Goal: Task Accomplishment & Management: Manage account settings

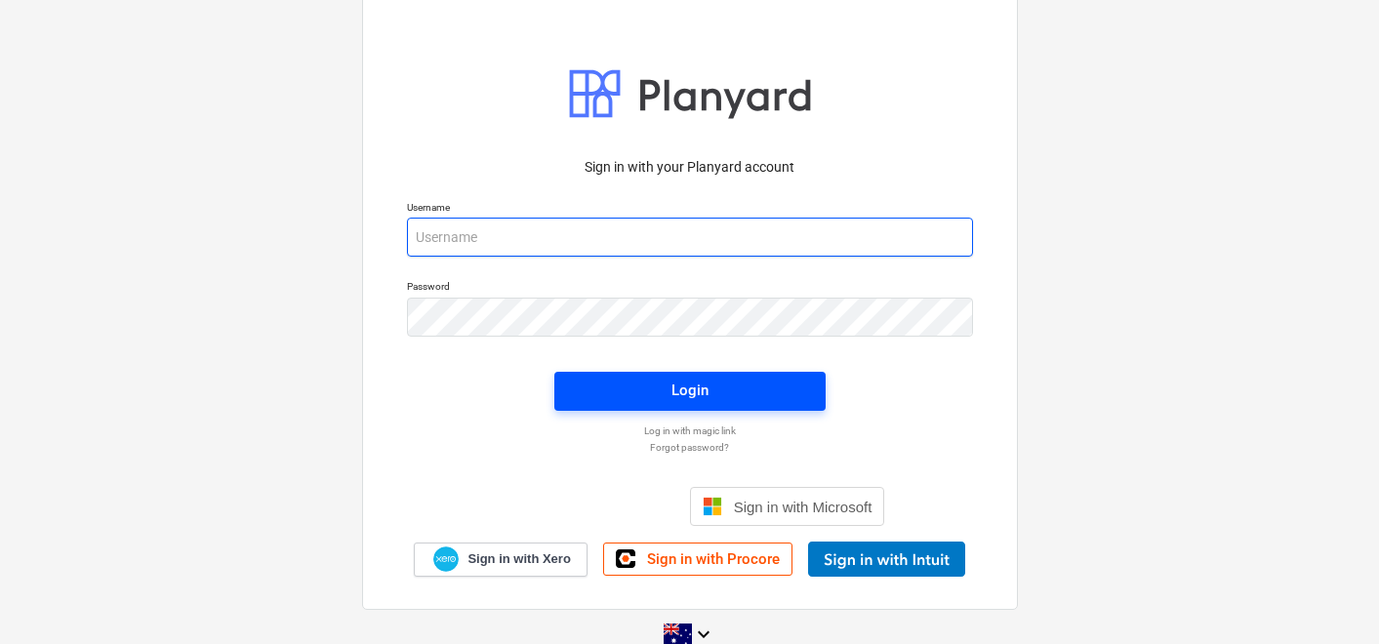
type input "[EMAIL_ADDRESS][DOMAIN_NAME]"
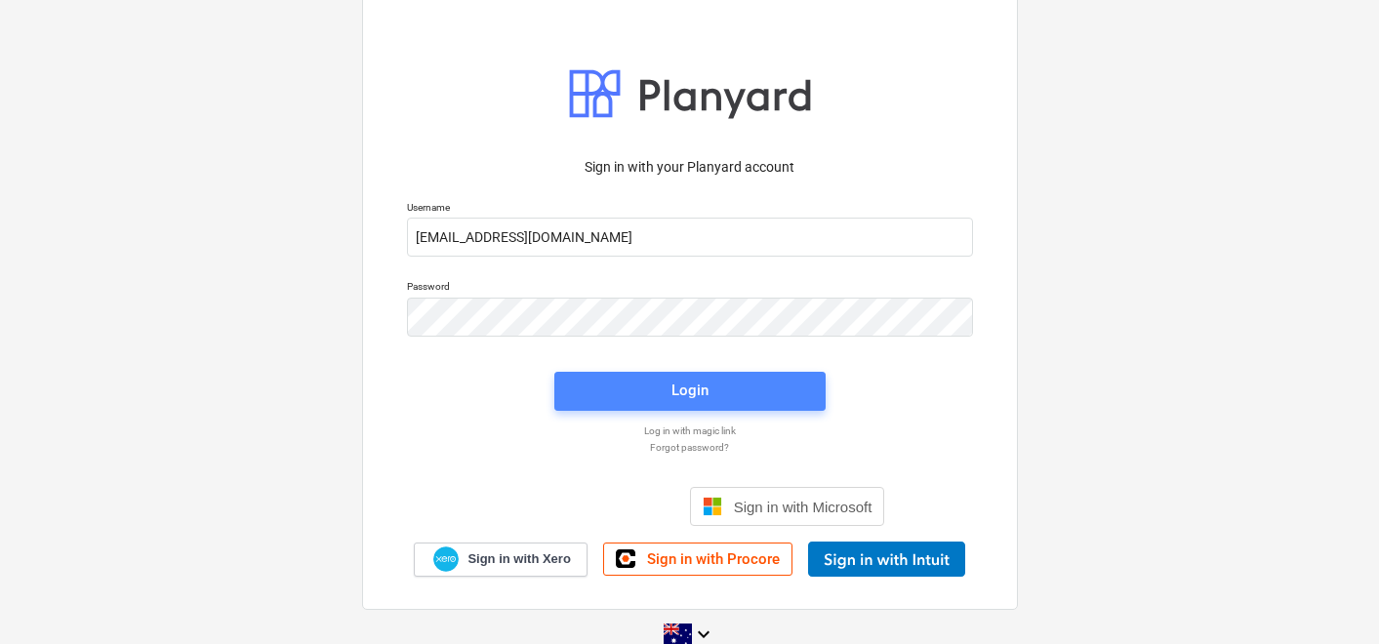
click at [629, 392] on span "Login" at bounding box center [690, 390] width 224 height 25
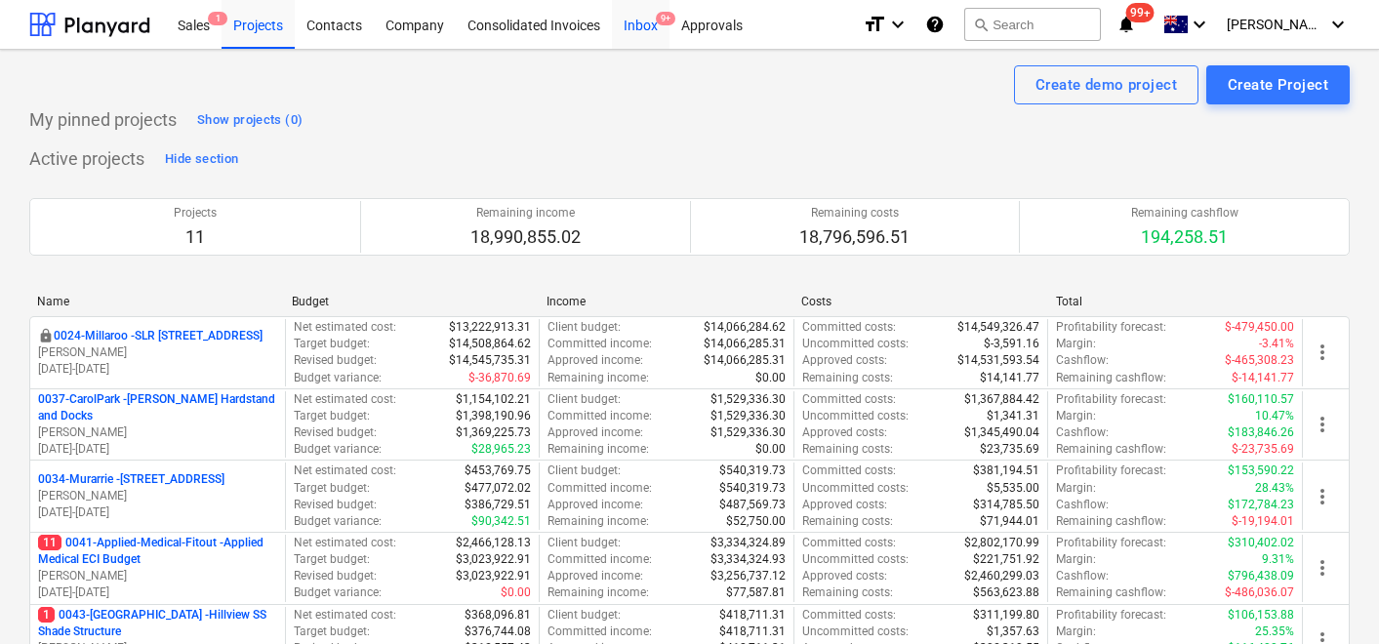
click at [643, 28] on div "Inbox 9+" at bounding box center [641, 24] width 58 height 50
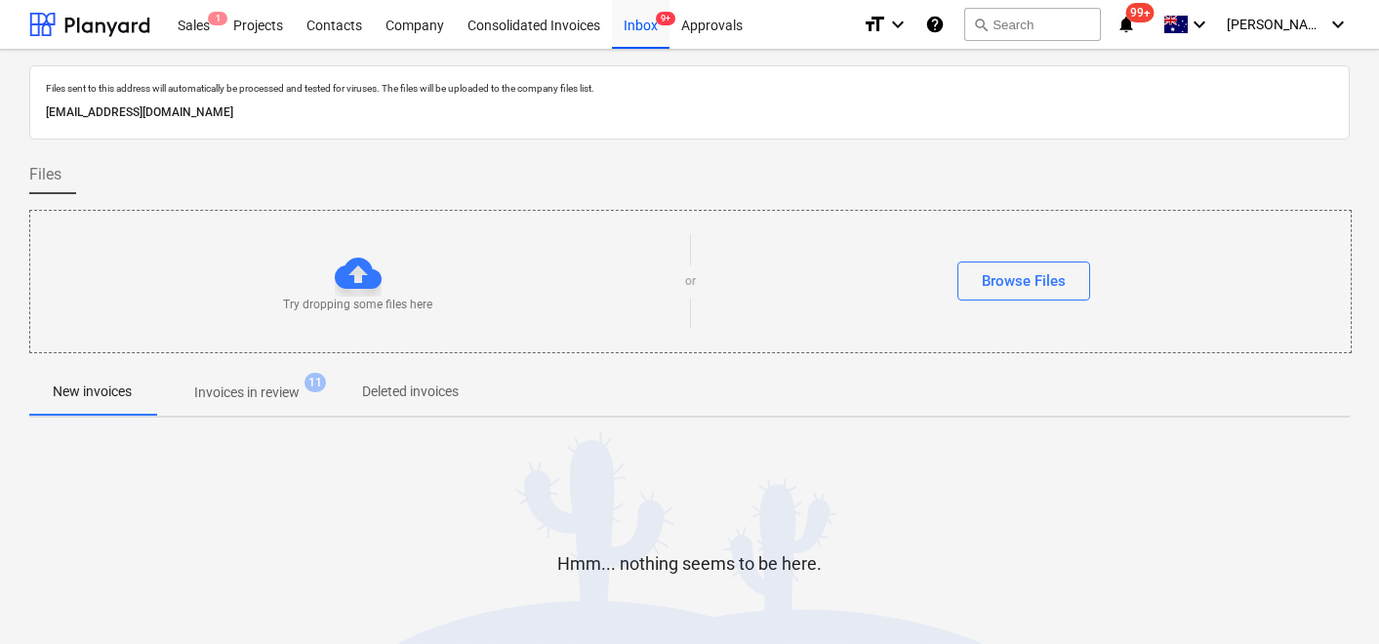
click at [219, 392] on p "Invoices in review" at bounding box center [246, 393] width 105 height 20
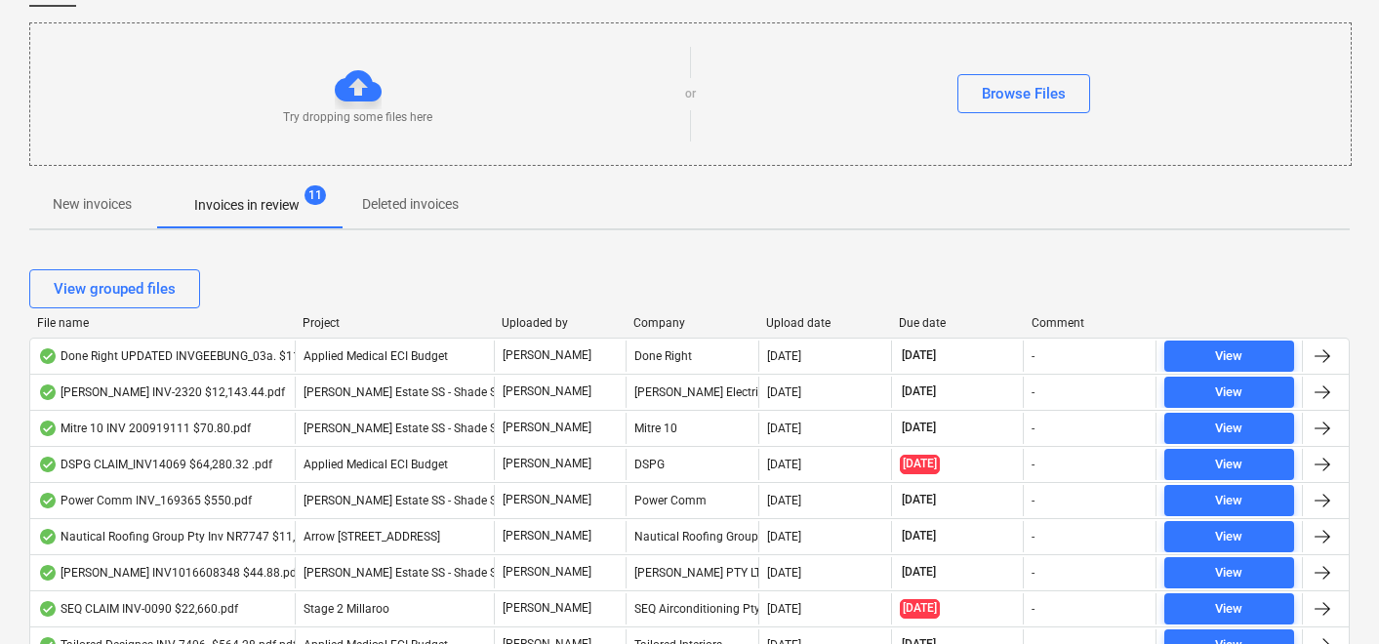
scroll to position [190, 0]
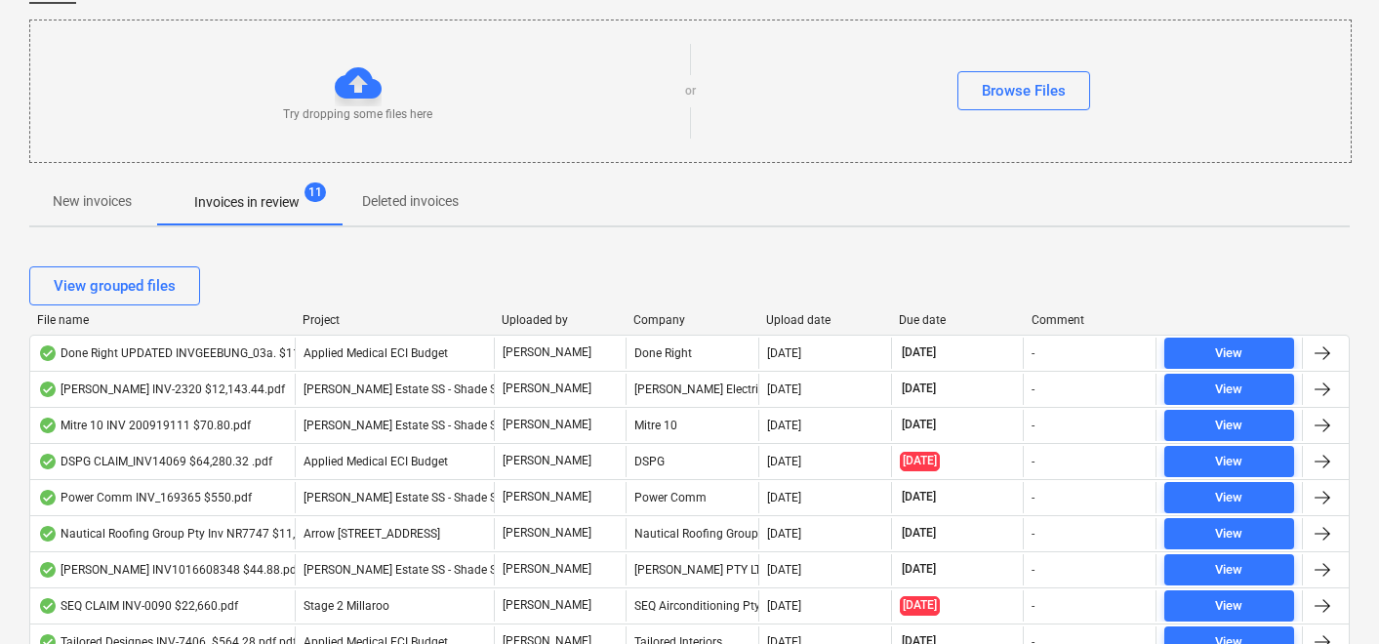
click at [795, 317] on div "Upload date" at bounding box center [824, 320] width 117 height 14
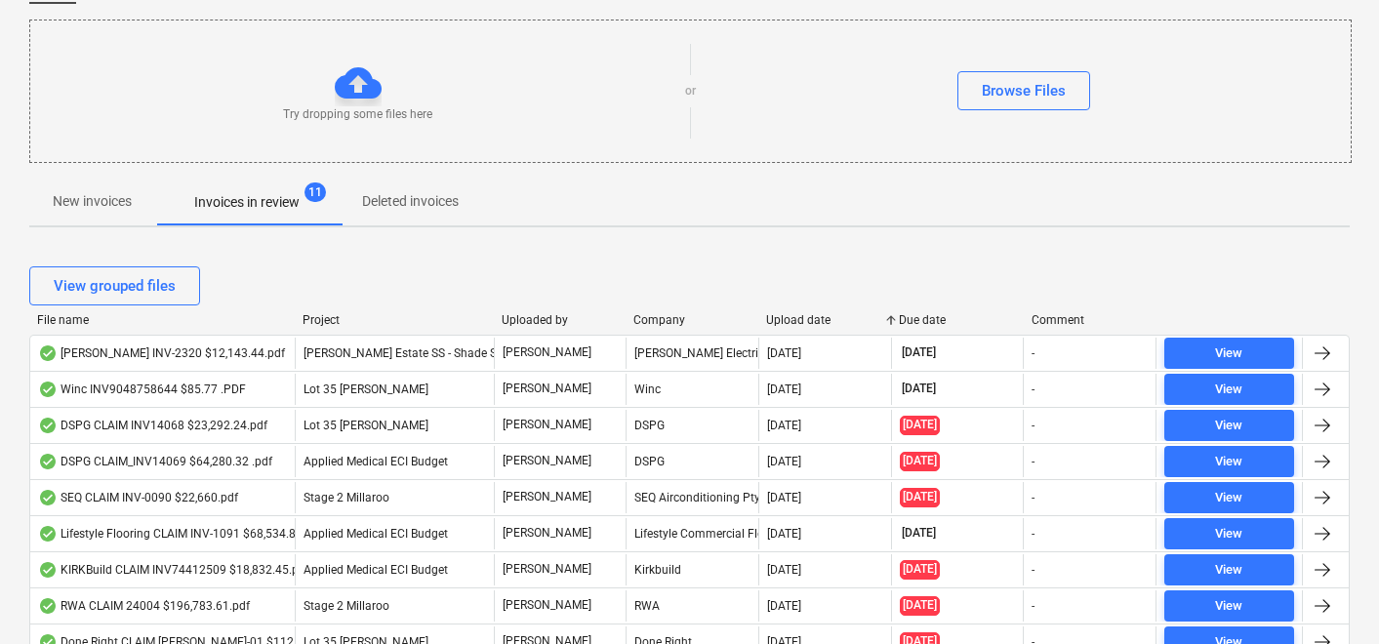
click at [795, 318] on div "Upload date" at bounding box center [824, 320] width 117 height 14
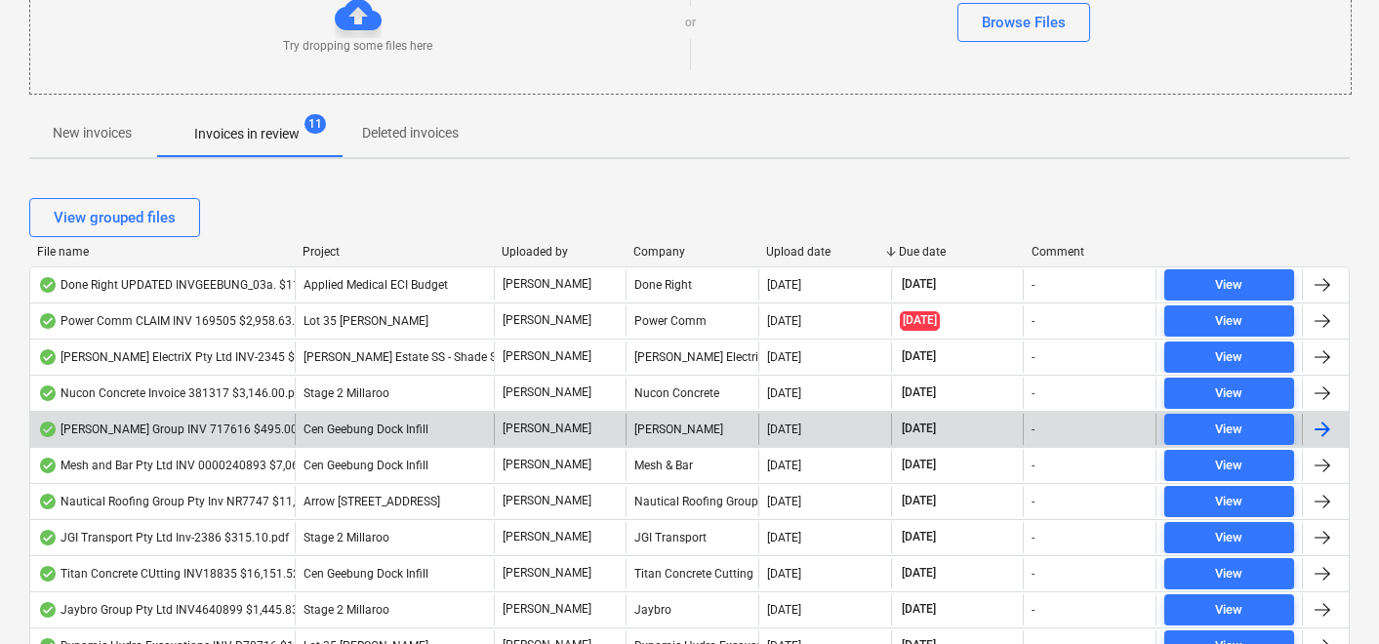
scroll to position [270, 0]
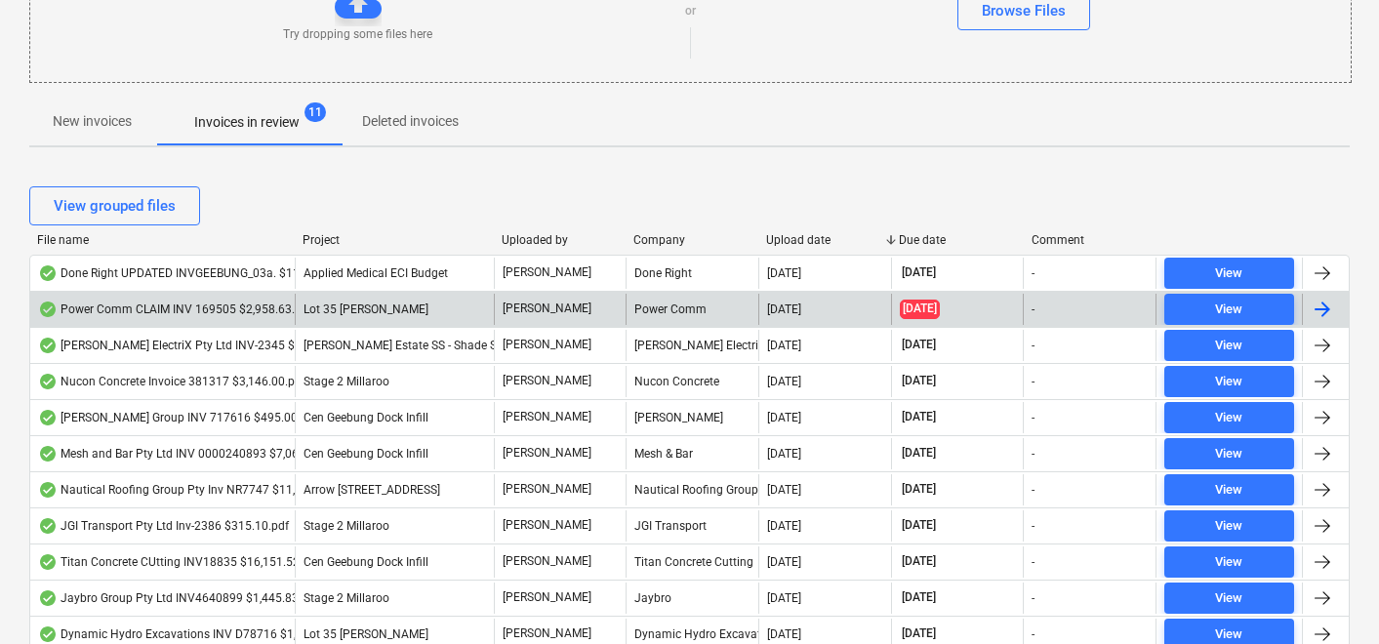
click at [250, 311] on div "Power Comm CLAIM INV 169505 $2,958.63.pdf" at bounding box center [175, 310] width 274 height 16
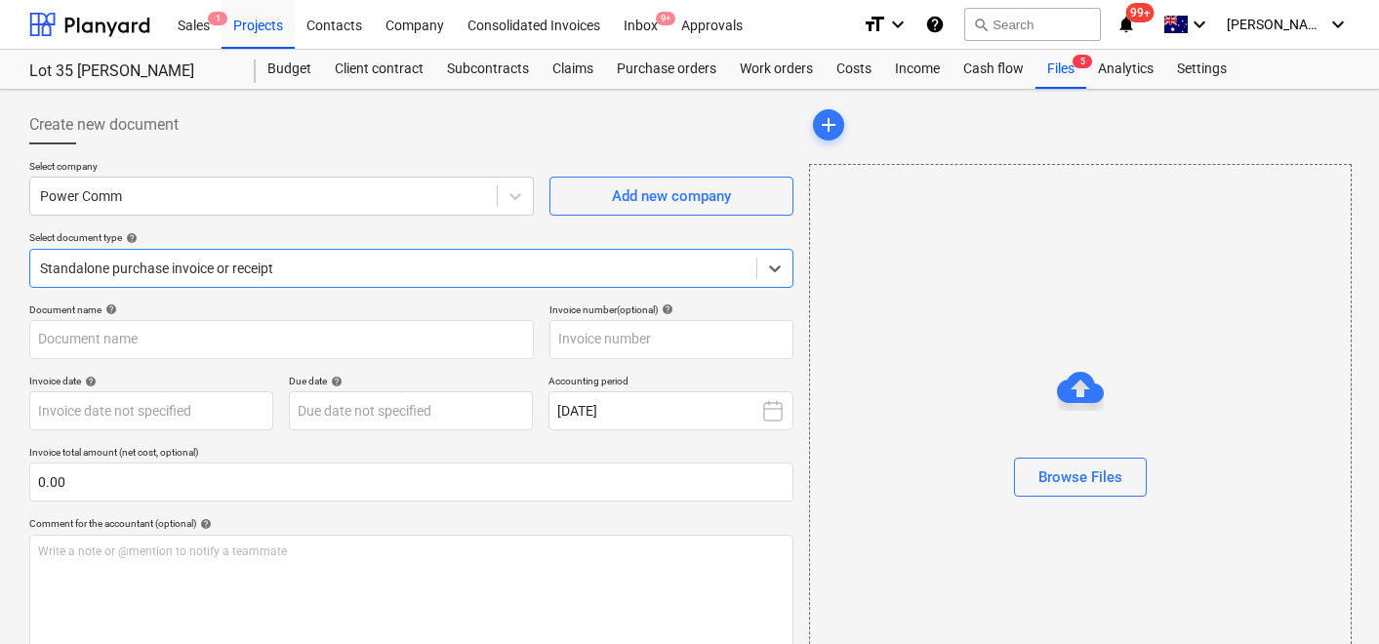
type input "169505"
type input "25 Sep 2025"
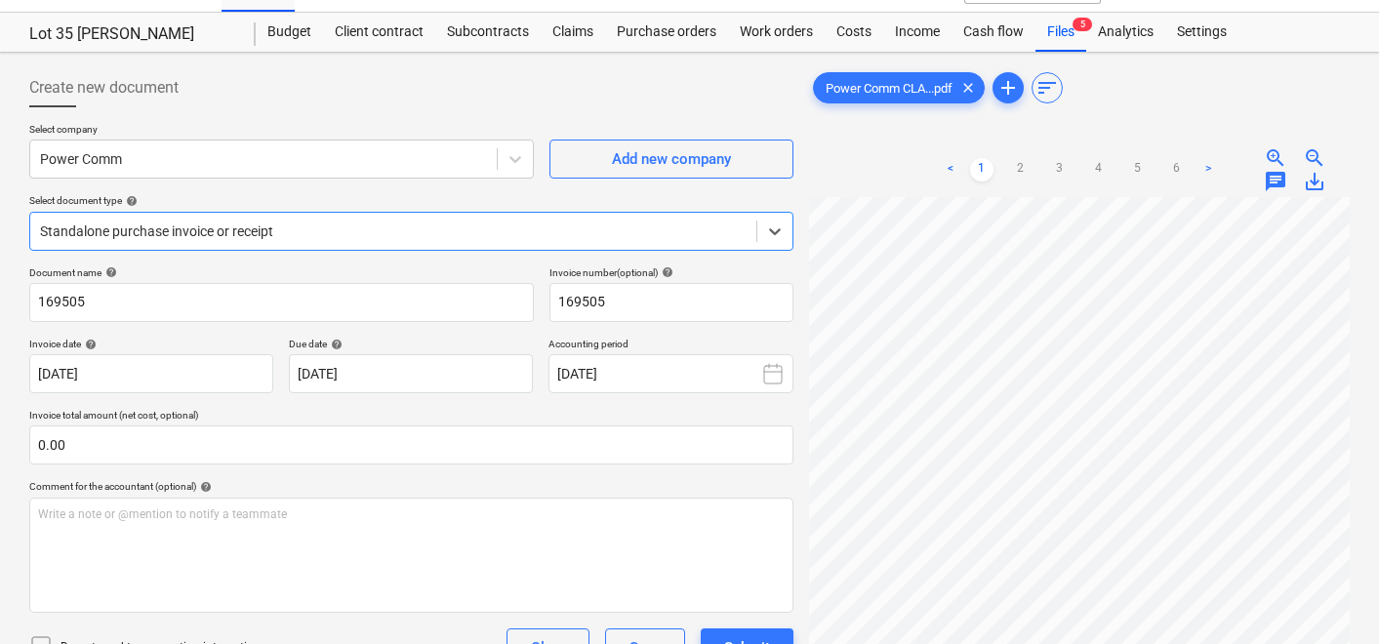
scroll to position [38, 0]
click at [438, 386] on body "Sales 1 Projects Contacts Company Consolidated Invoices Inbox 9+ Approvals form…" at bounding box center [689, 284] width 1379 height 644
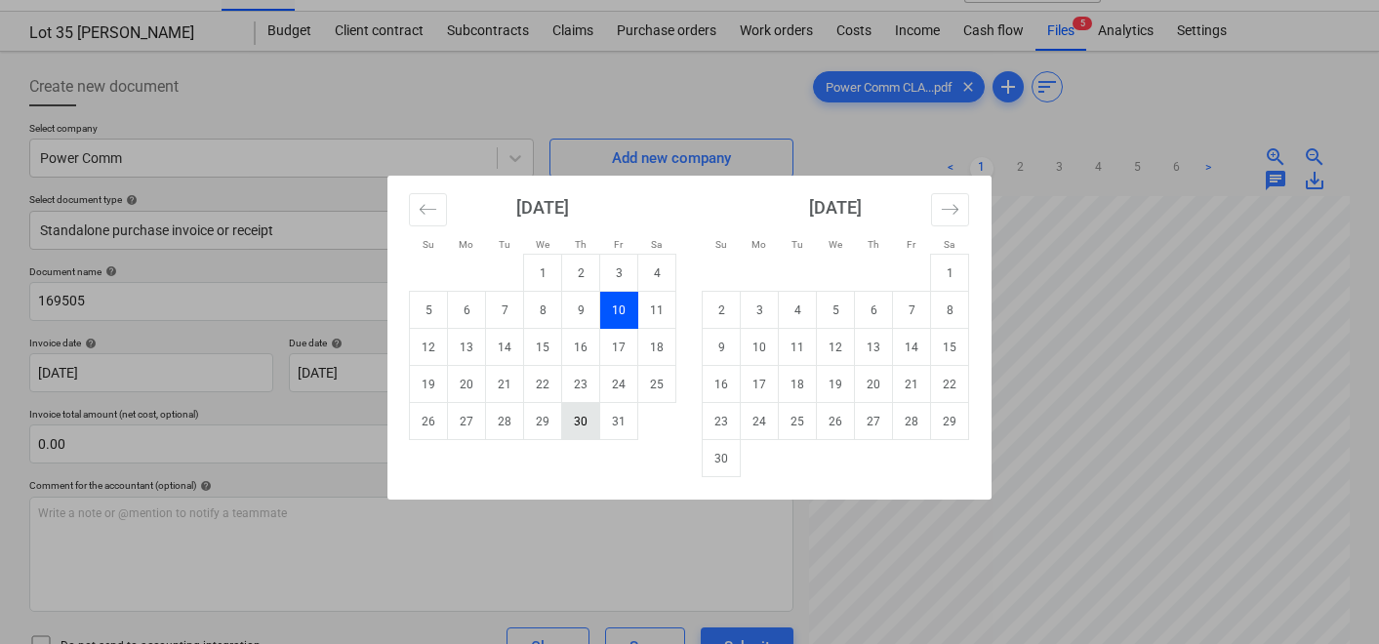
click at [571, 426] on td "30" at bounding box center [581, 421] width 38 height 37
type input "30 Oct 2025"
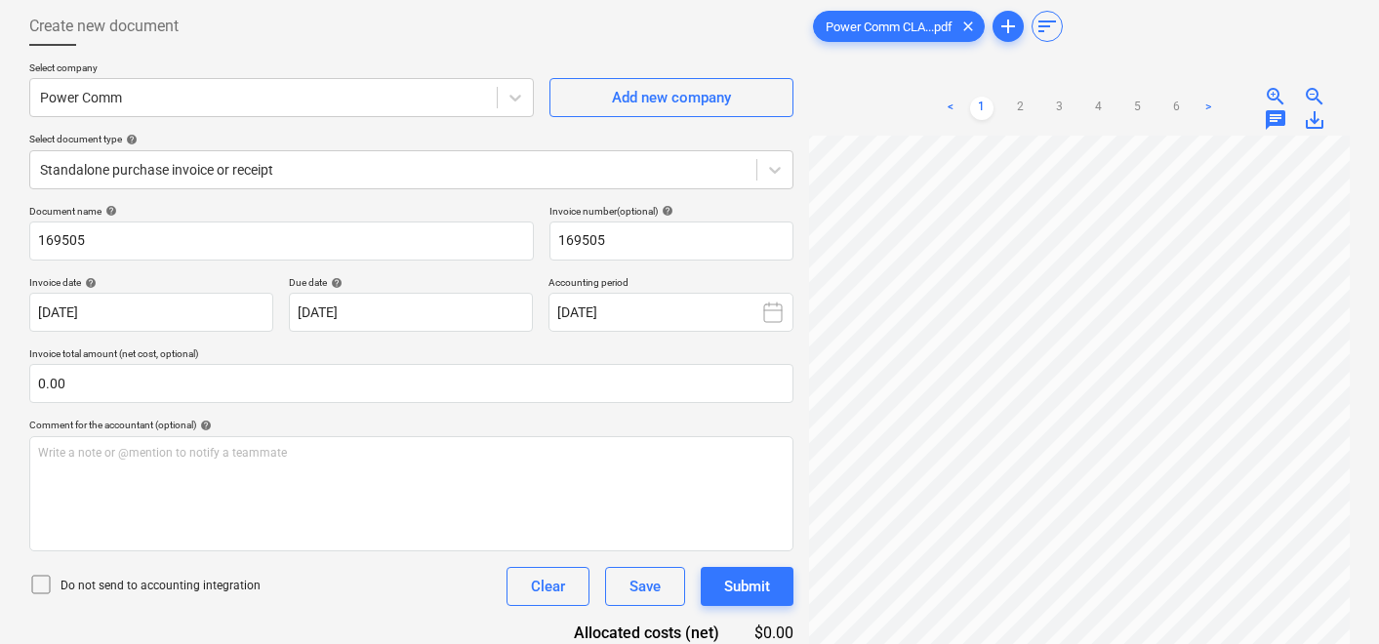
scroll to position [112, 0]
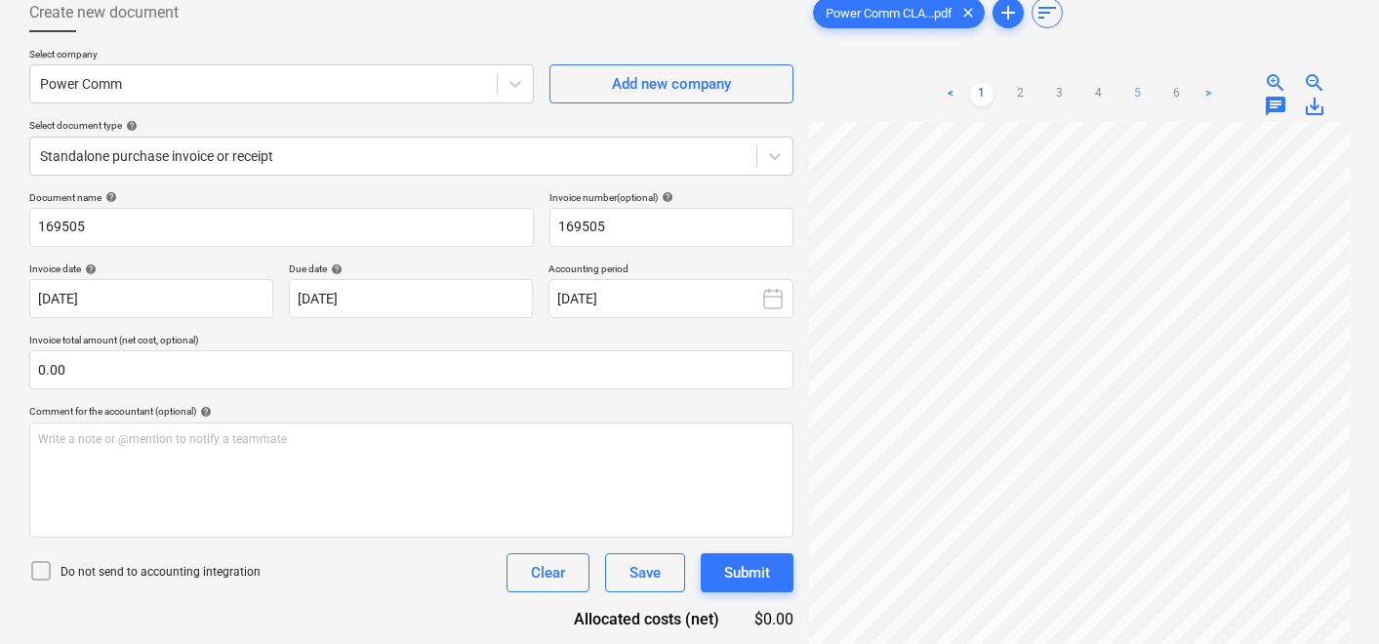
click at [1139, 91] on link "5" at bounding box center [1137, 94] width 23 height 23
click at [973, 95] on link "1" at bounding box center [981, 94] width 23 height 23
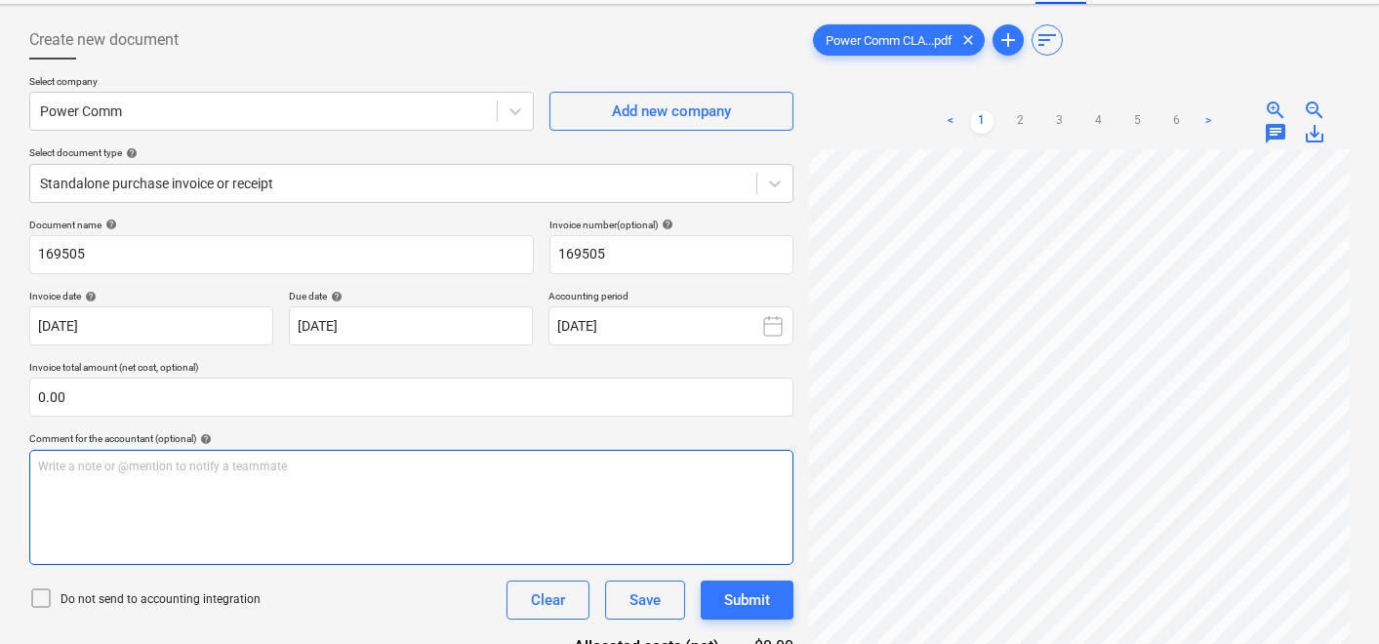
scroll to position [67, 0]
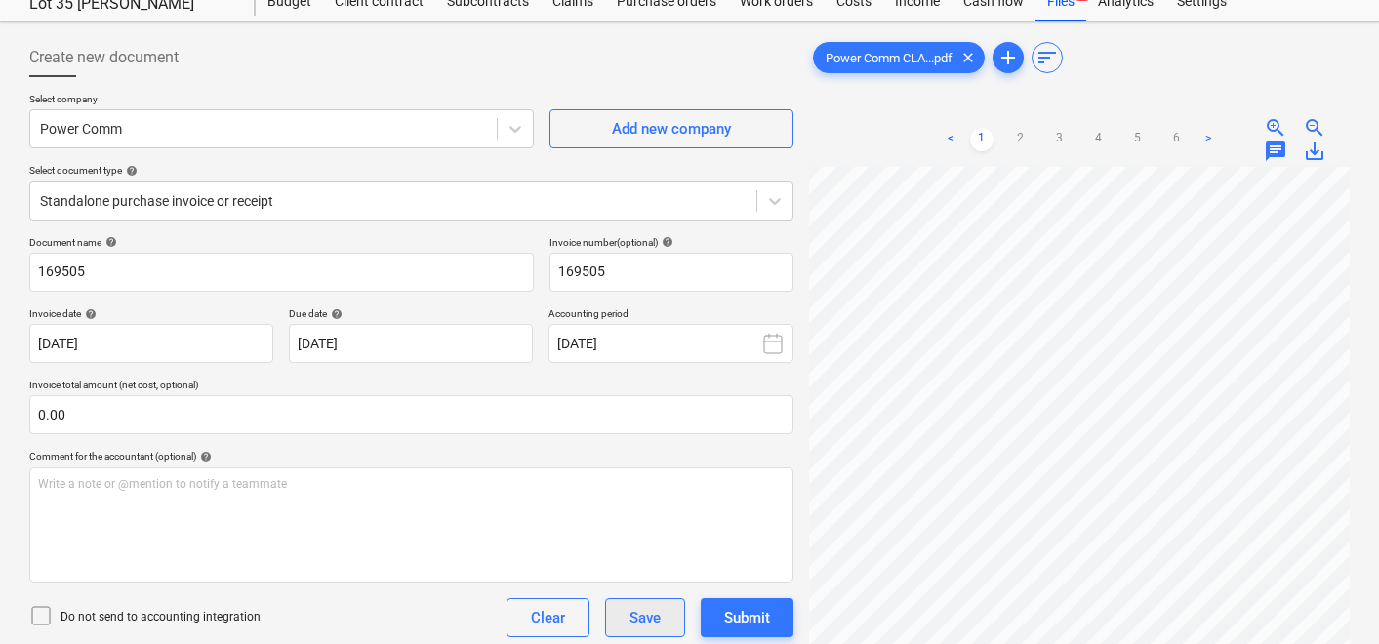
click at [643, 608] on div "Save" at bounding box center [645, 617] width 31 height 25
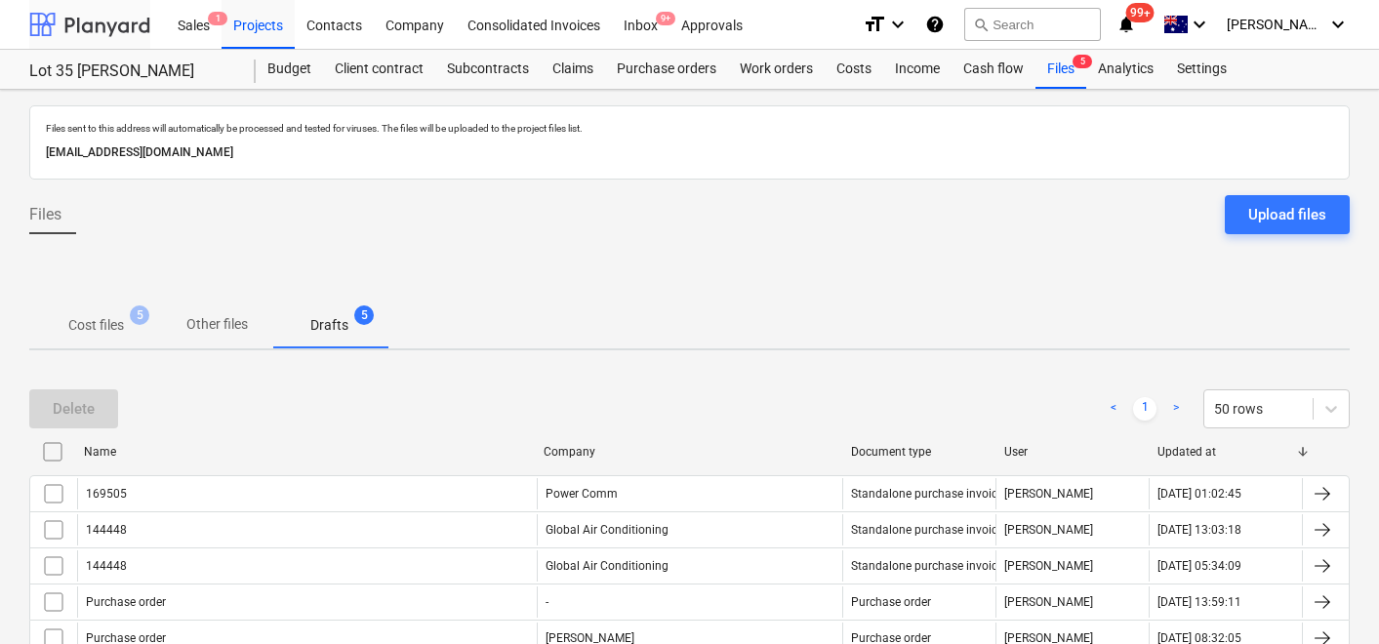
click at [70, 25] on div at bounding box center [89, 24] width 121 height 49
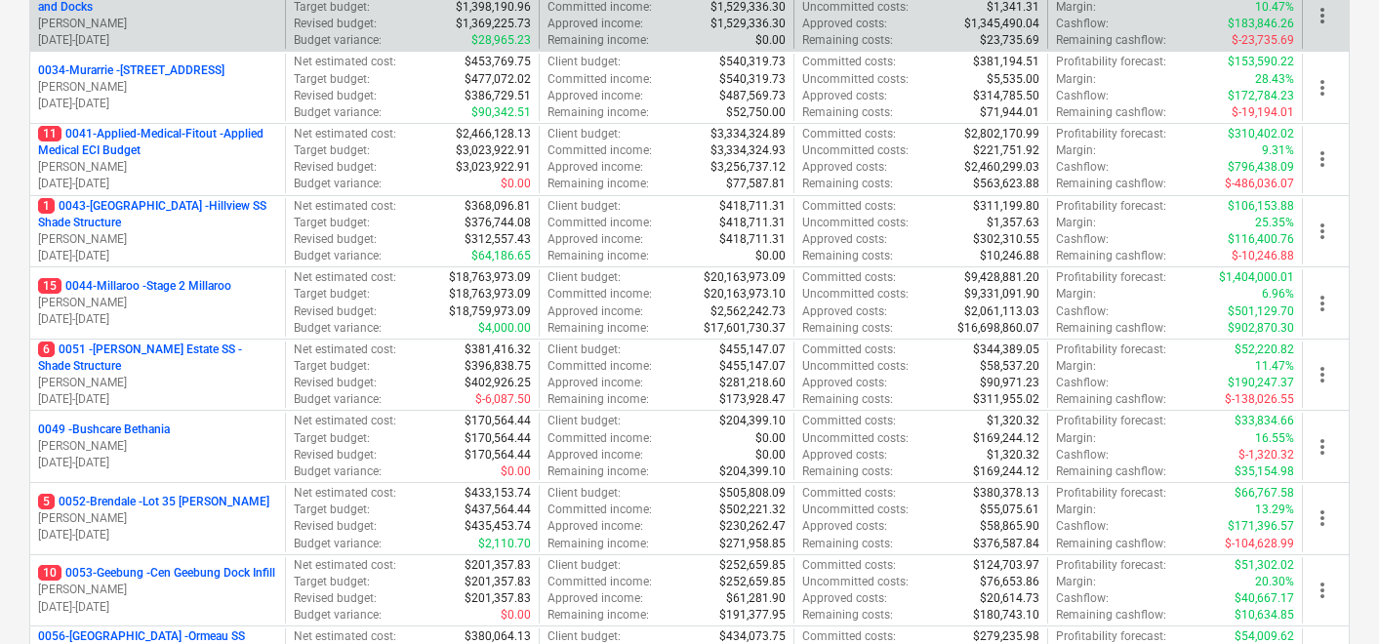
scroll to position [431, 0]
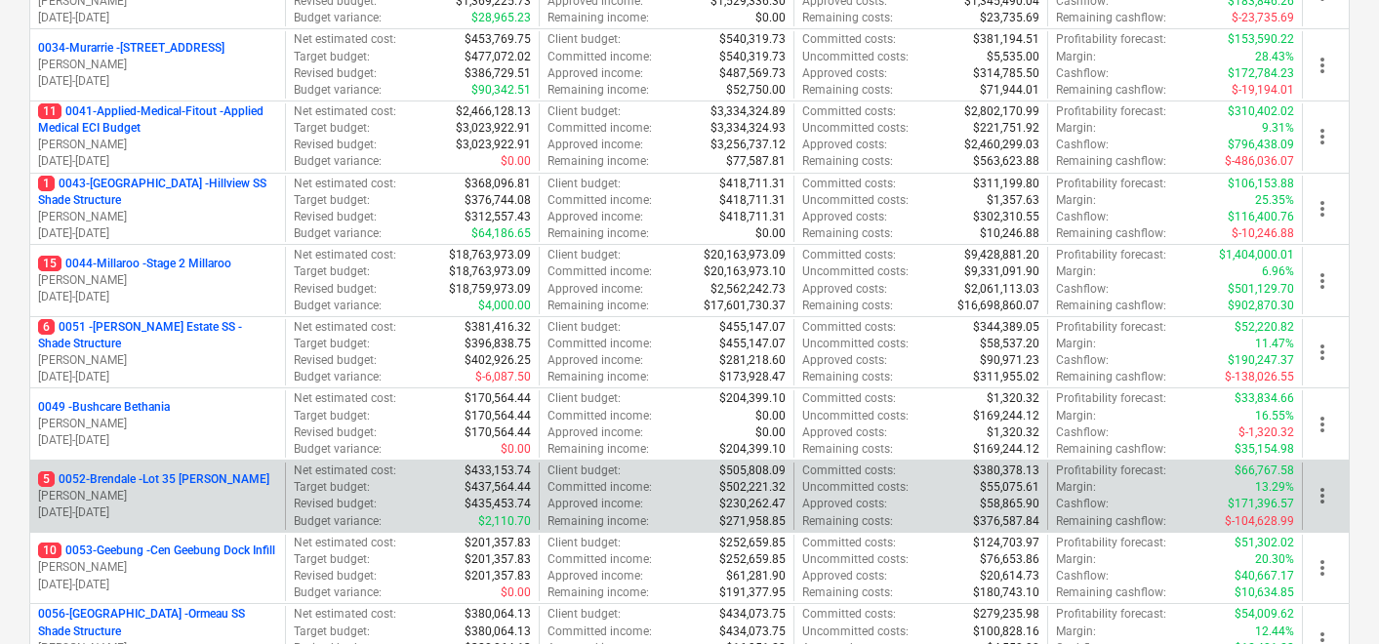
click at [172, 480] on p "5 0052-Brendale - Lot 35 Griffin, Brendale" at bounding box center [153, 479] width 231 height 17
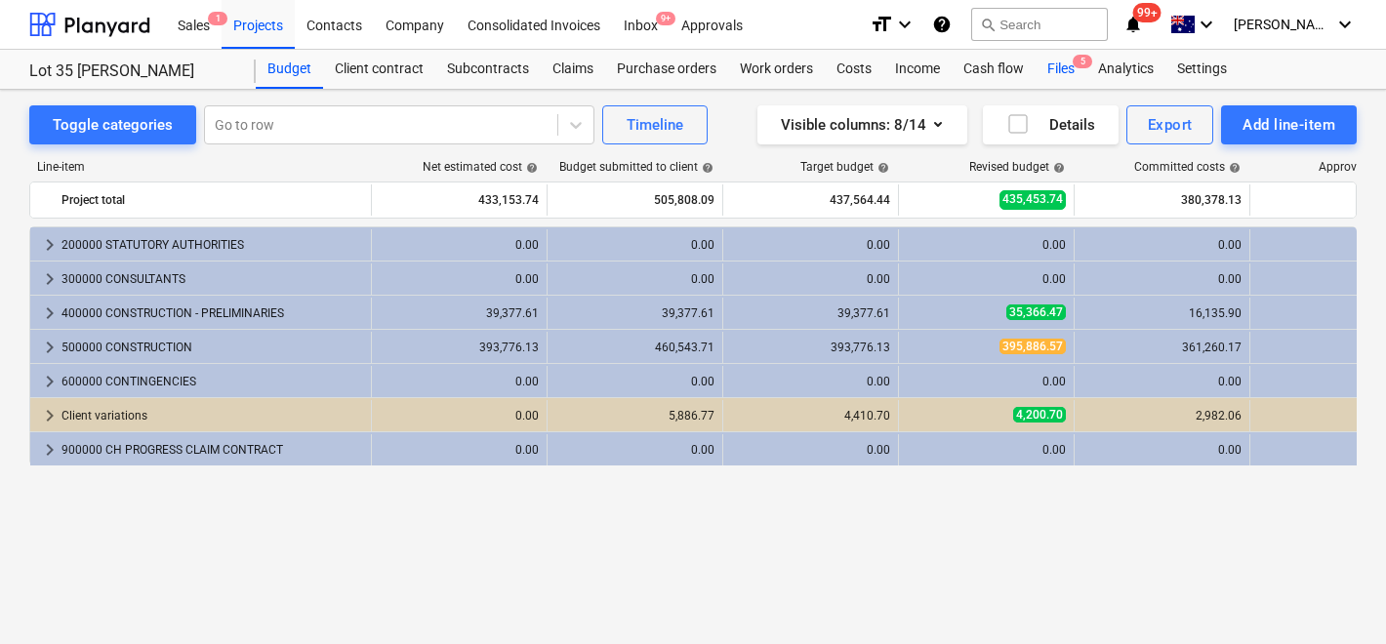
click at [1047, 73] on div "Files 5" at bounding box center [1061, 69] width 51 height 39
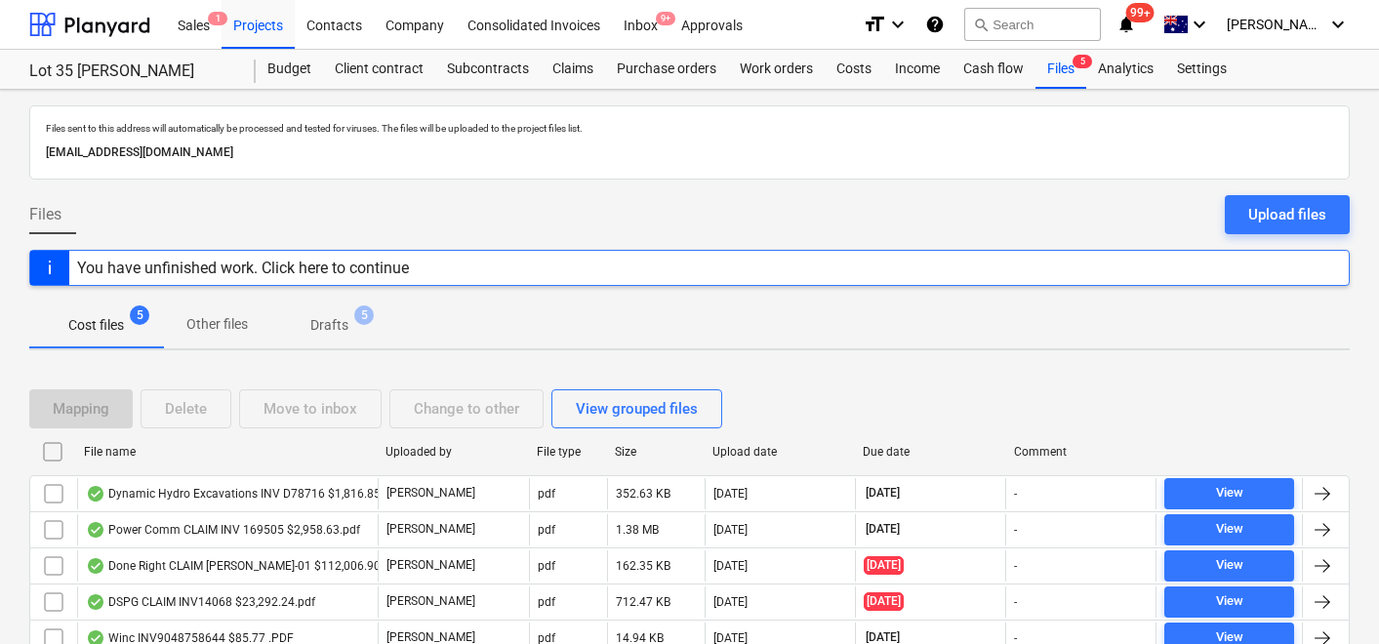
click at [753, 445] on div "Upload date" at bounding box center [780, 452] width 136 height 14
checkbox input "false"
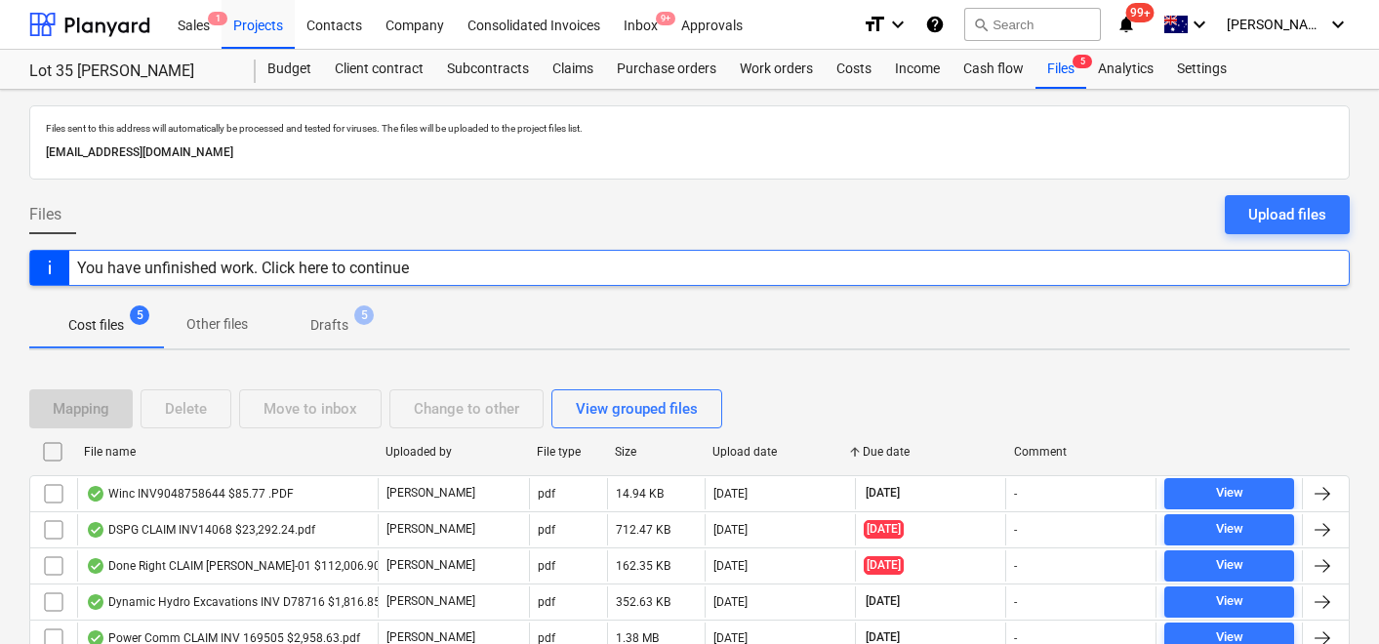
click at [753, 445] on div "Upload date" at bounding box center [780, 452] width 136 height 14
checkbox input "false"
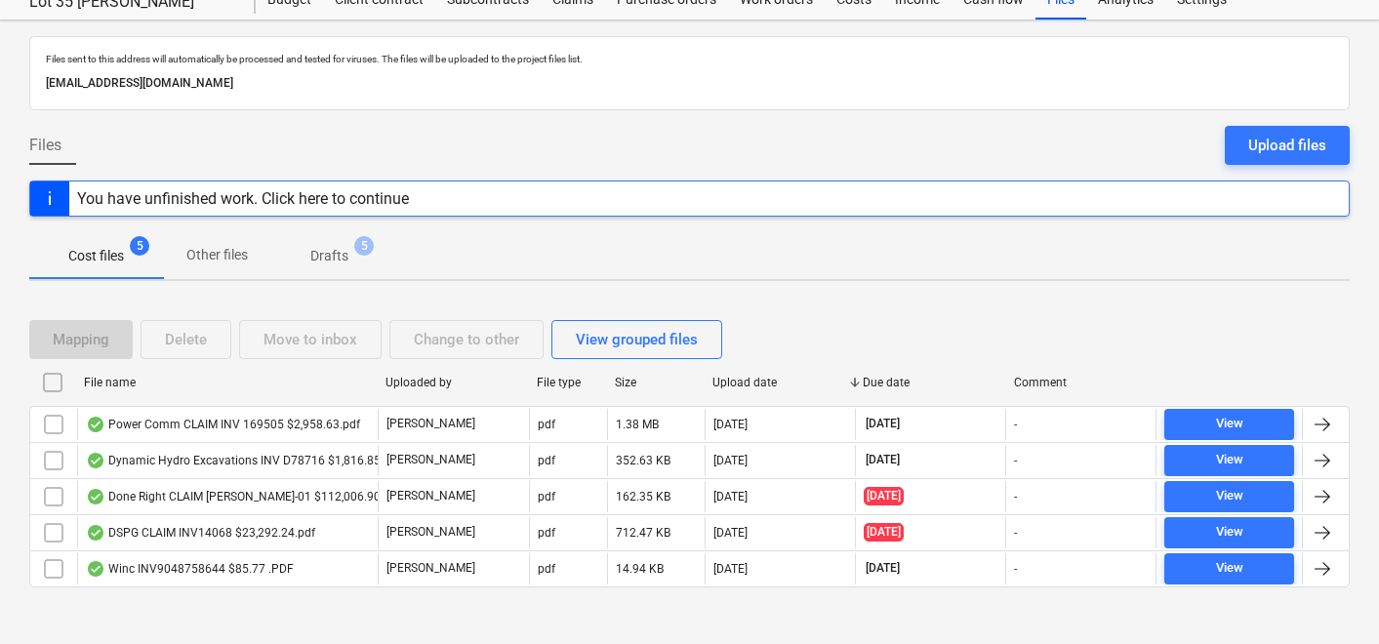
scroll to position [71, 0]
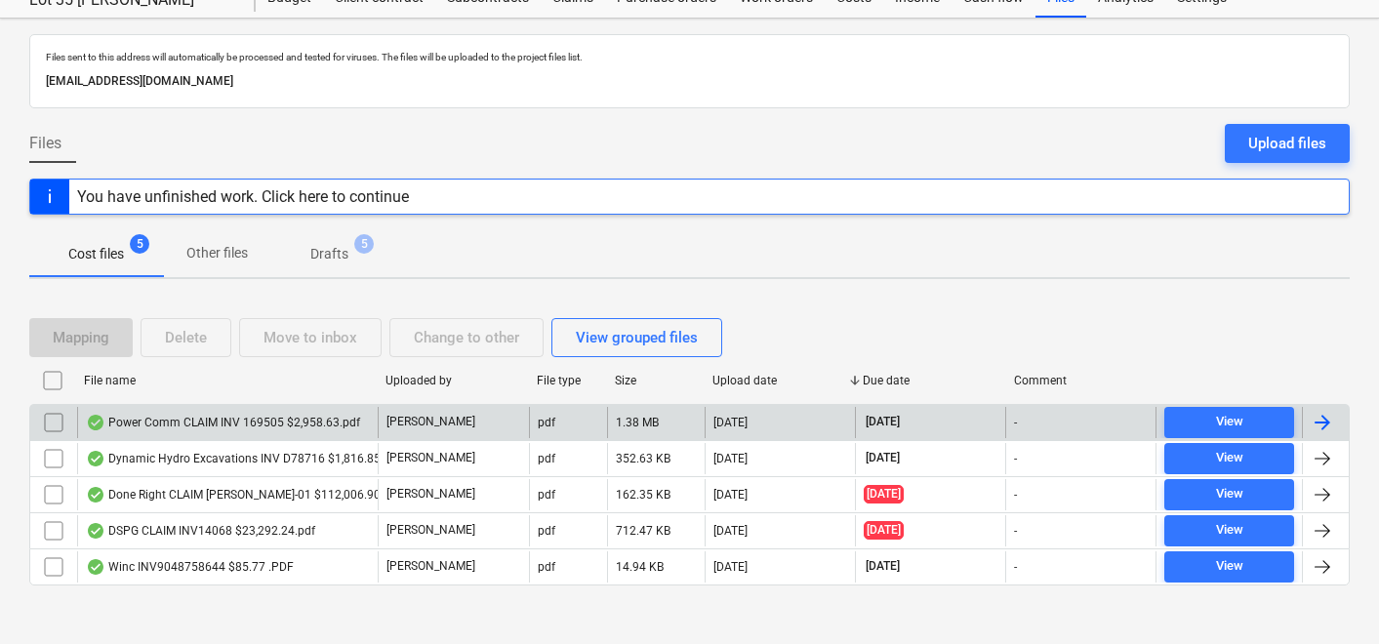
click at [218, 426] on div "Power Comm CLAIM INV 169505 $2,958.63.pdf" at bounding box center [223, 423] width 274 height 16
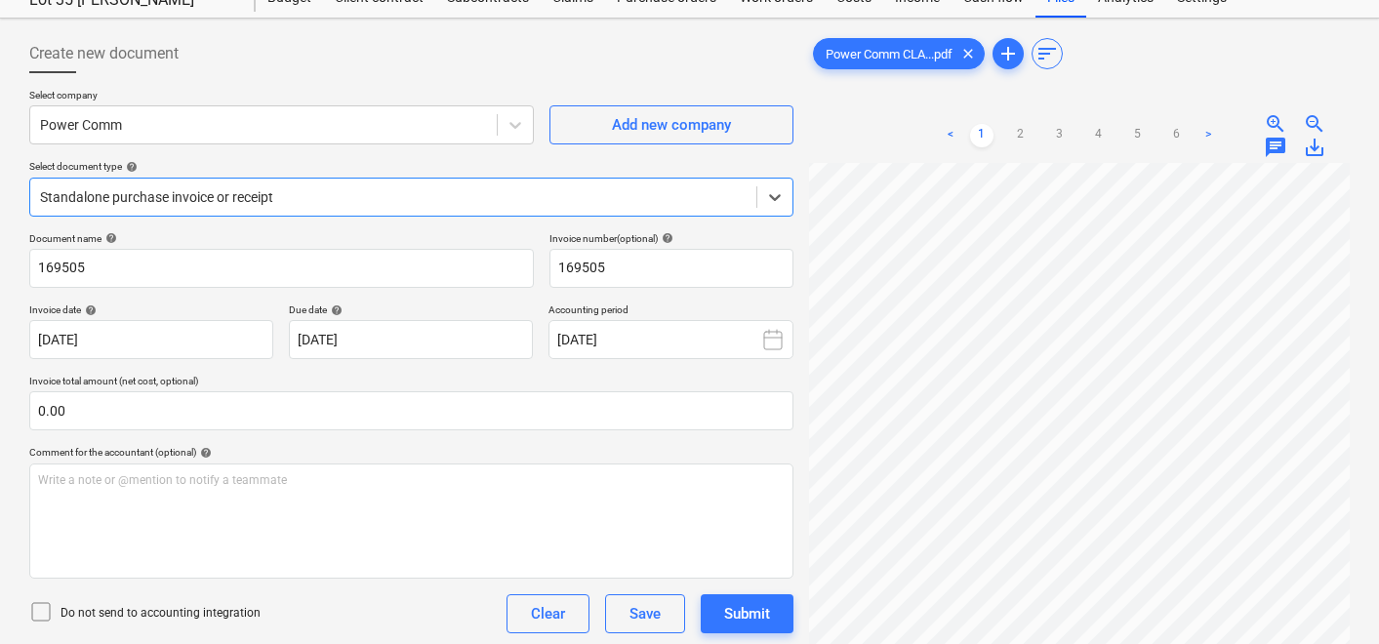
scroll to position [202, 148]
click at [1139, 133] on link "5" at bounding box center [1137, 135] width 23 height 23
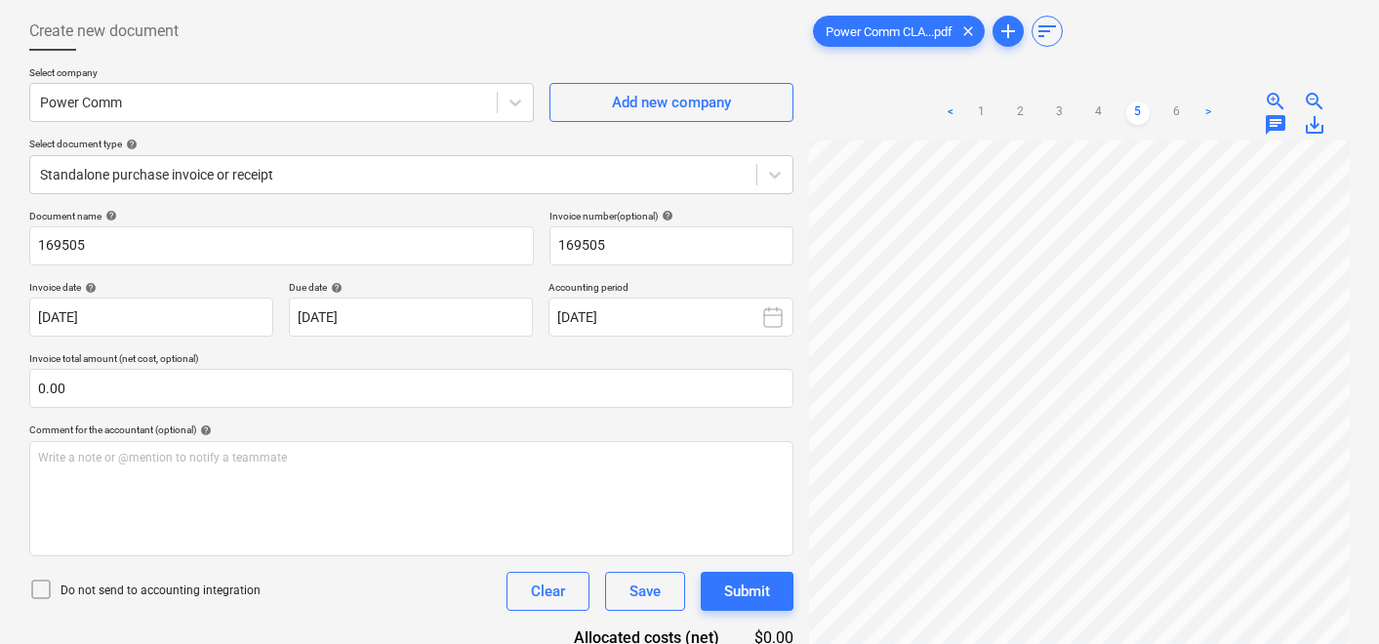
scroll to position [87, 0]
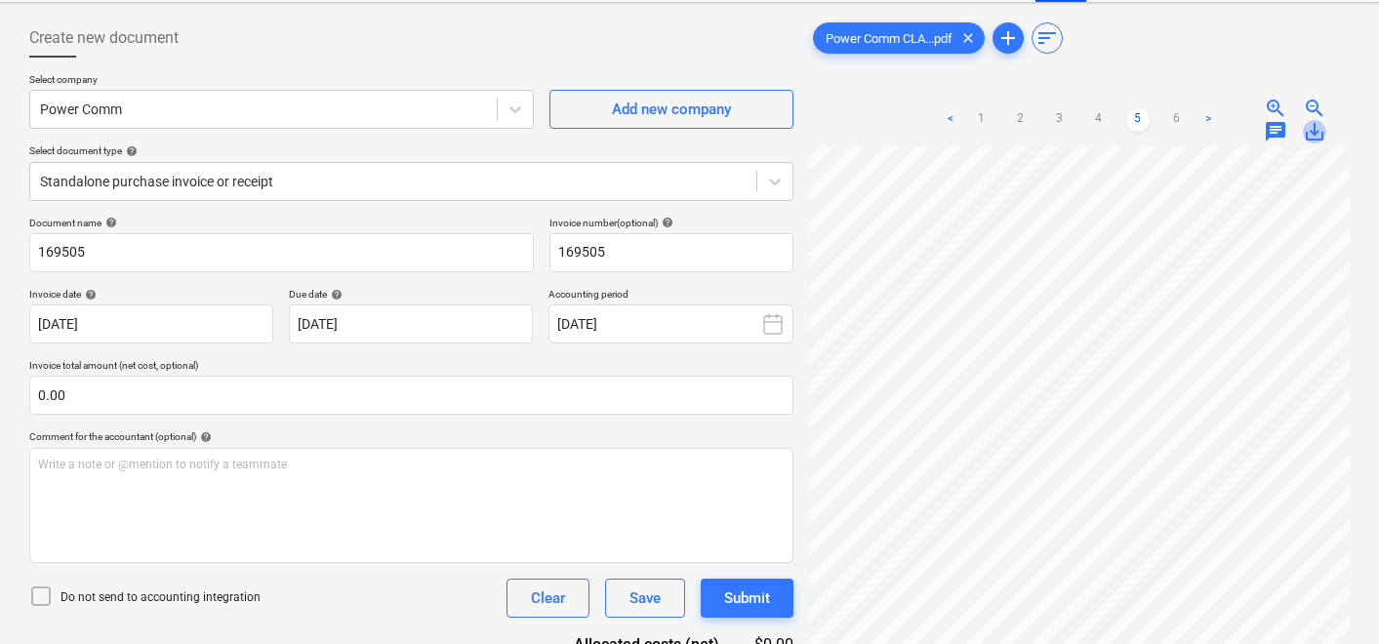
click at [1314, 132] on span "save_alt" at bounding box center [1314, 131] width 23 height 23
click at [920, 37] on span "Power Comm CLA...pdf" at bounding box center [889, 38] width 150 height 15
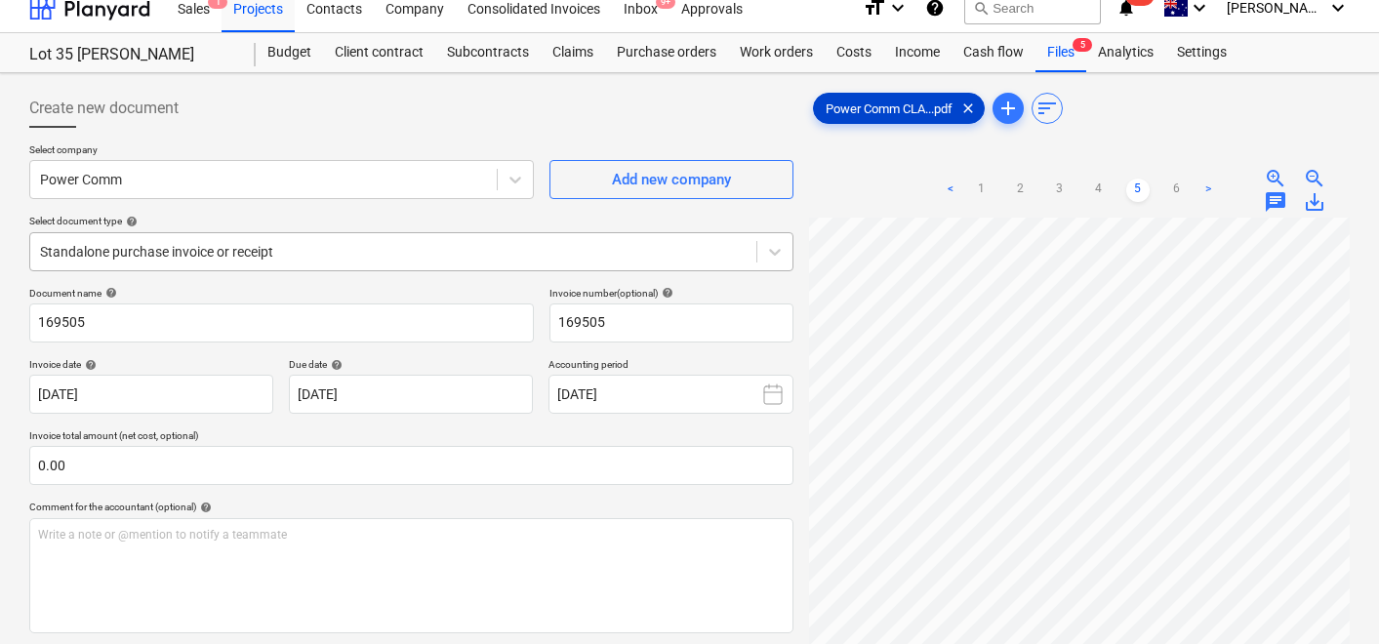
scroll to position [0, 0]
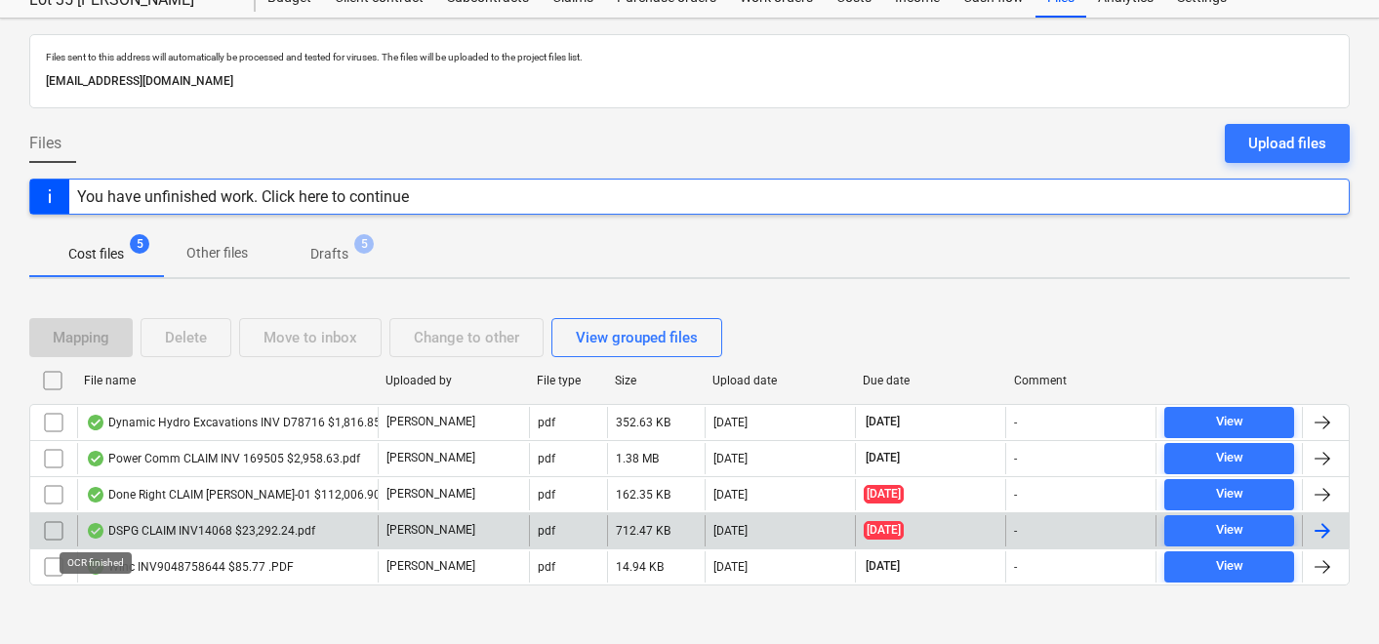
scroll to position [83, 0]
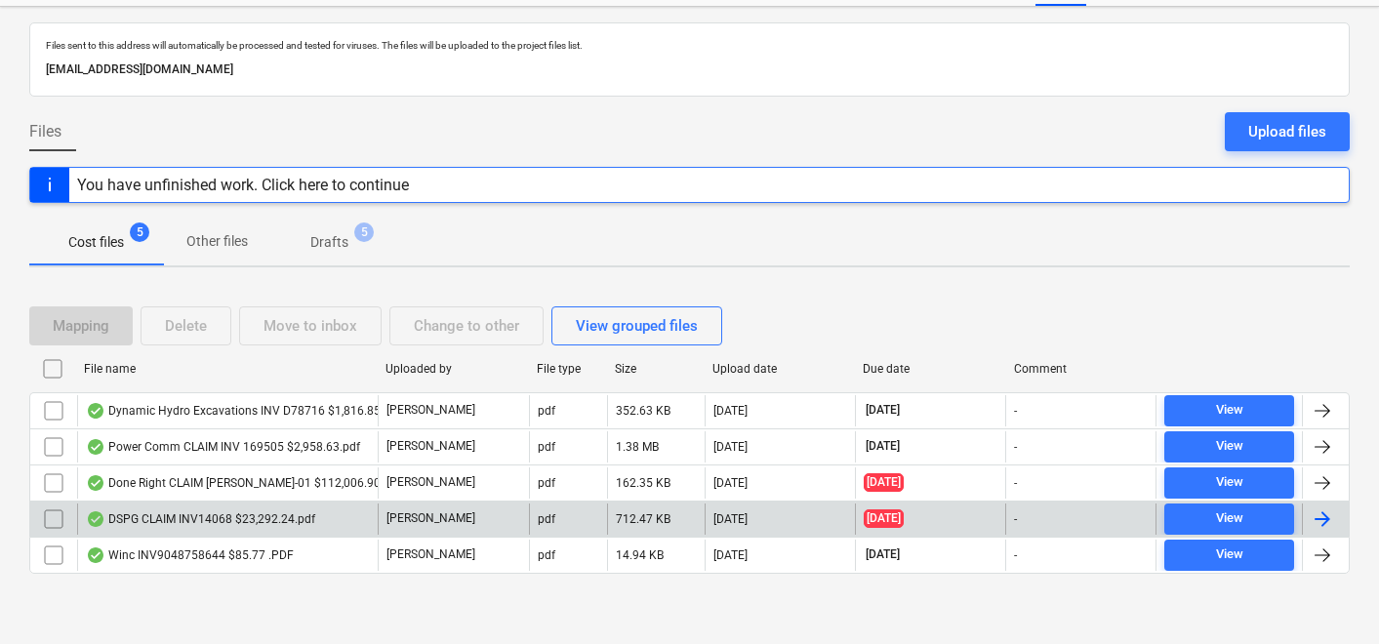
click at [343, 595] on div at bounding box center [689, 590] width 1321 height 16
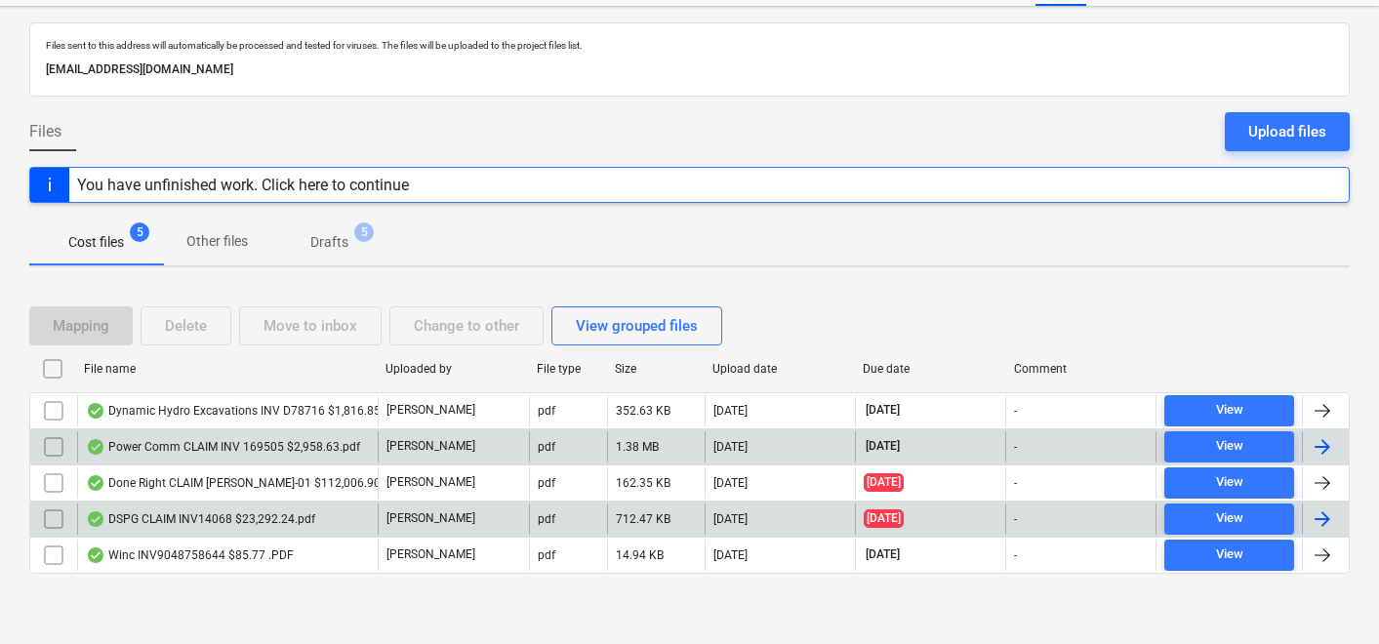
click at [277, 446] on div "Power Comm CLAIM INV 169505 $2,958.63.pdf" at bounding box center [223, 447] width 274 height 16
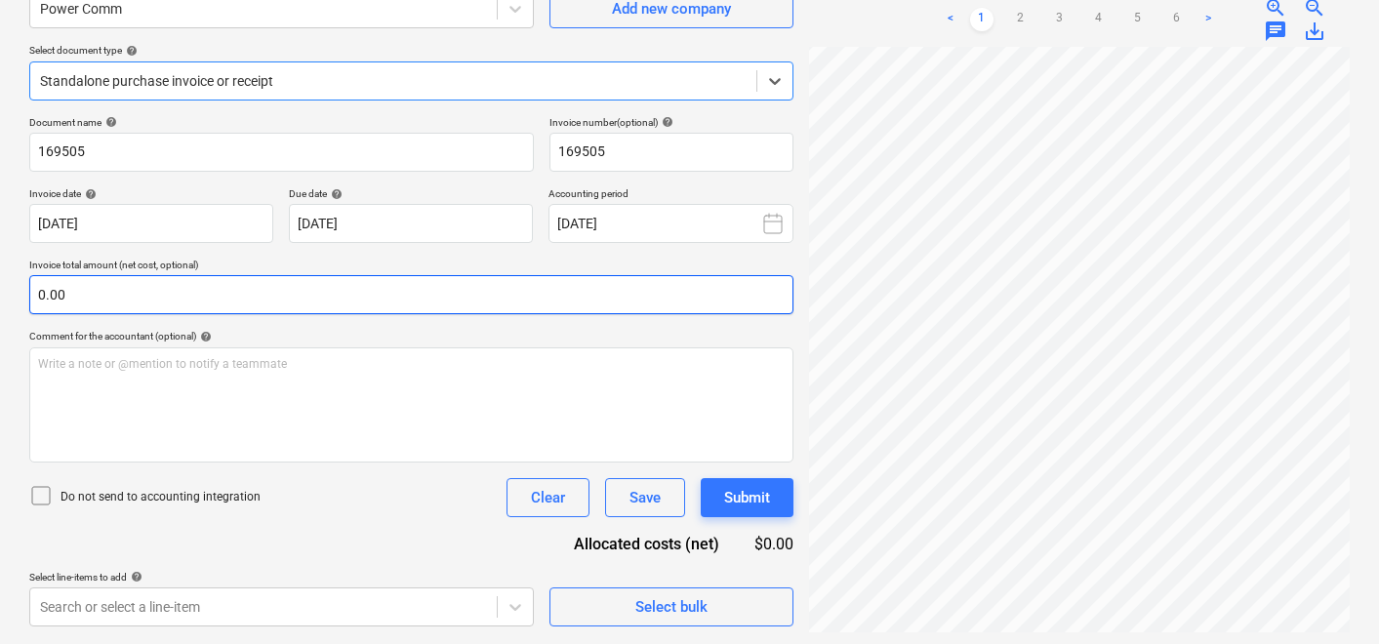
scroll to position [191, 0]
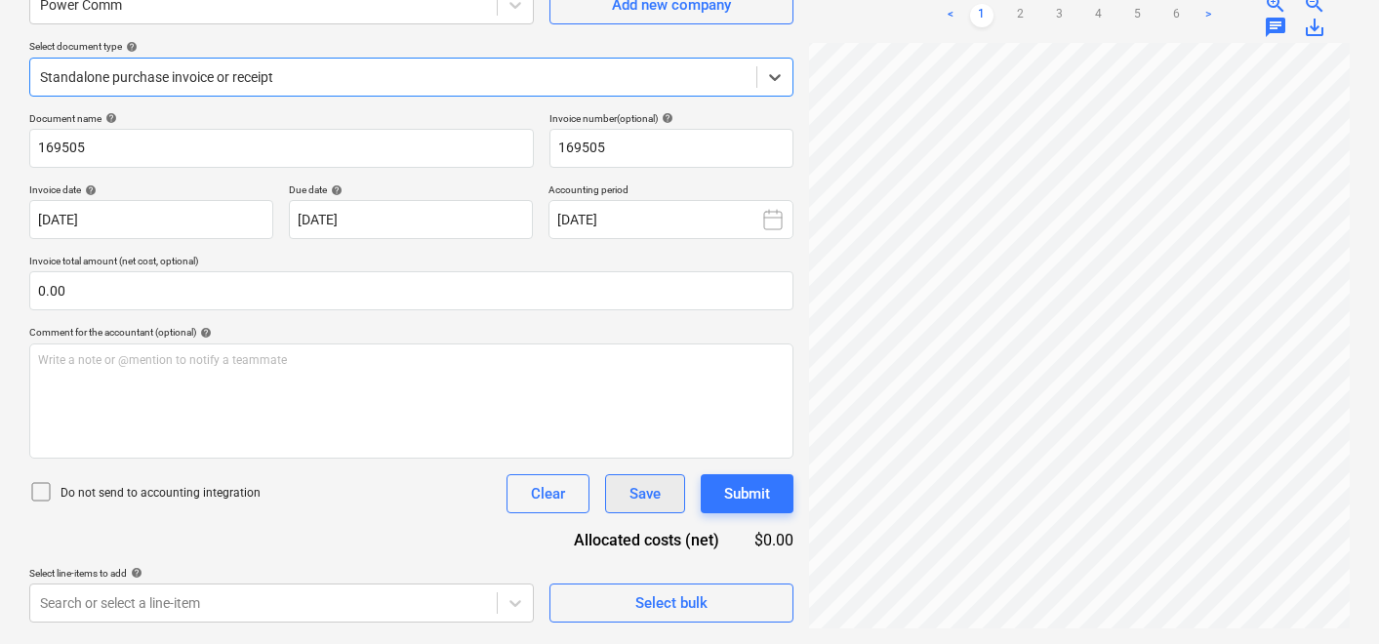
click at [652, 494] on div "Save" at bounding box center [645, 493] width 31 height 25
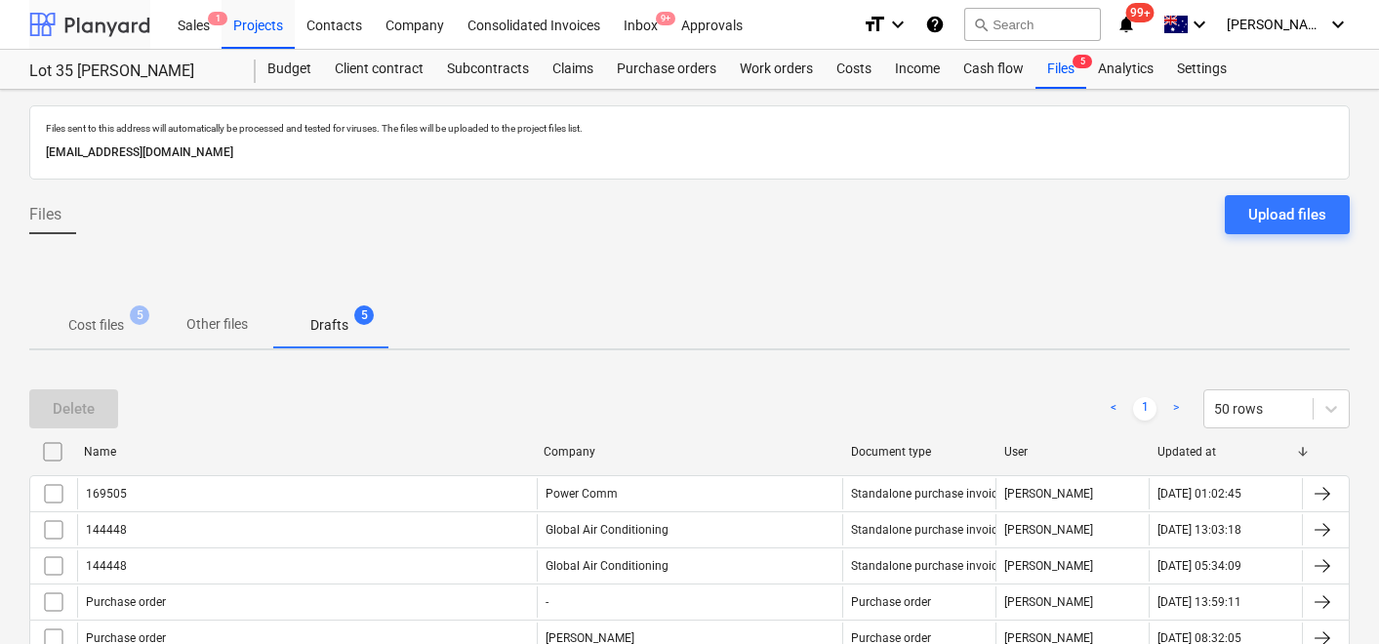
click at [88, 36] on div at bounding box center [89, 24] width 121 height 49
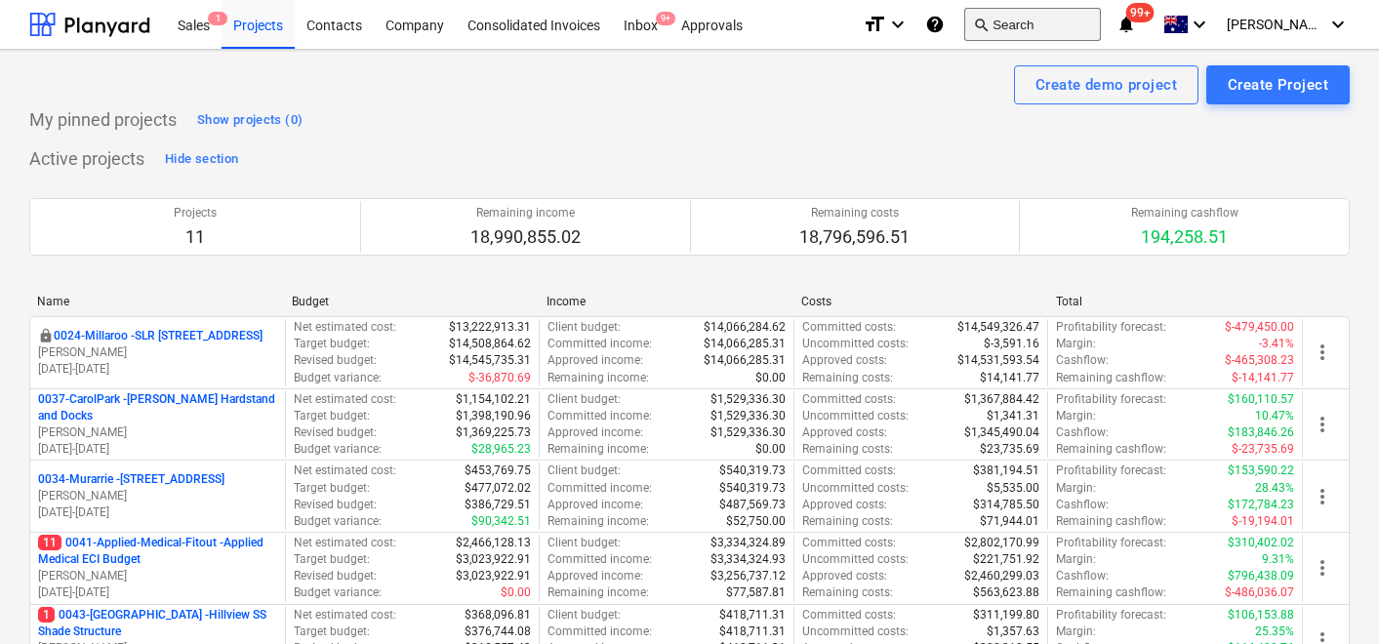
click at [1062, 28] on button "search Search" at bounding box center [1032, 24] width 137 height 33
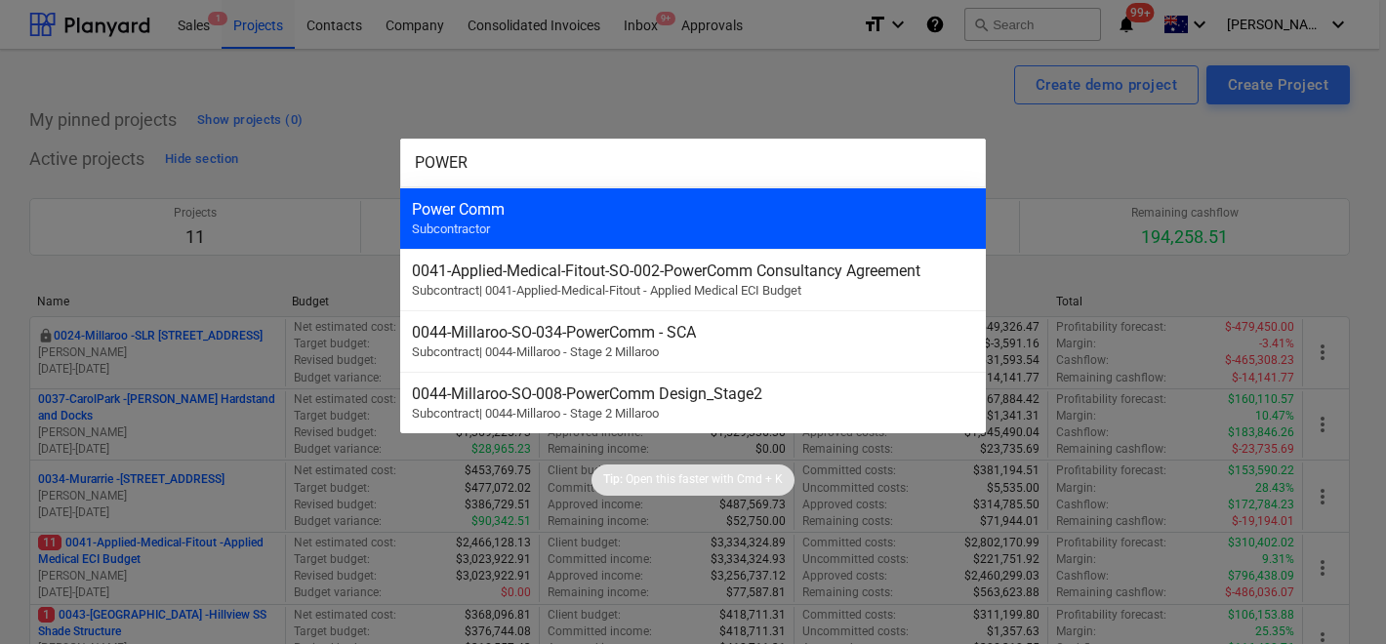
type input "POWER"
click at [723, 222] on div "Power Comm Subcontractor" at bounding box center [693, 217] width 586 height 61
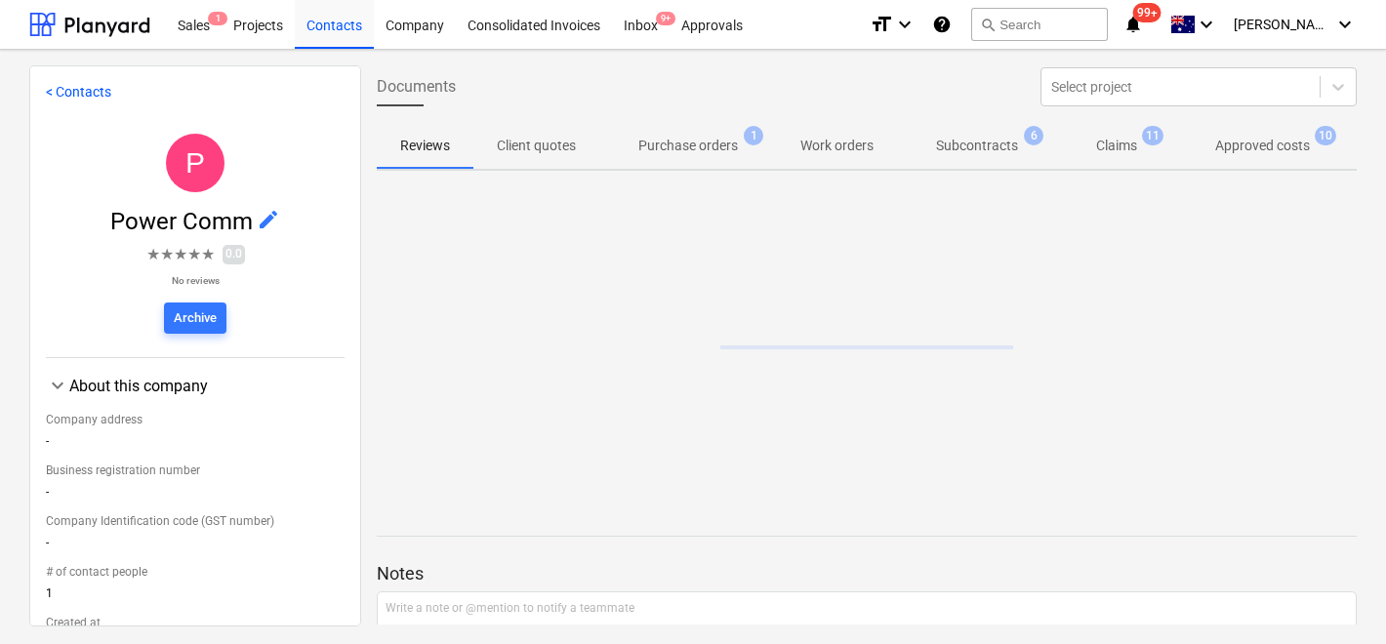
click at [1284, 151] on p "Approved costs" at bounding box center [1262, 146] width 95 height 20
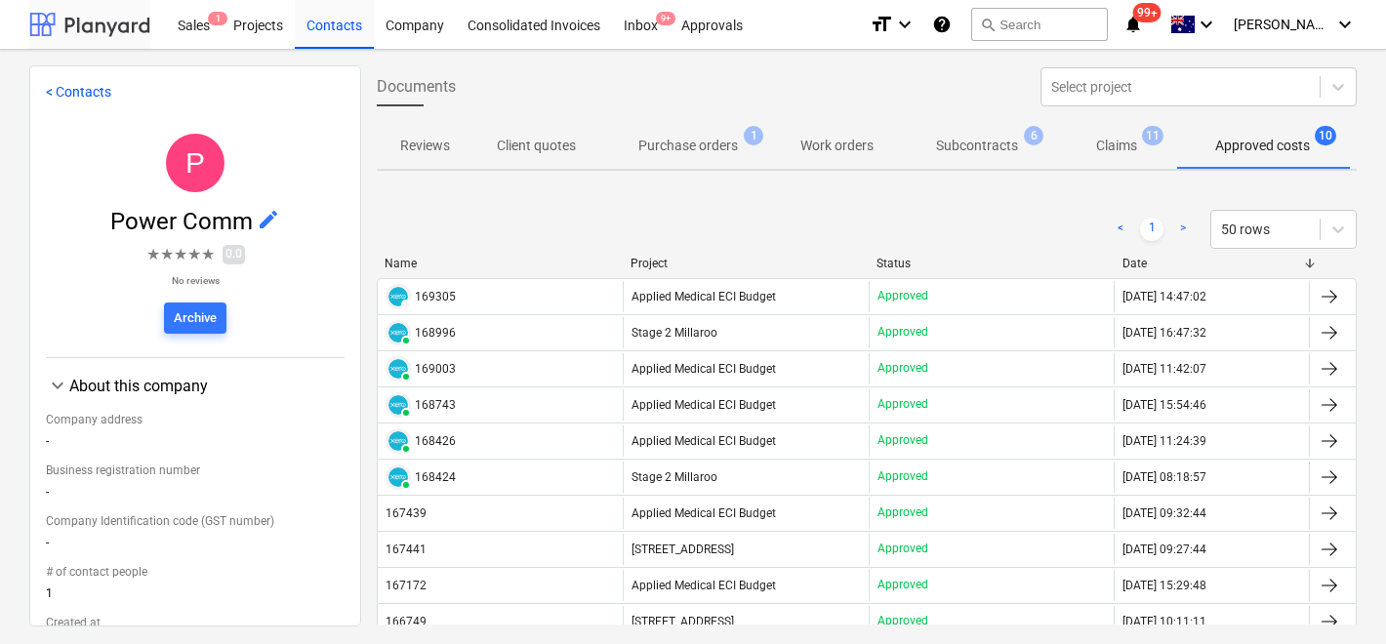
click at [66, 20] on div at bounding box center [89, 24] width 121 height 49
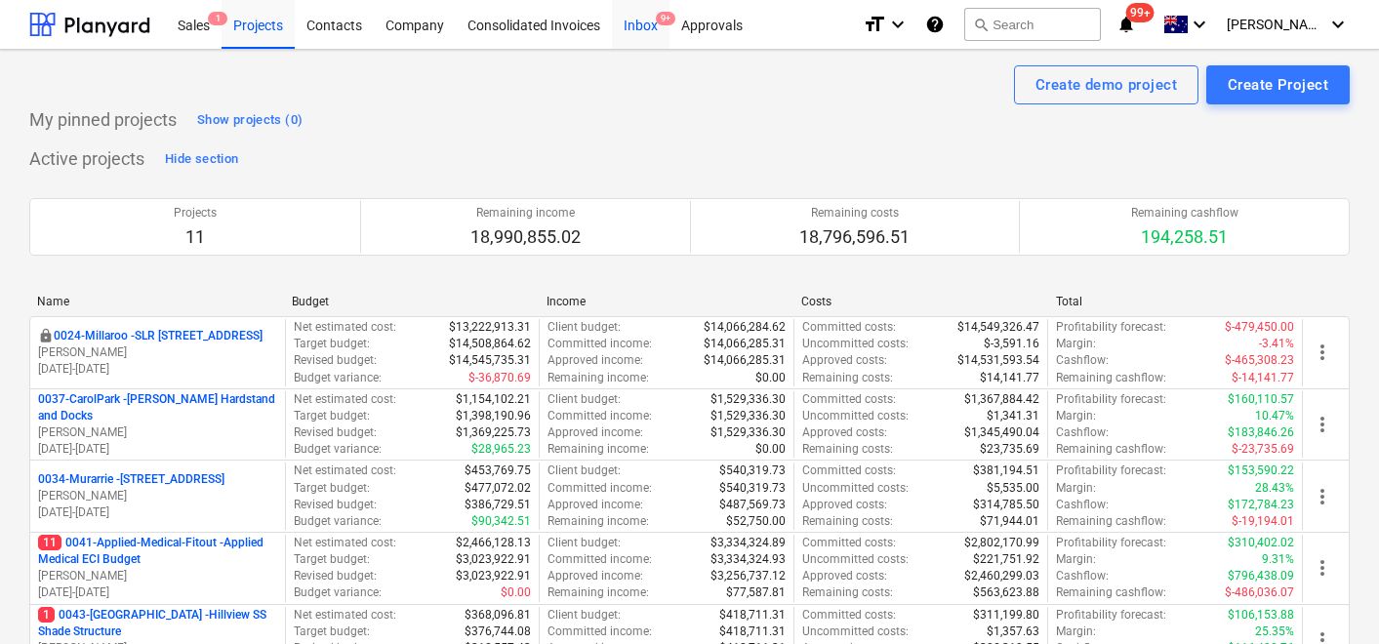
click at [646, 31] on div "Inbox 9+" at bounding box center [641, 24] width 58 height 50
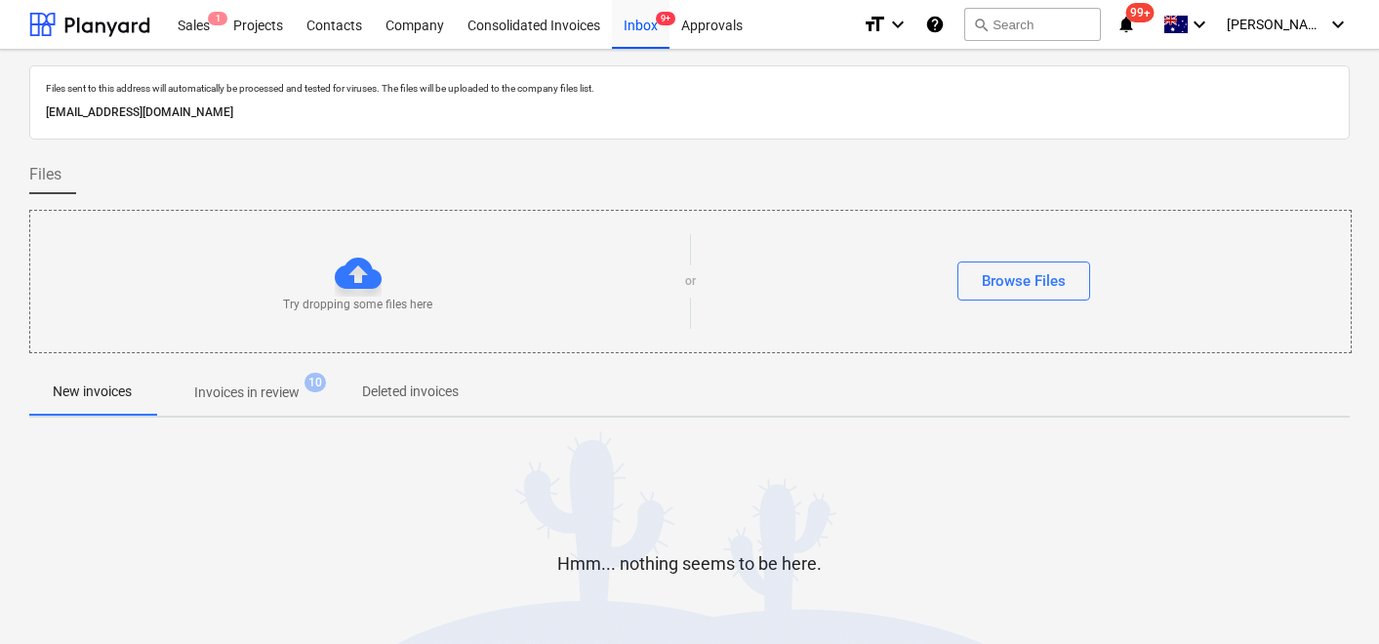
click at [261, 394] on p "Invoices in review" at bounding box center [246, 393] width 105 height 20
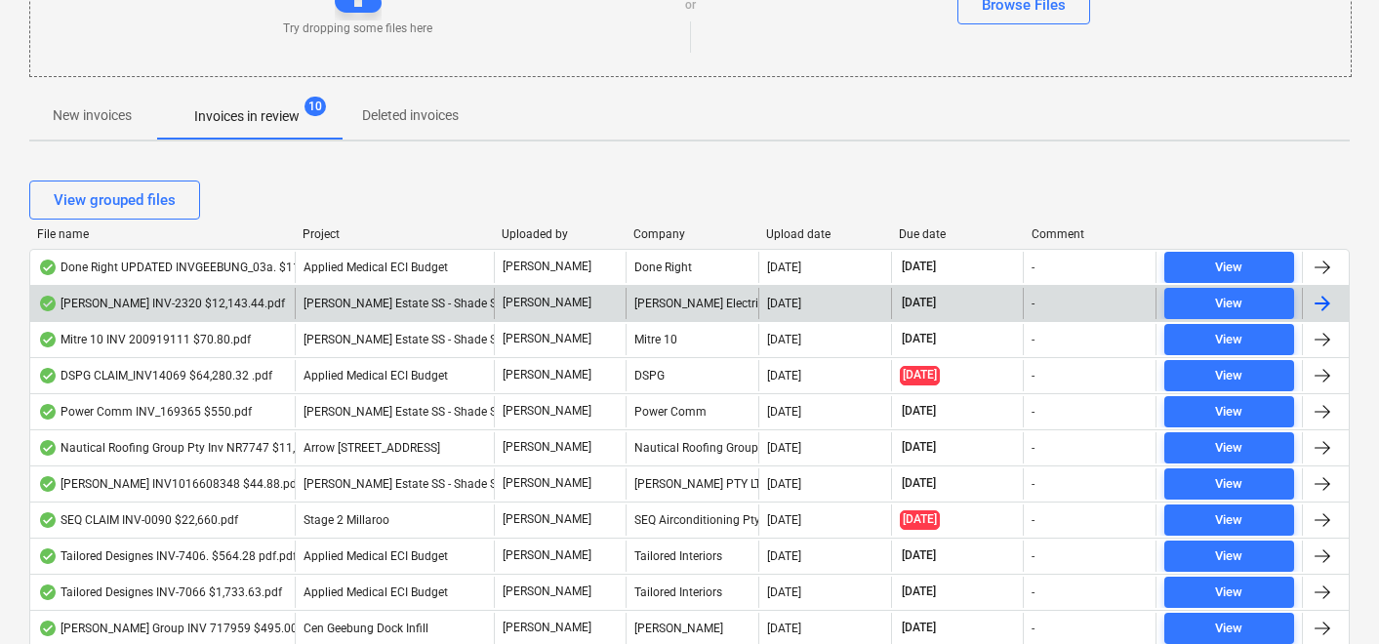
scroll to position [289, 0]
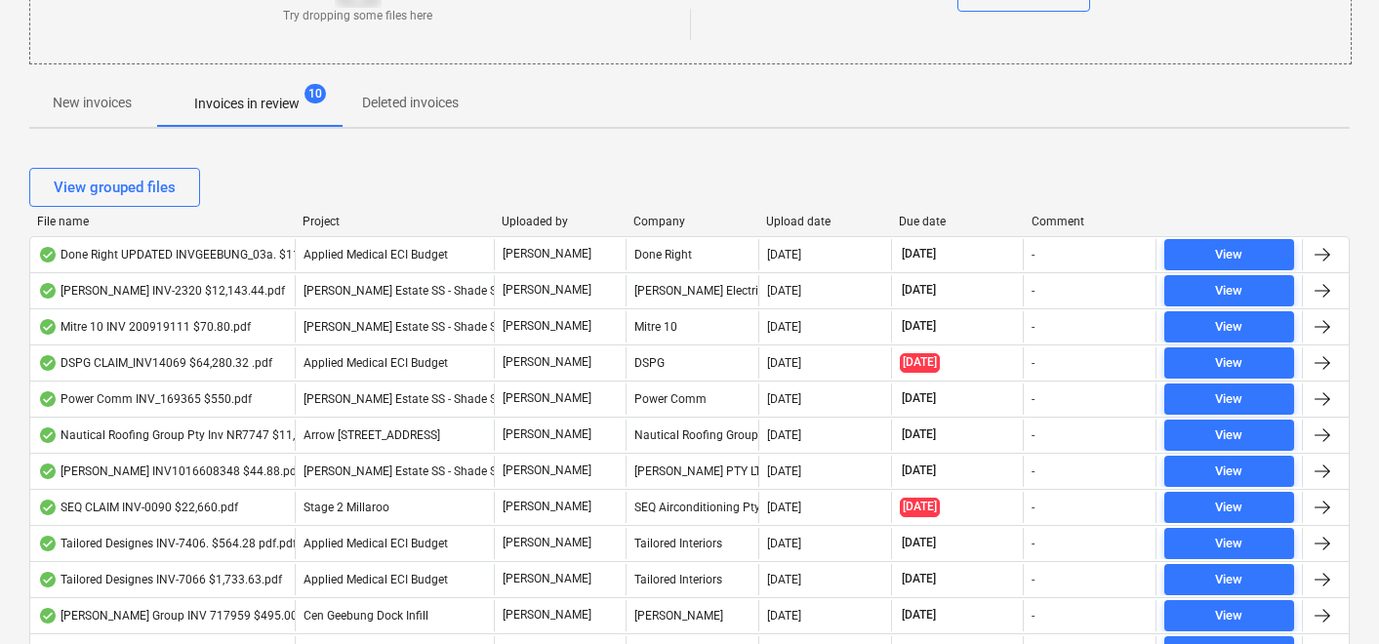
click at [802, 210] on div "View grouped files" at bounding box center [689, 187] width 1321 height 55
click at [796, 220] on div "Upload date" at bounding box center [824, 222] width 117 height 14
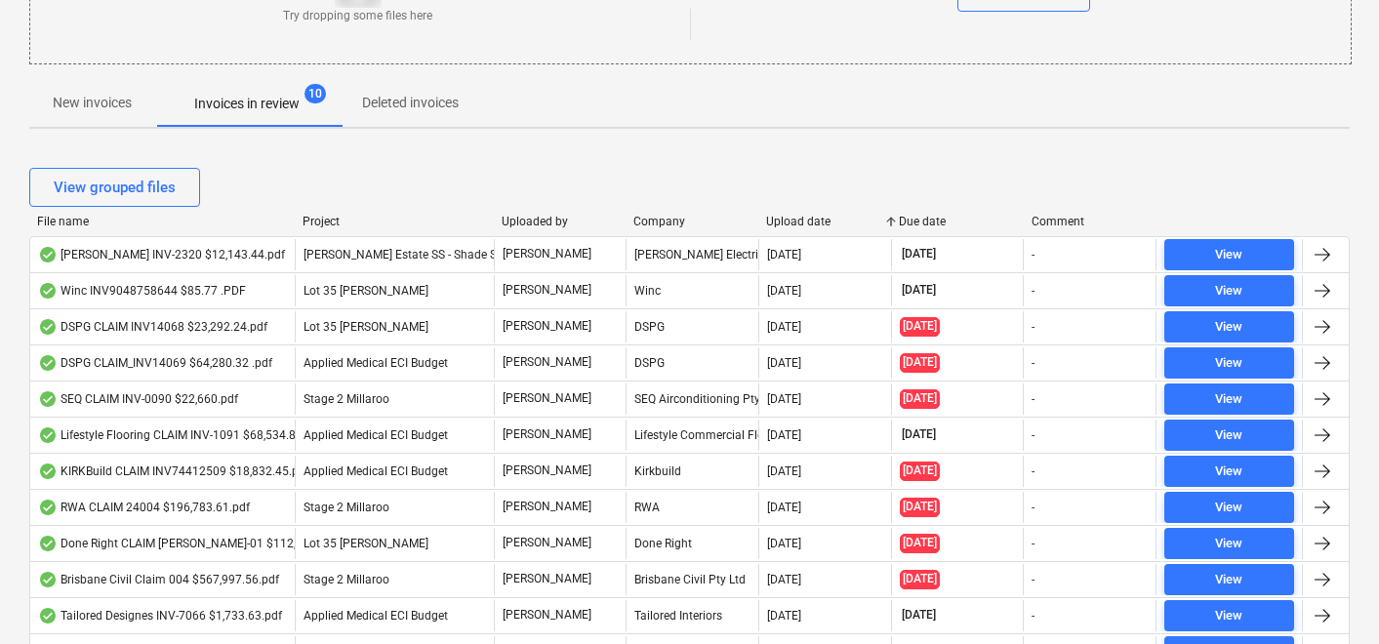
click at [790, 217] on div "Upload date" at bounding box center [824, 222] width 117 height 14
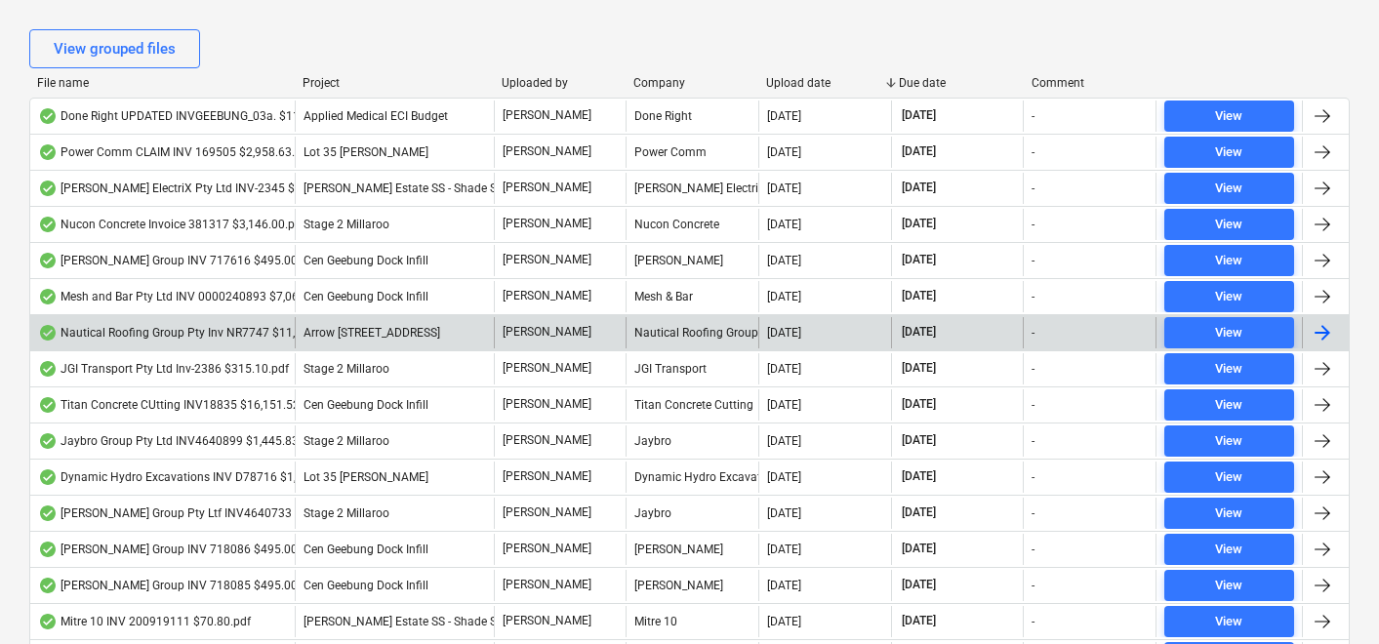
scroll to position [432, 0]
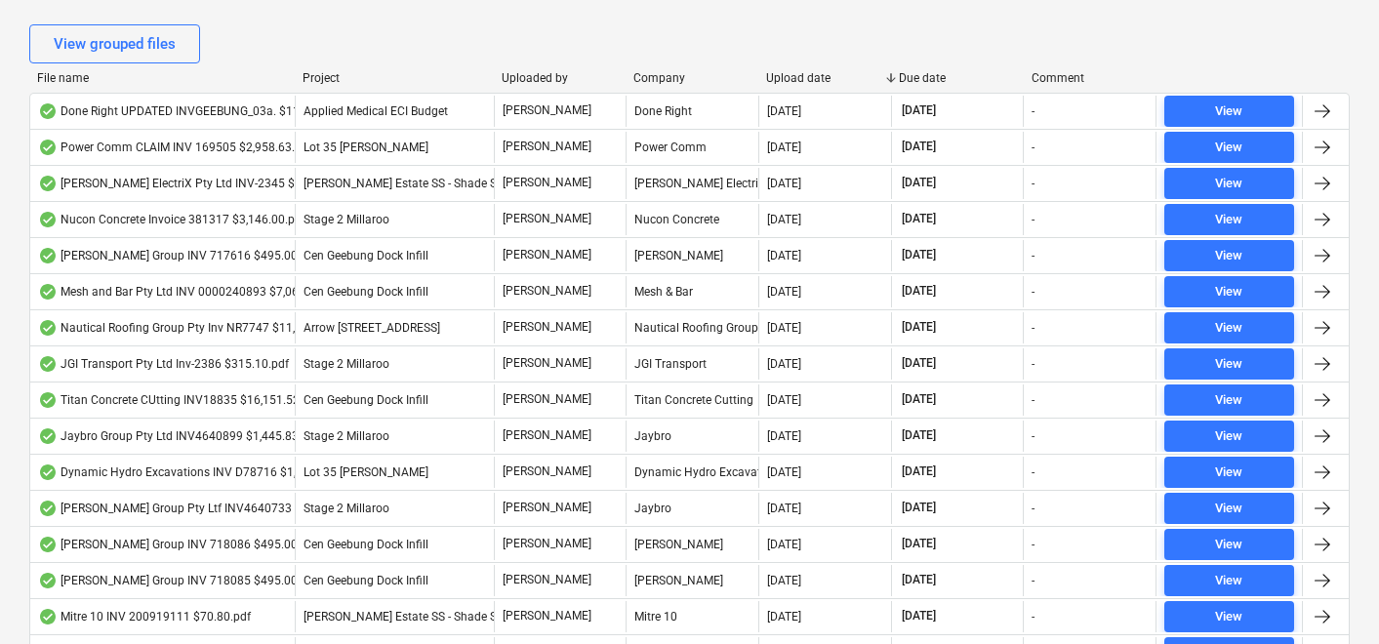
click at [76, 79] on div "File name" at bounding box center [162, 78] width 250 height 14
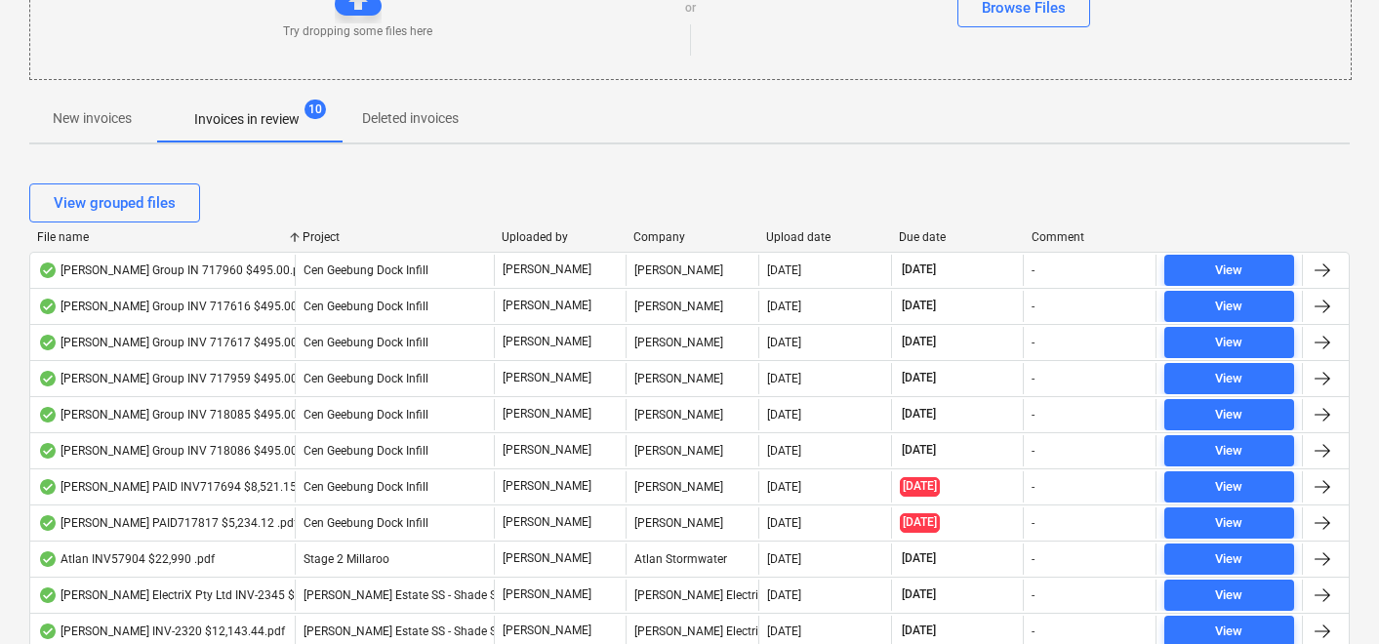
scroll to position [0, 0]
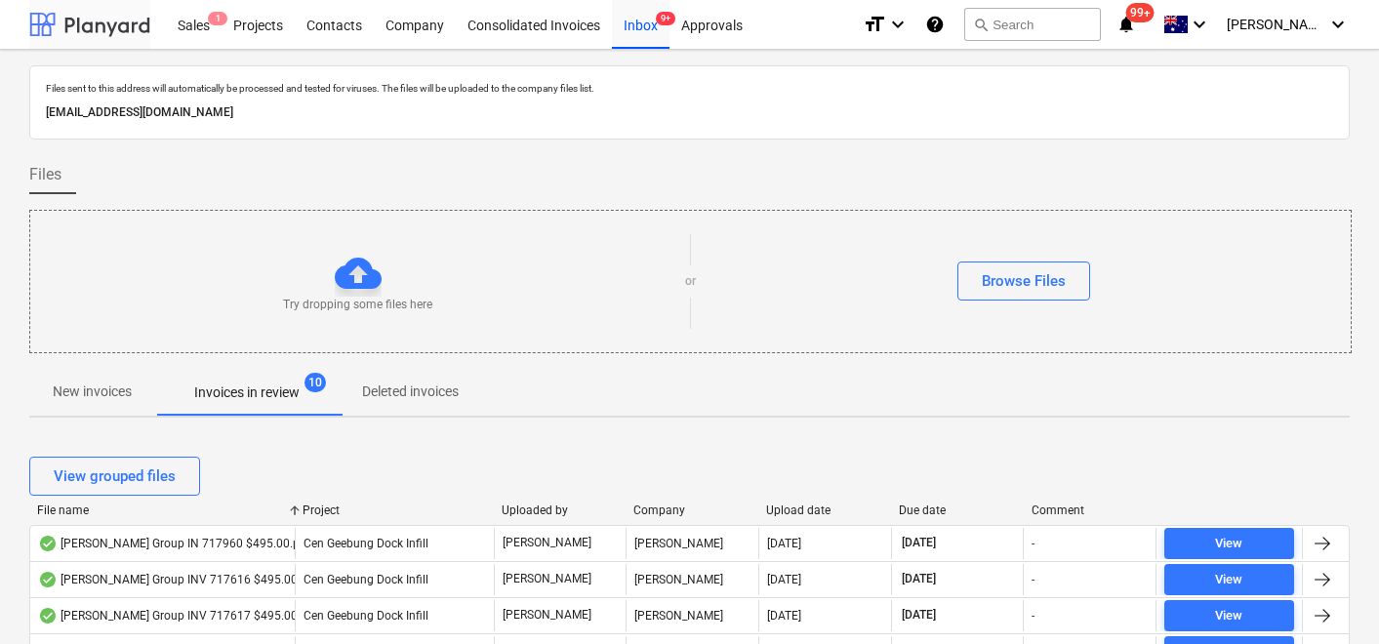
click at [98, 22] on div at bounding box center [89, 24] width 121 height 49
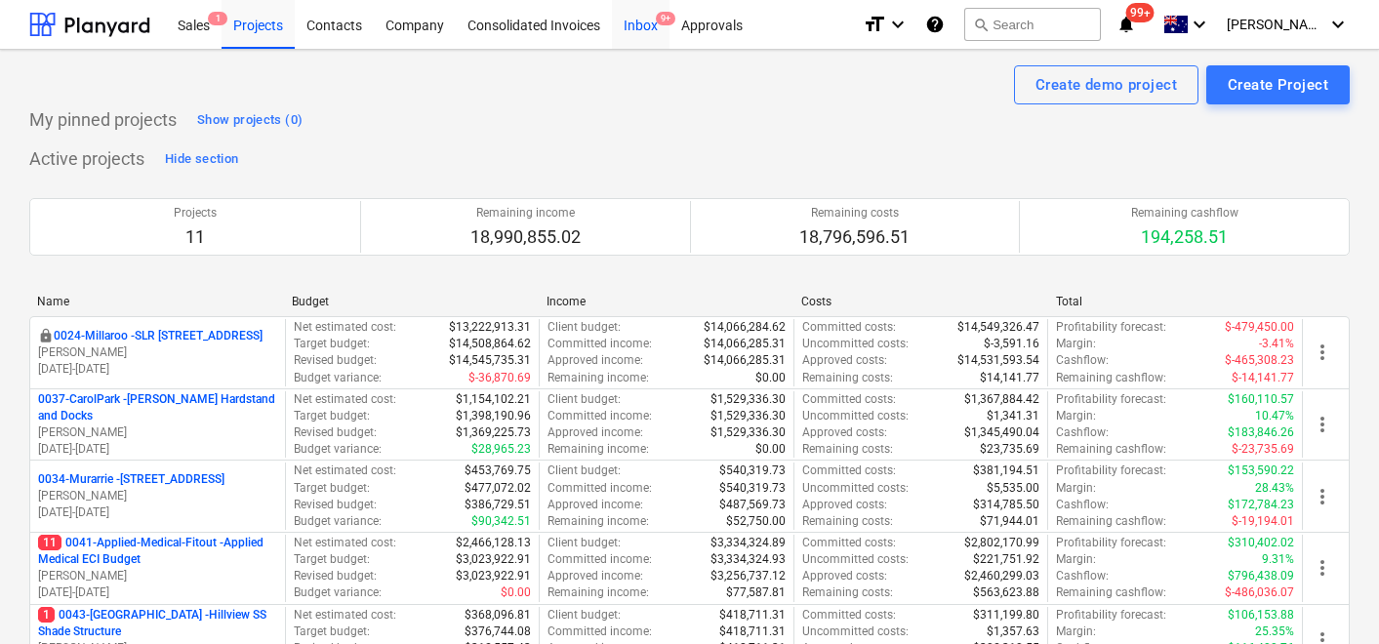
click at [637, 21] on div "Inbox 9+" at bounding box center [641, 24] width 58 height 50
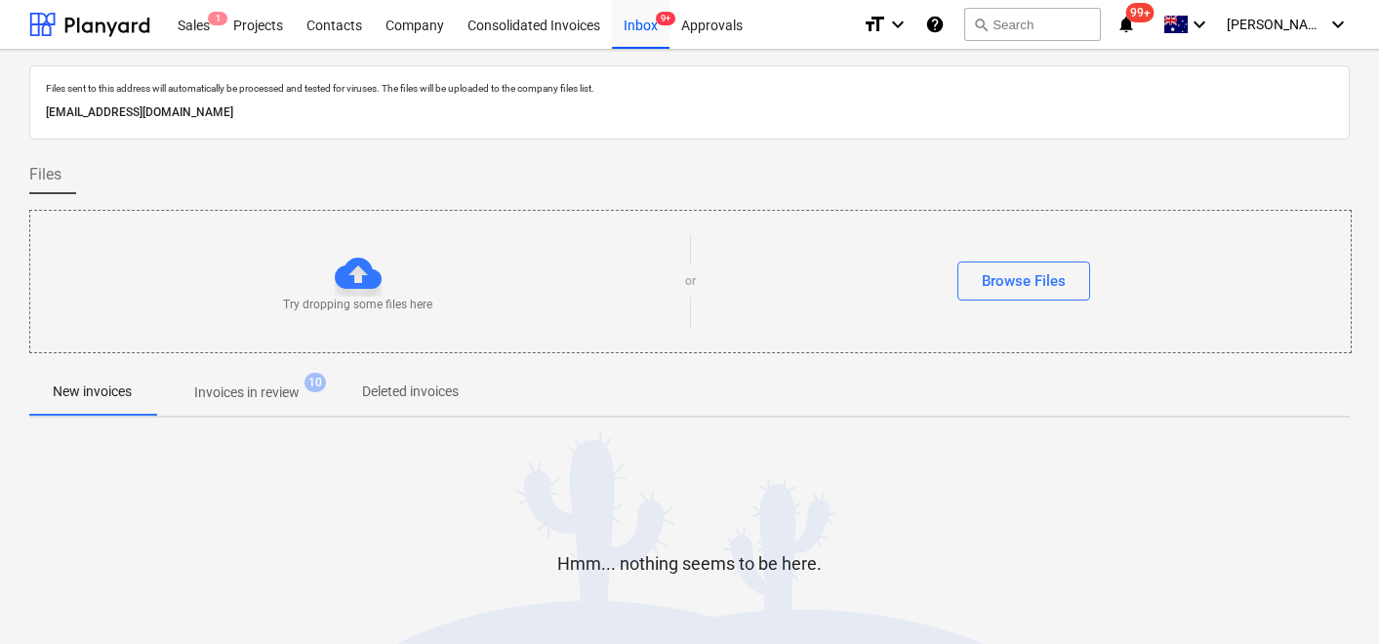
click at [239, 392] on p "Invoices in review" at bounding box center [246, 393] width 105 height 20
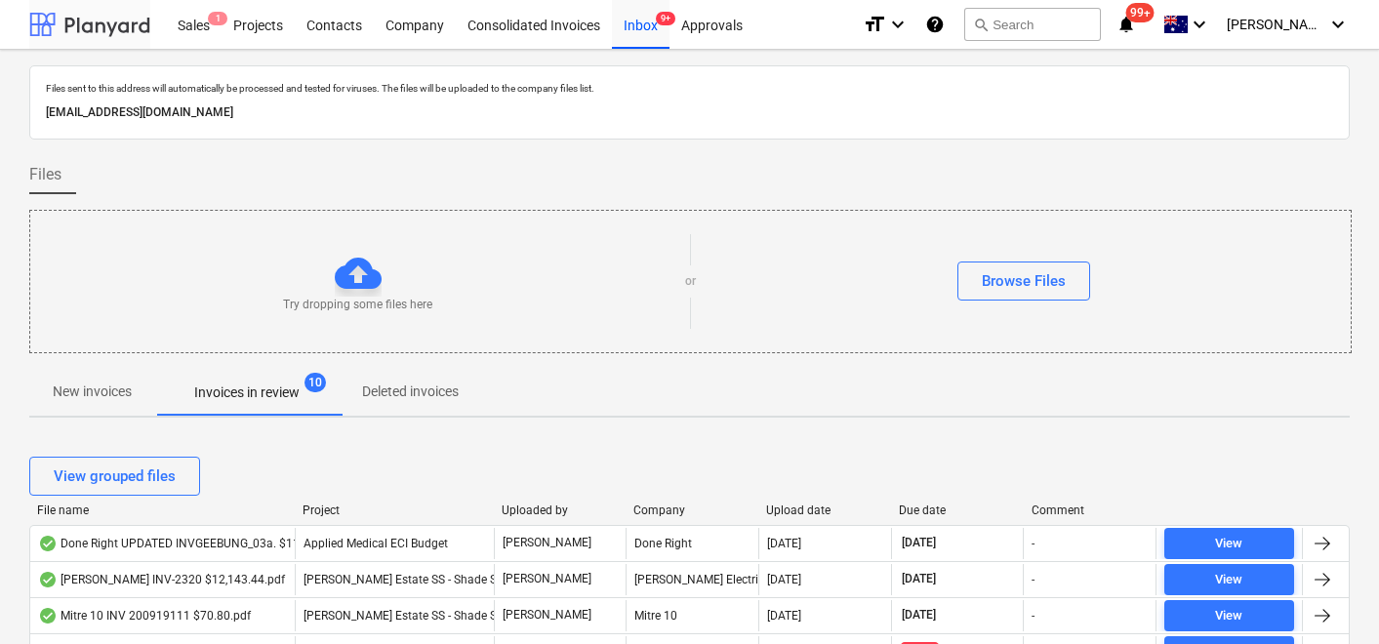
click at [75, 32] on div at bounding box center [89, 24] width 121 height 49
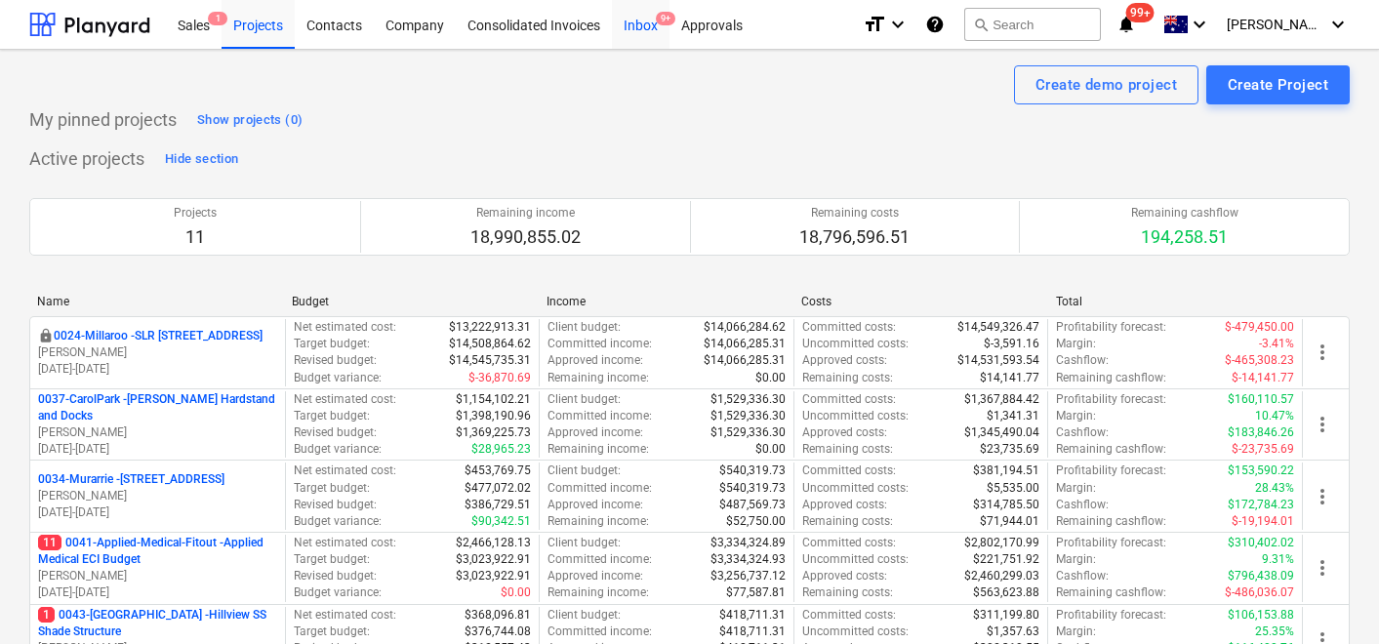
click at [650, 27] on div "Inbox 9+" at bounding box center [641, 24] width 58 height 50
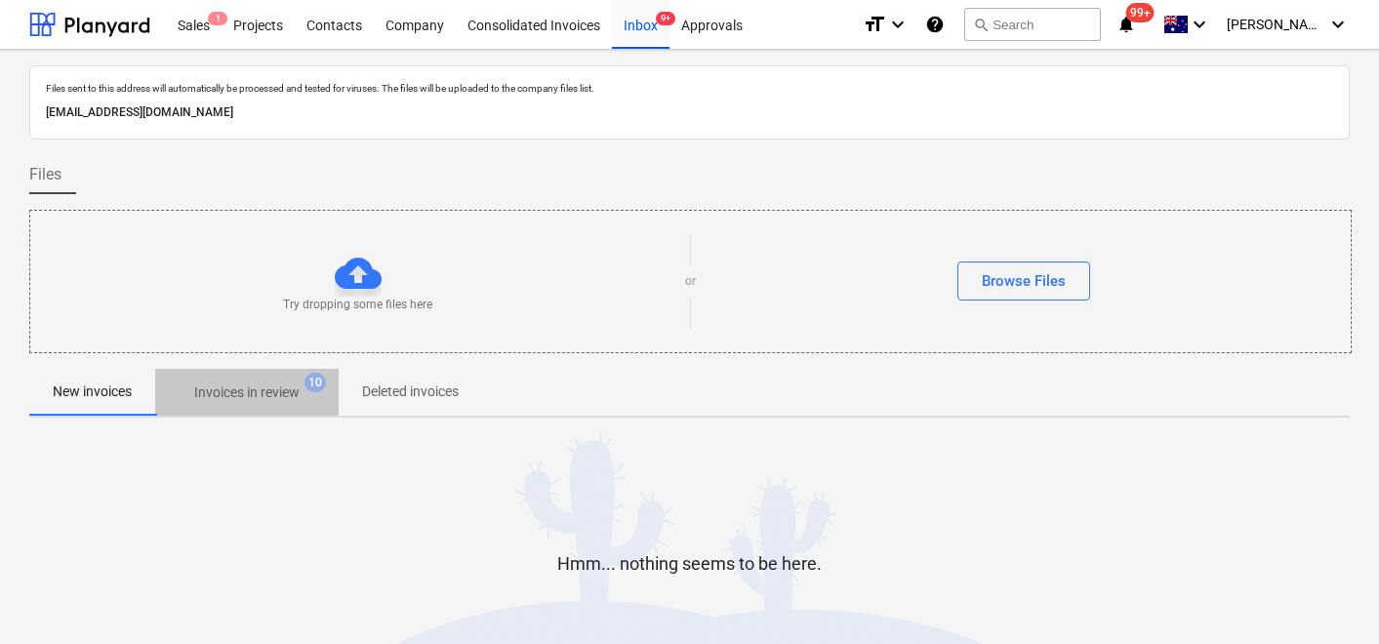
click at [276, 394] on p "Invoices in review" at bounding box center [246, 393] width 105 height 20
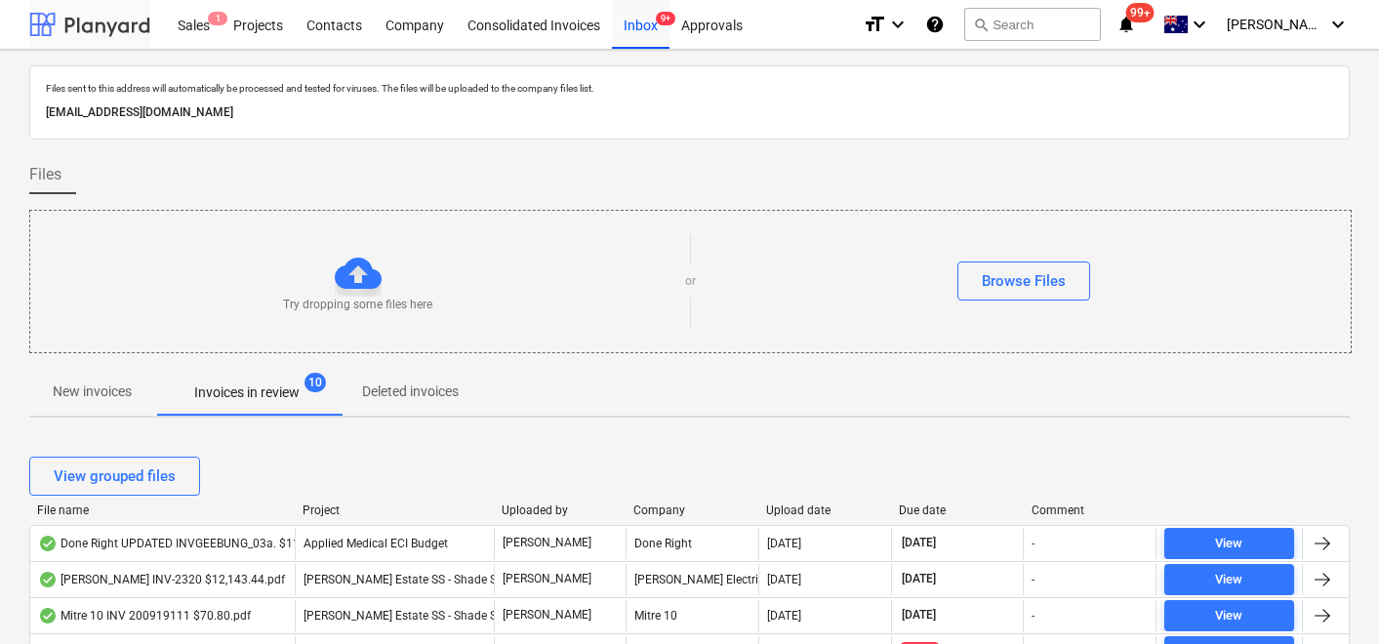
click at [101, 19] on div at bounding box center [89, 24] width 121 height 49
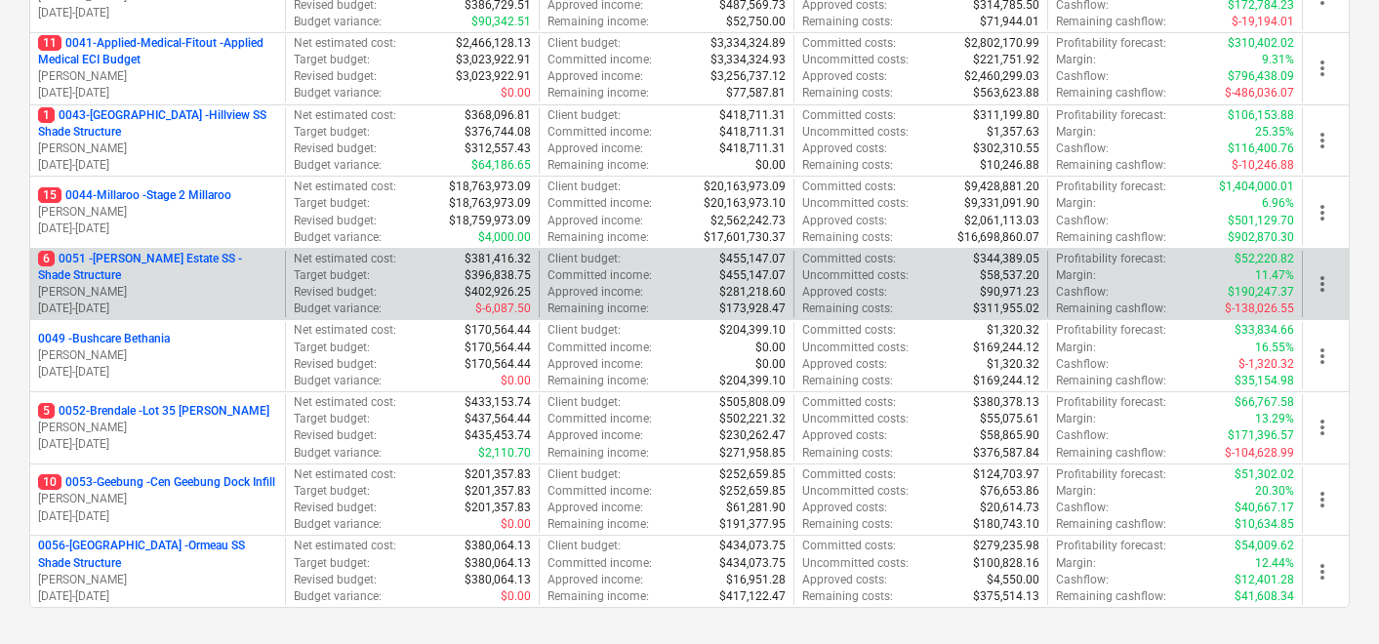
scroll to position [510, 0]
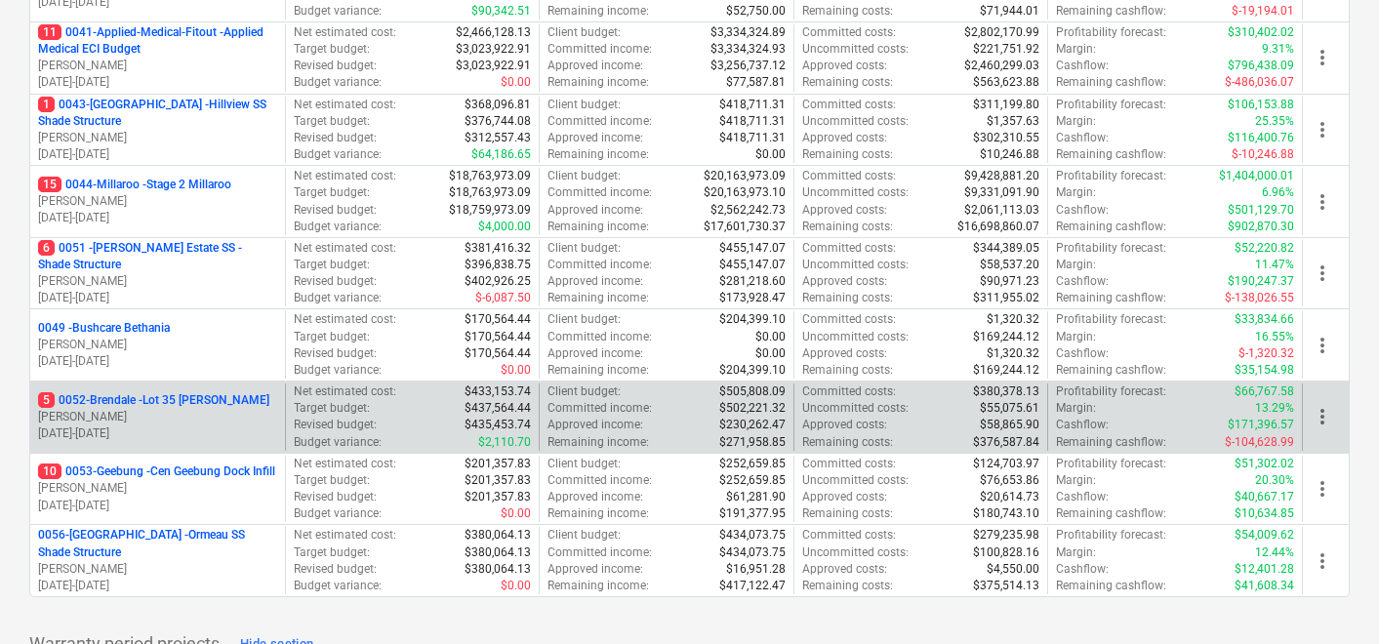
click at [147, 409] on p "[PERSON_NAME]" at bounding box center [157, 417] width 239 height 17
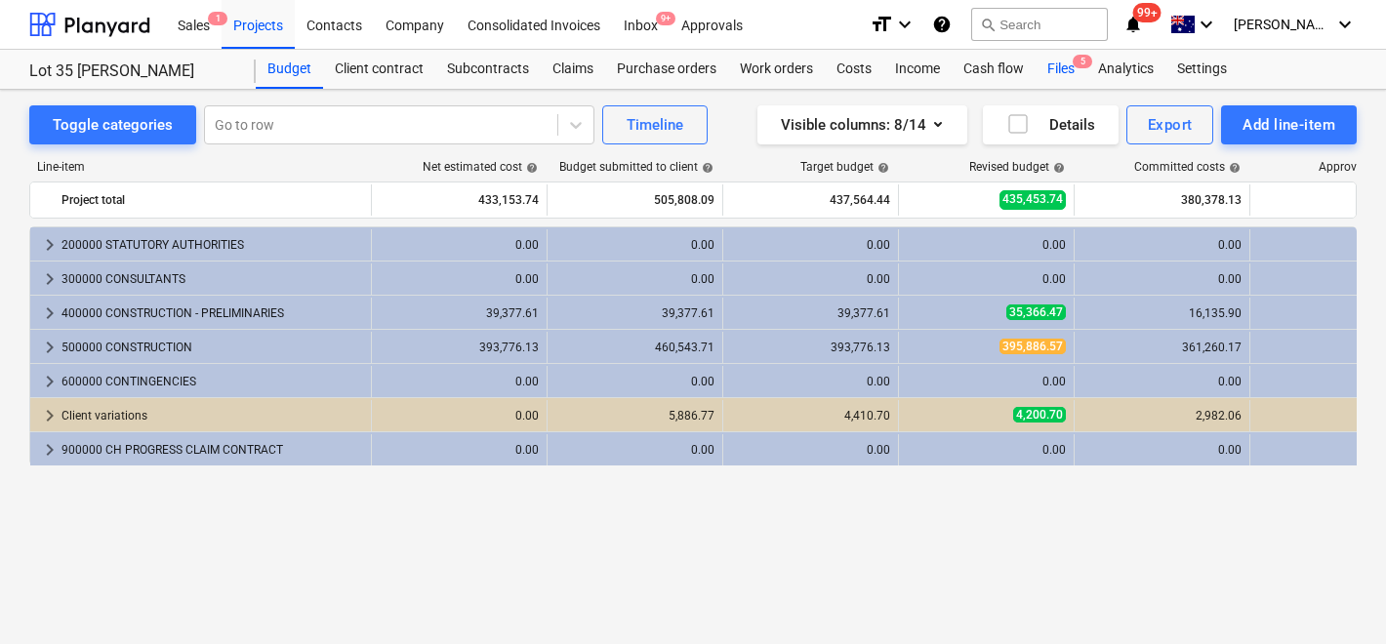
click at [1049, 69] on div "Files 5" at bounding box center [1061, 69] width 51 height 39
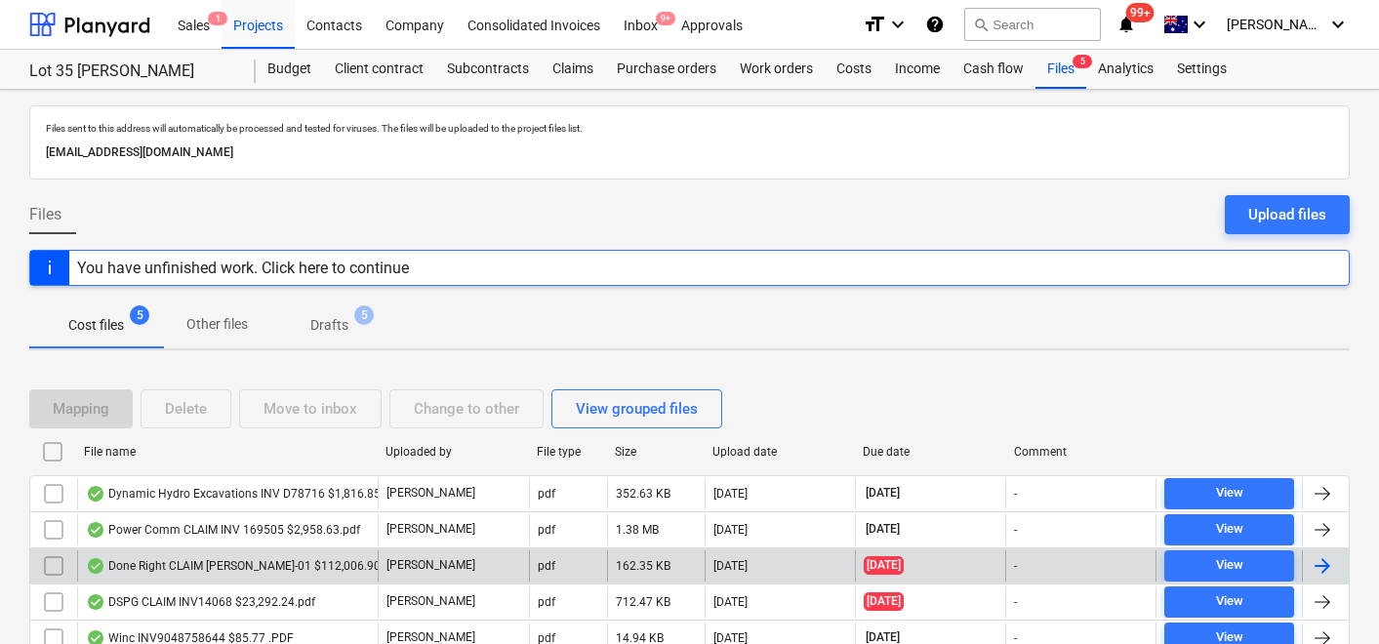
scroll to position [83, 0]
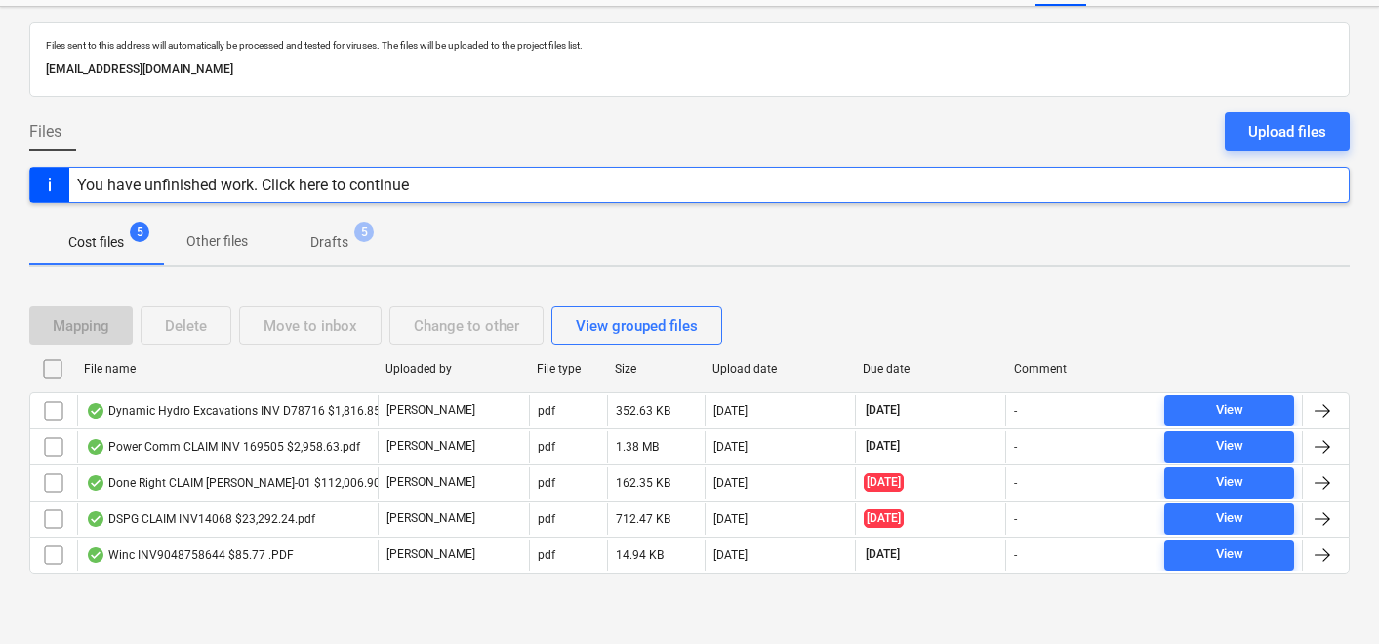
click at [108, 365] on div "File name" at bounding box center [227, 369] width 286 height 14
checkbox input "false"
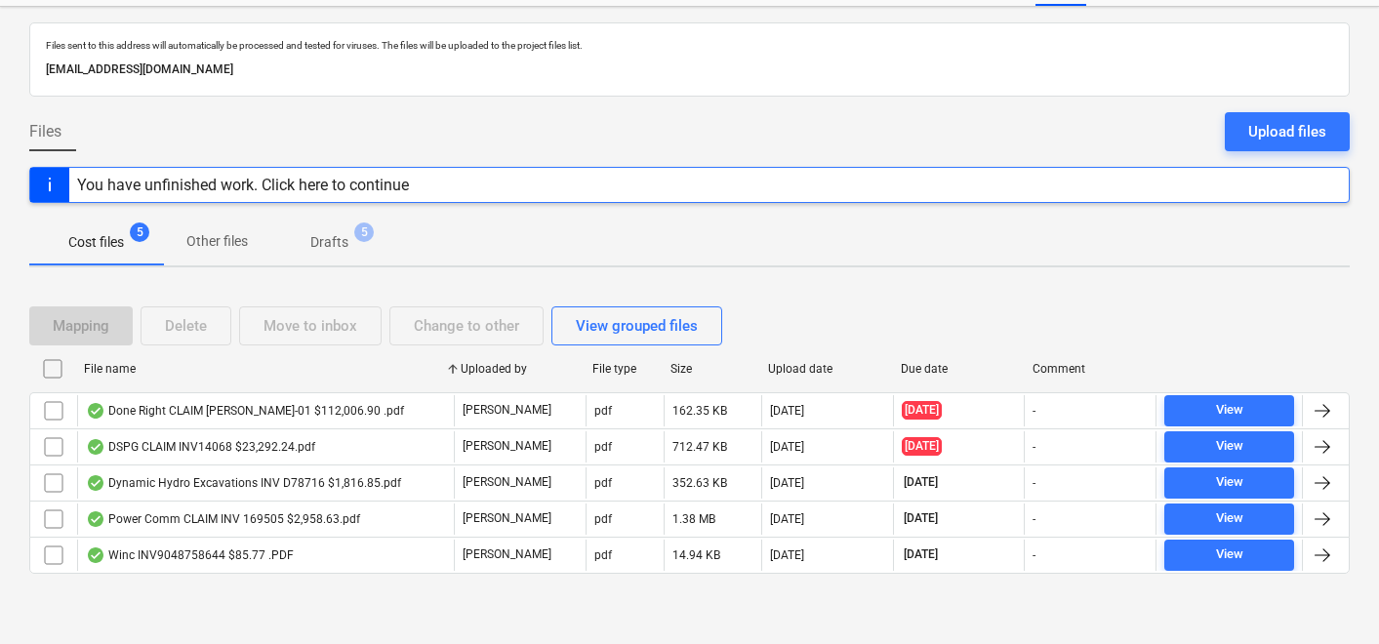
drag, startPoint x: 378, startPoint y: 376, endPoint x: 453, endPoint y: 372, distance: 75.3
click at [453, 372] on div at bounding box center [452, 368] width 35 height 31
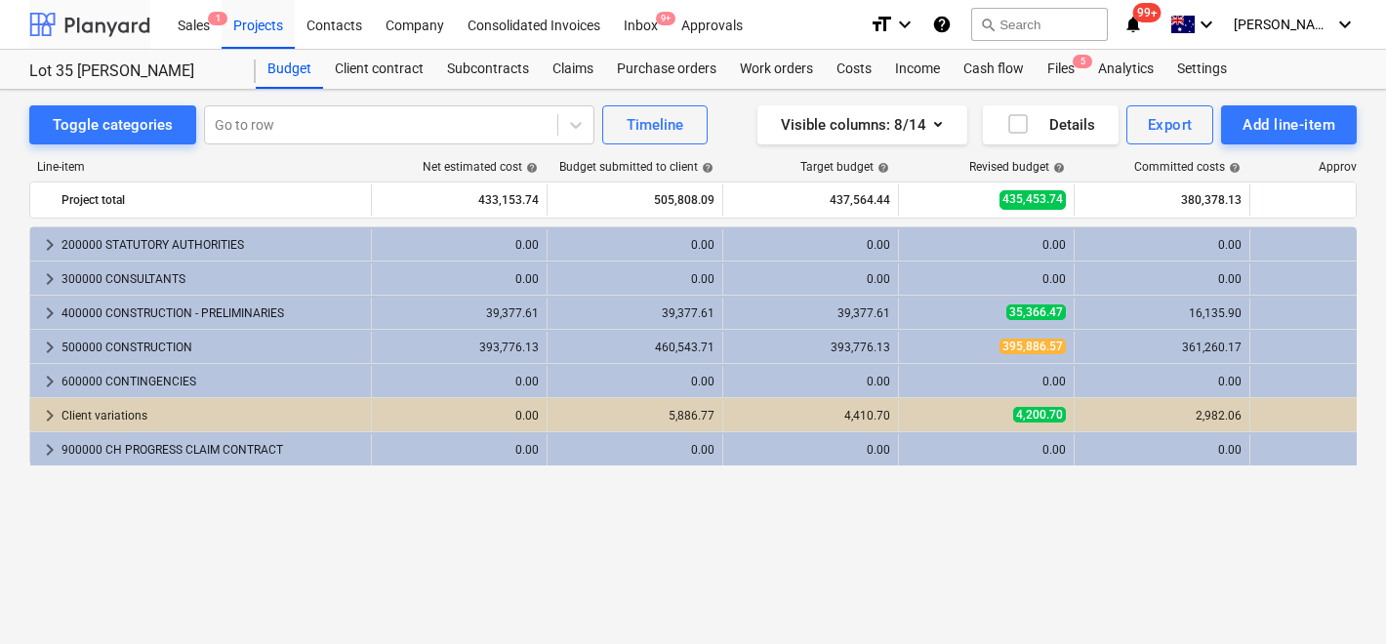
click at [64, 18] on div at bounding box center [89, 24] width 121 height 49
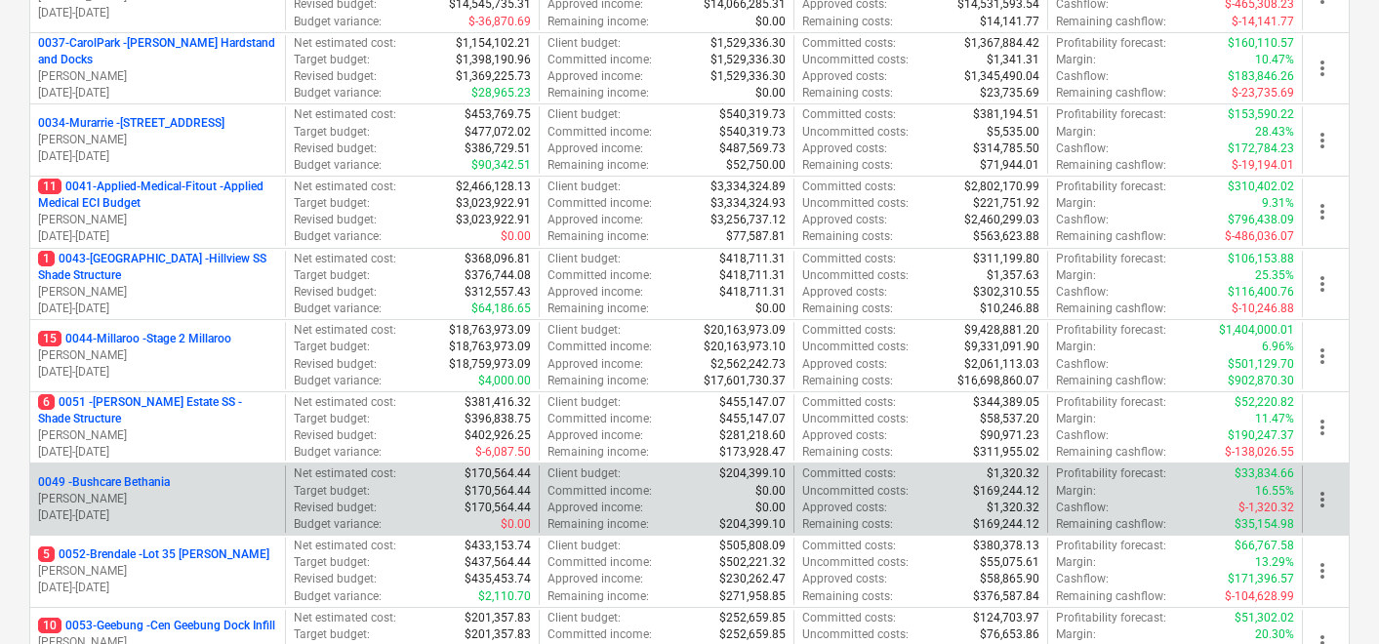
scroll to position [358, 0]
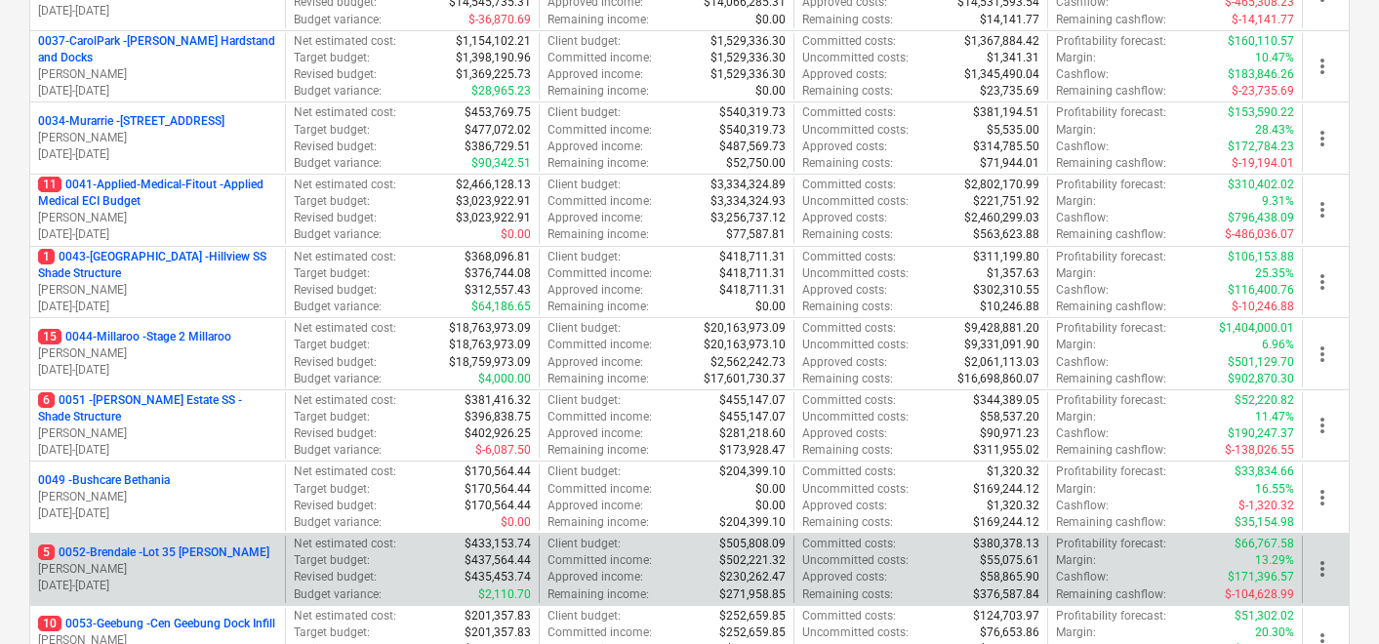
click at [170, 551] on p "5 0052-Brendale - Lot 35 Griffin, Brendale" at bounding box center [153, 553] width 231 height 17
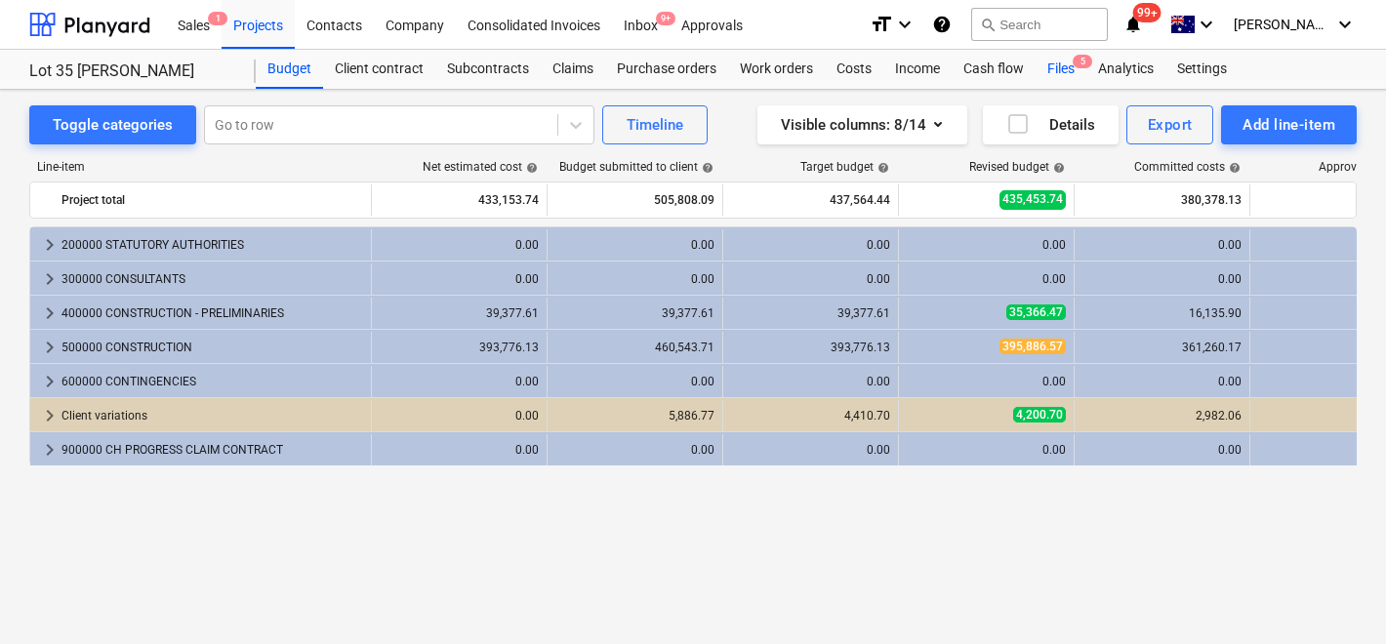
click at [1067, 68] on div "Files 5" at bounding box center [1061, 69] width 51 height 39
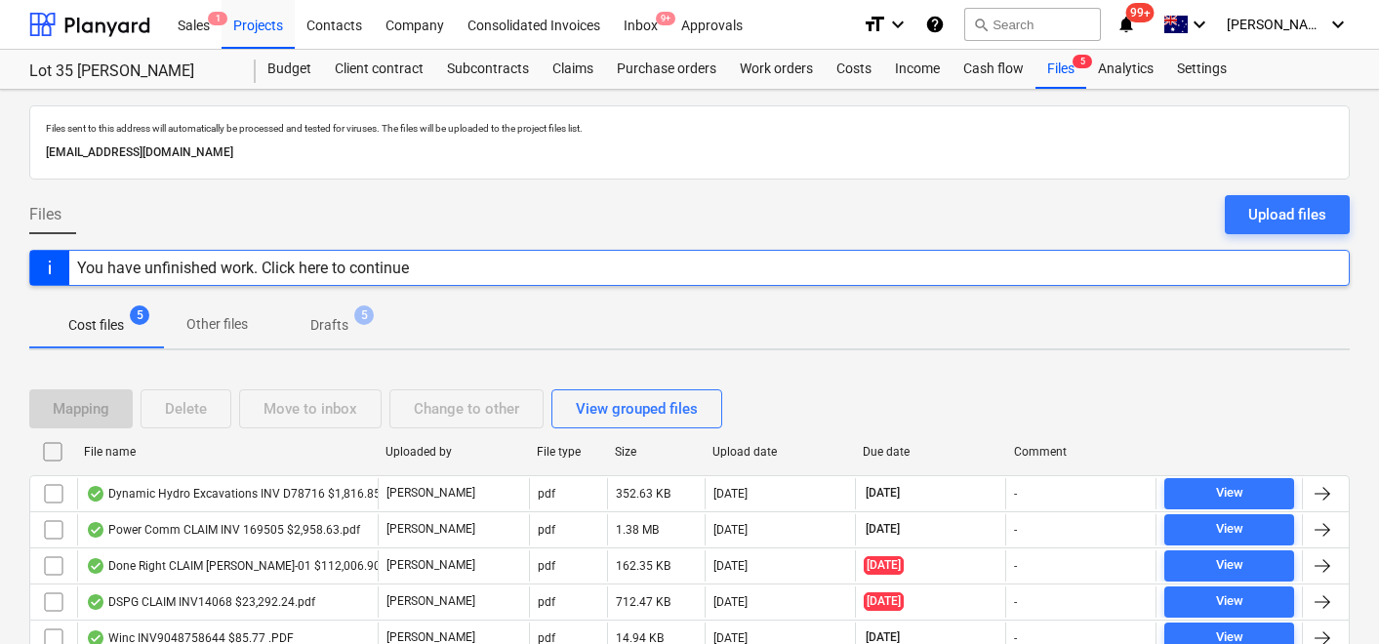
scroll to position [83, 0]
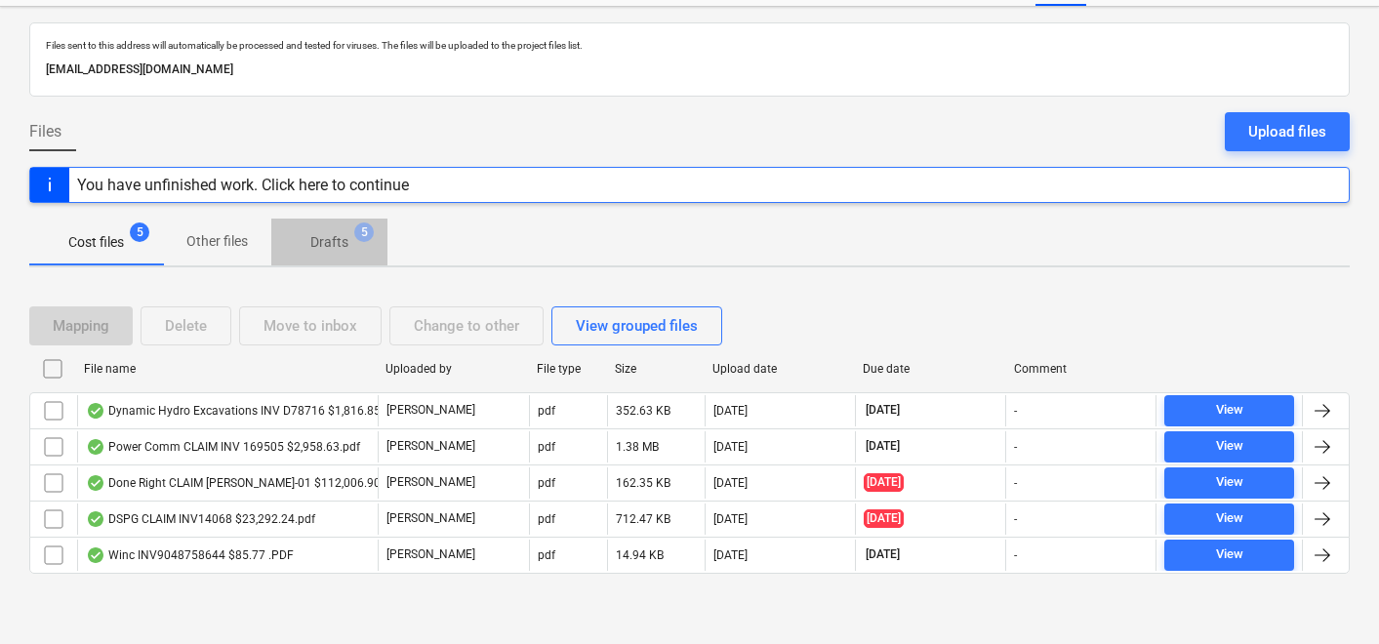
click at [345, 244] on p "Drafts" at bounding box center [329, 242] width 38 height 20
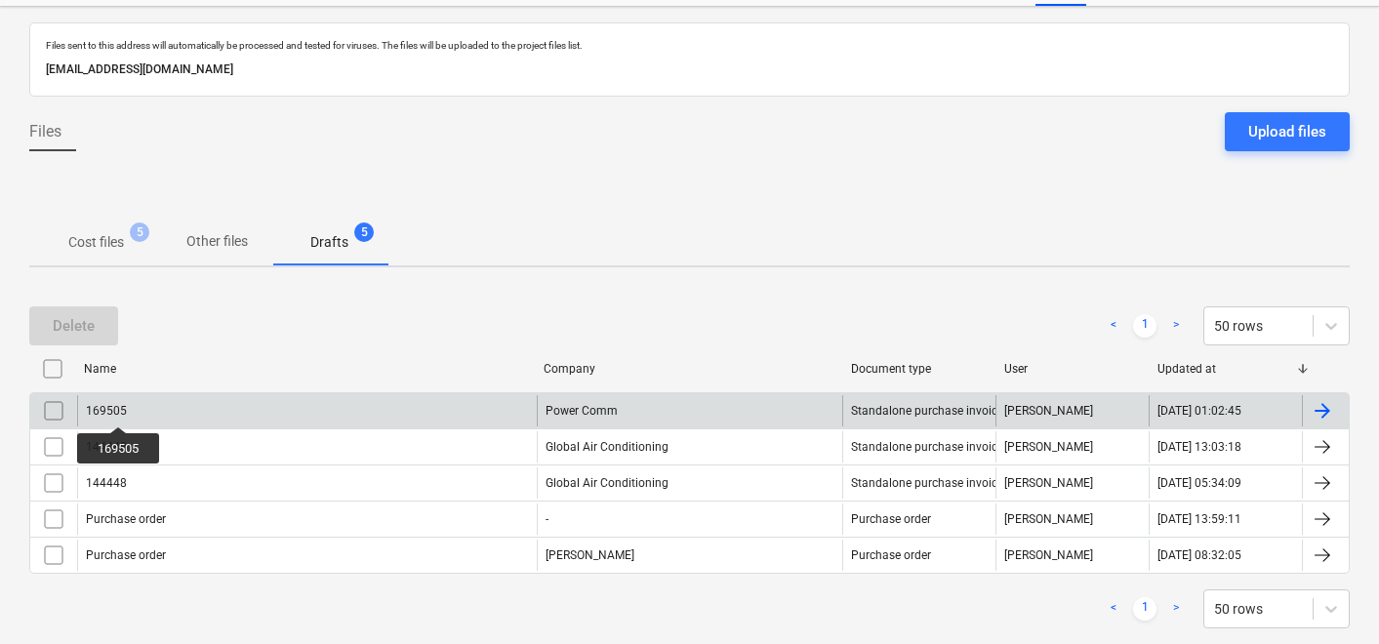
click at [119, 409] on div "169505" at bounding box center [106, 411] width 41 height 14
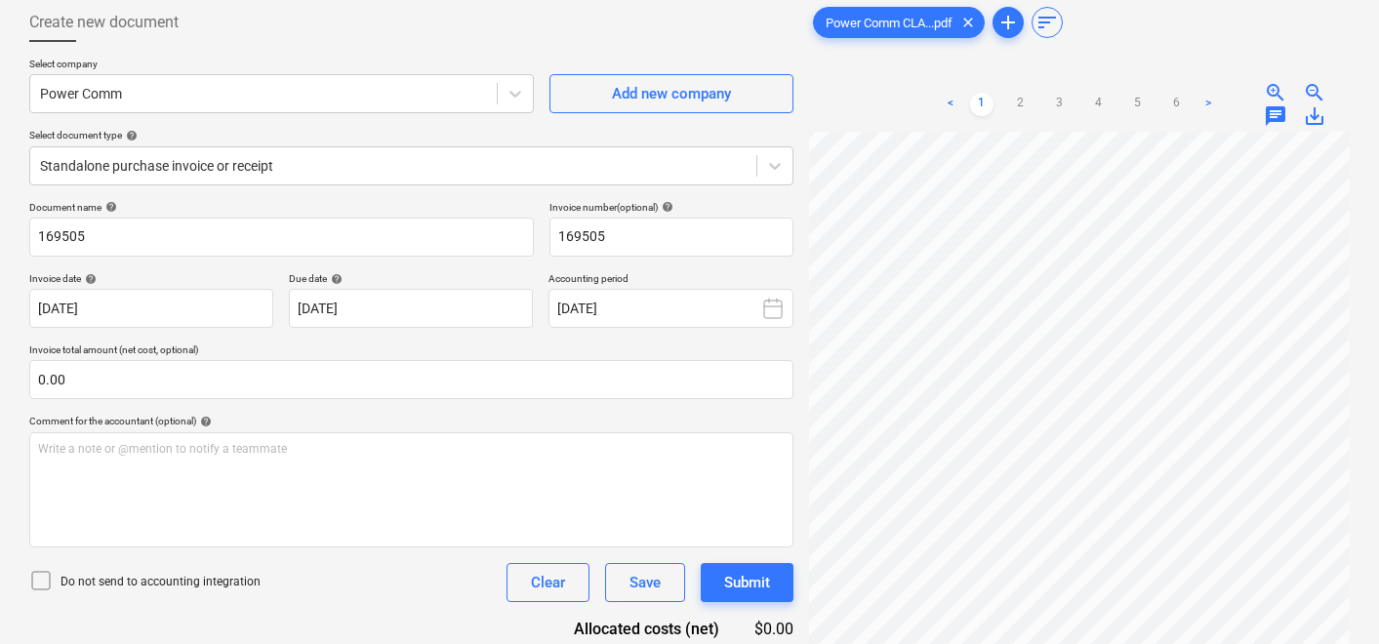
scroll to position [100, 0]
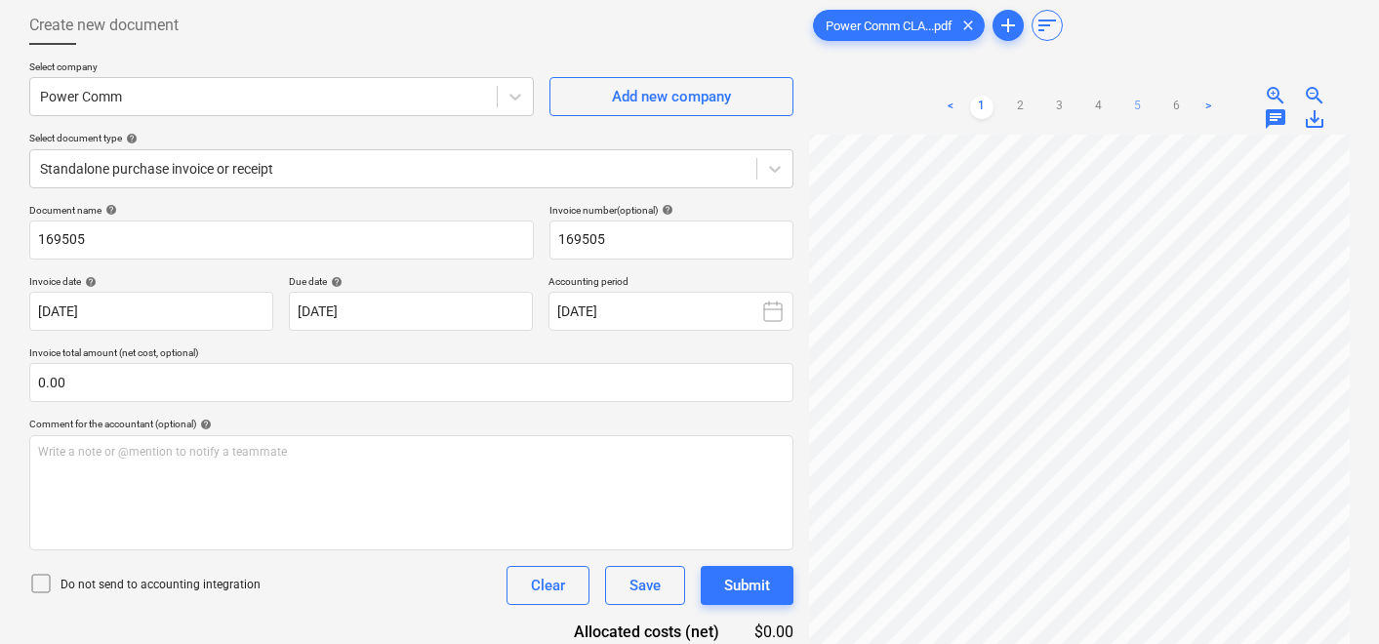
click at [1133, 105] on link "5" at bounding box center [1137, 107] width 23 height 23
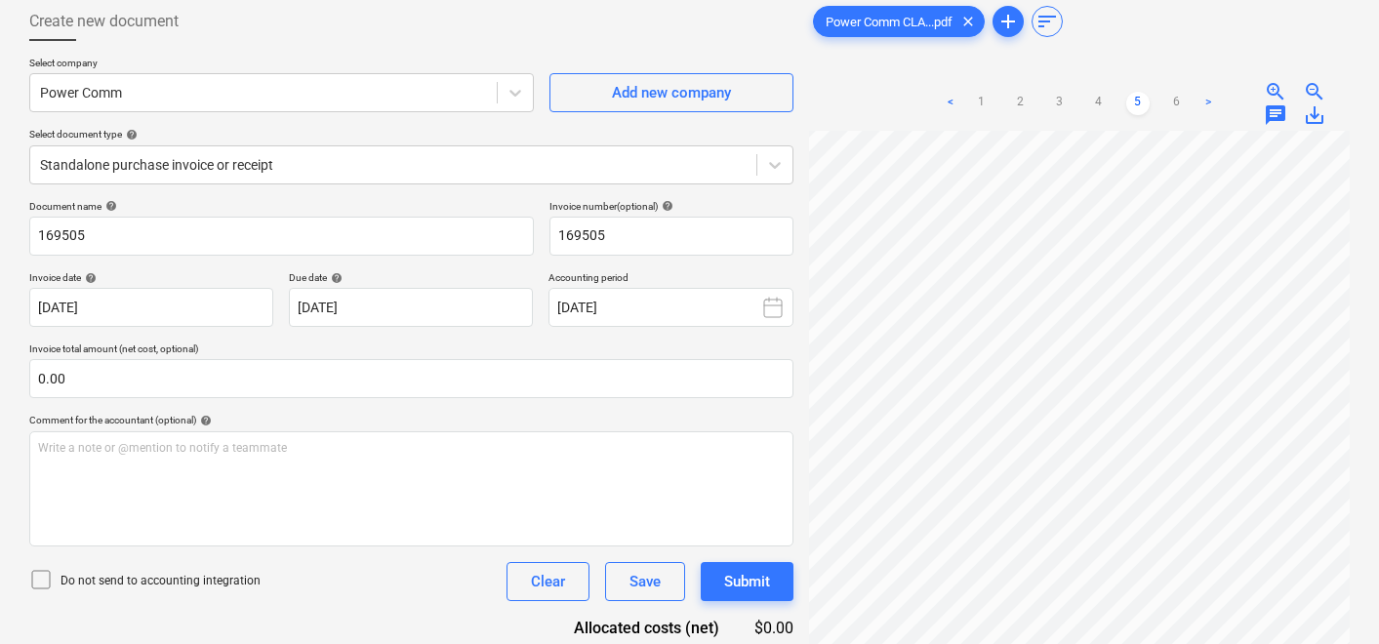
scroll to position [106, 0]
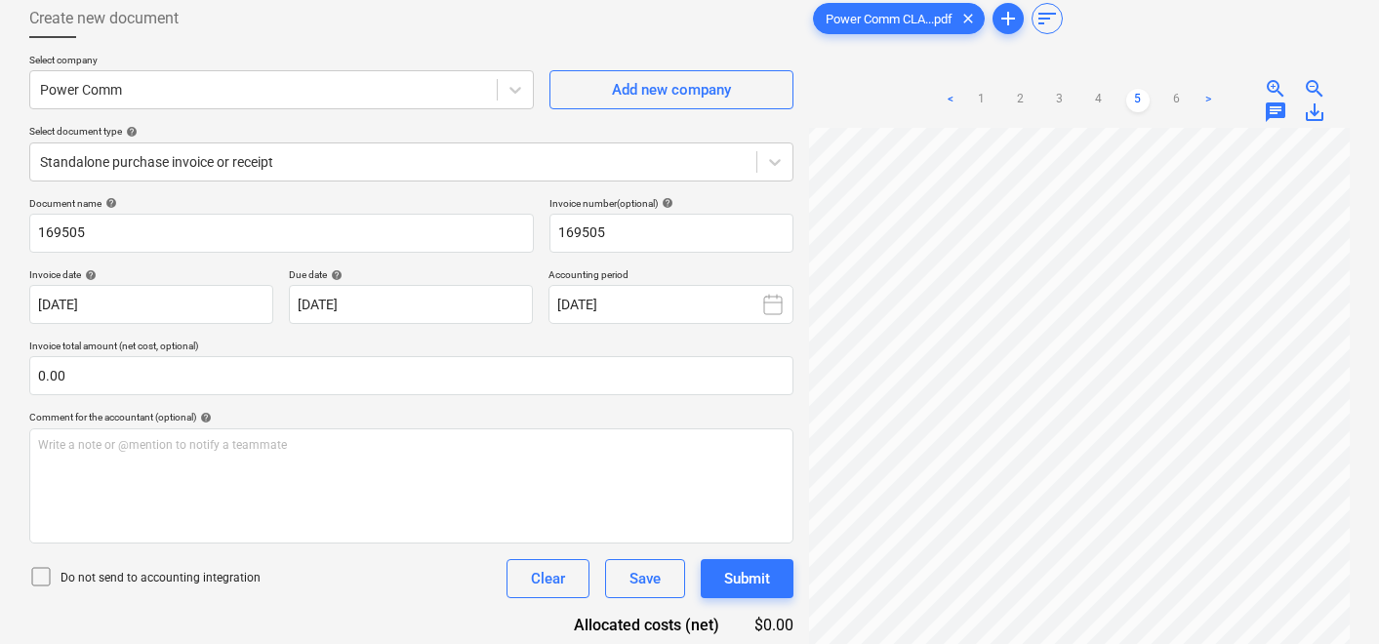
scroll to position [83, 0]
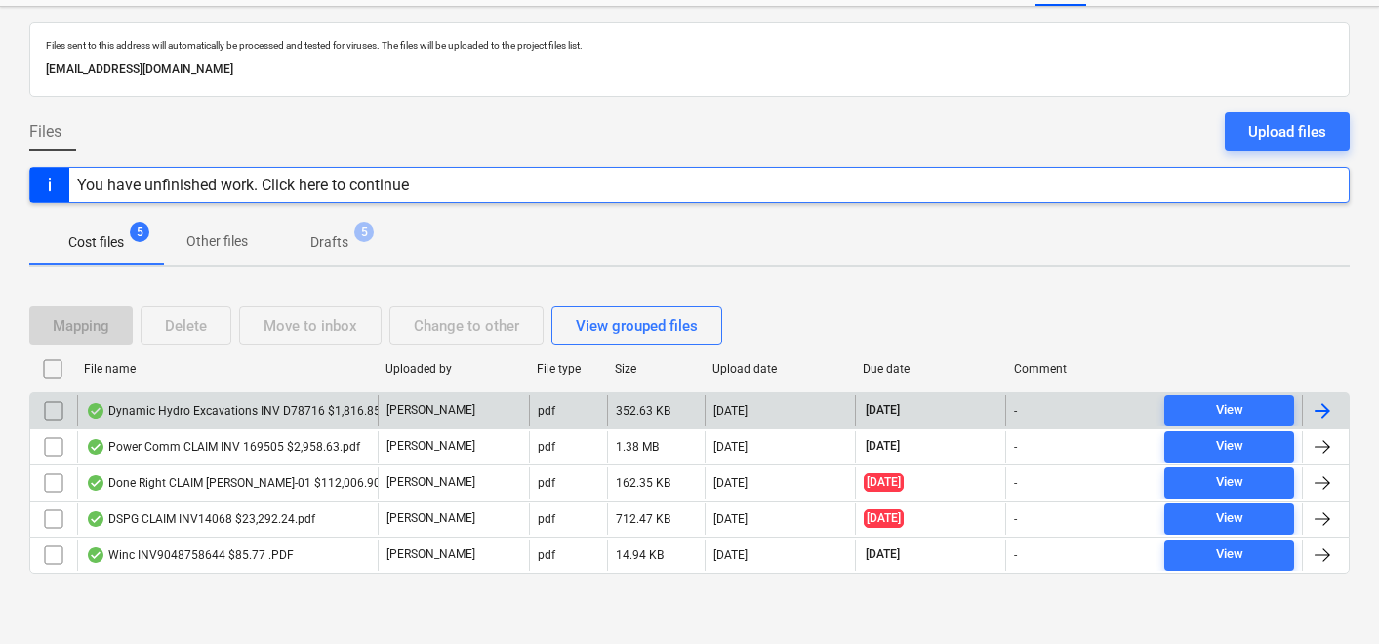
scroll to position [73, 0]
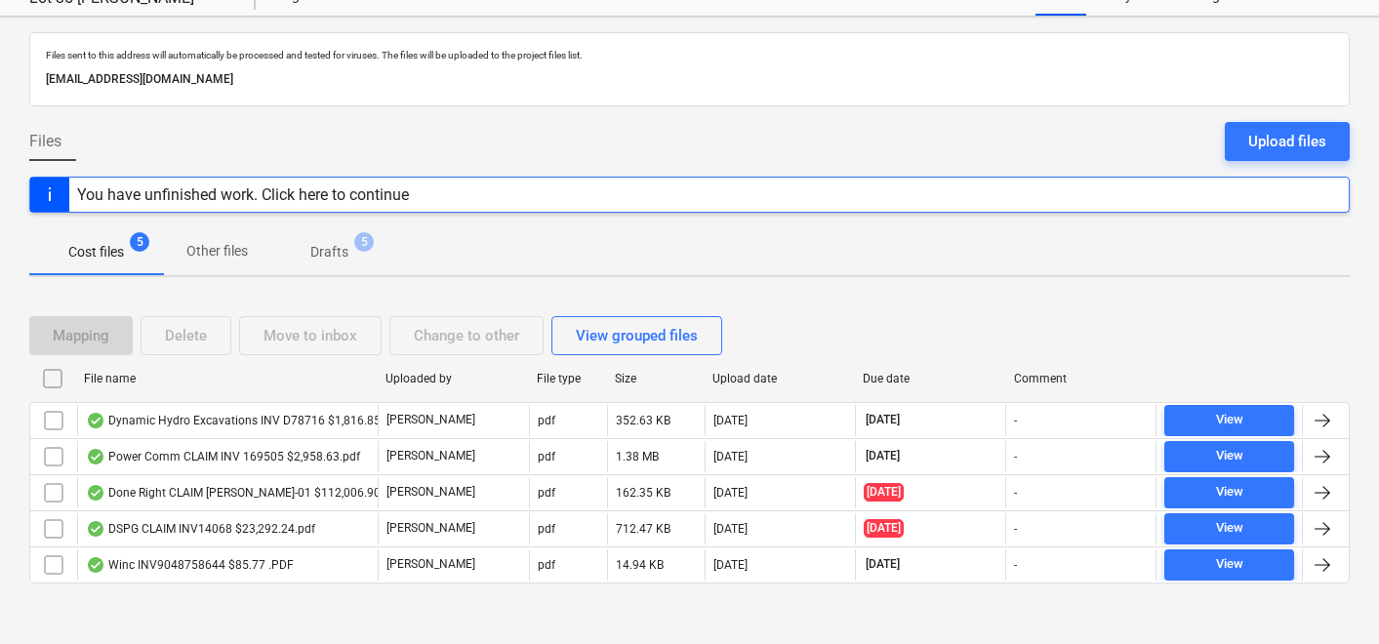
click at [224, 380] on div "File name" at bounding box center [227, 379] width 286 height 14
checkbox input "false"
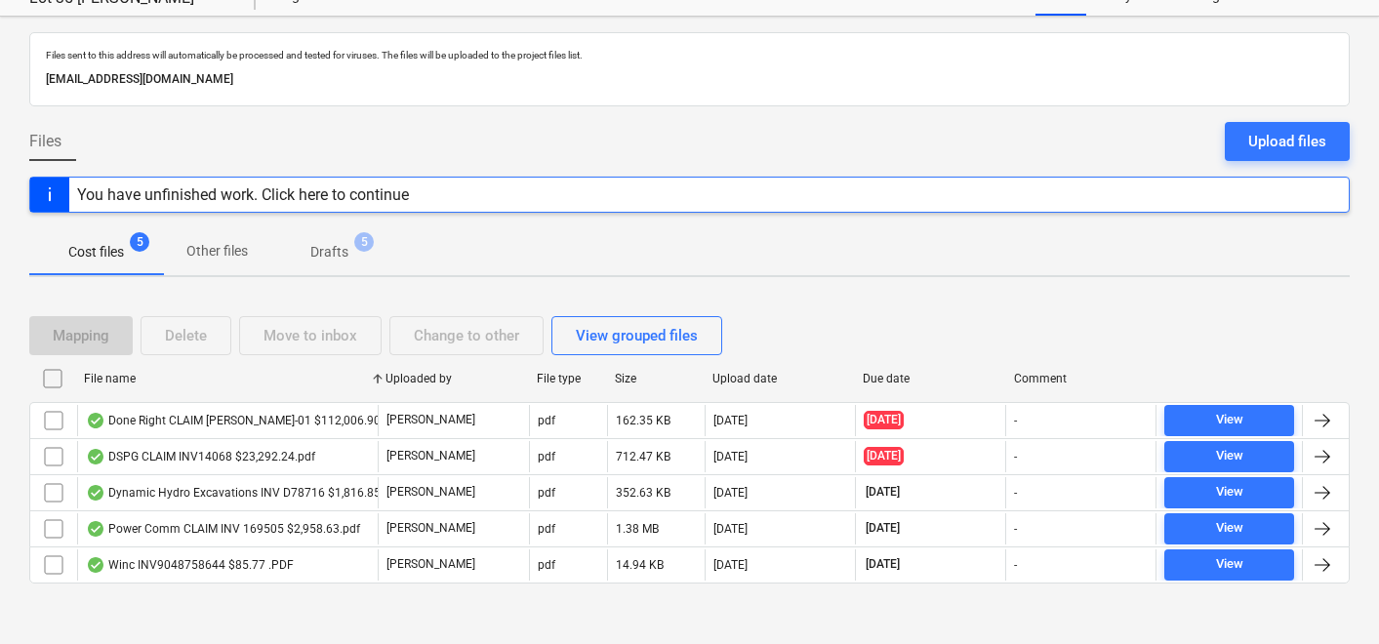
click at [187, 337] on div "Mapping Delete Move to inbox Change to other View grouped files" at bounding box center [379, 335] width 701 height 39
click at [49, 379] on input "checkbox" at bounding box center [52, 378] width 31 height 31
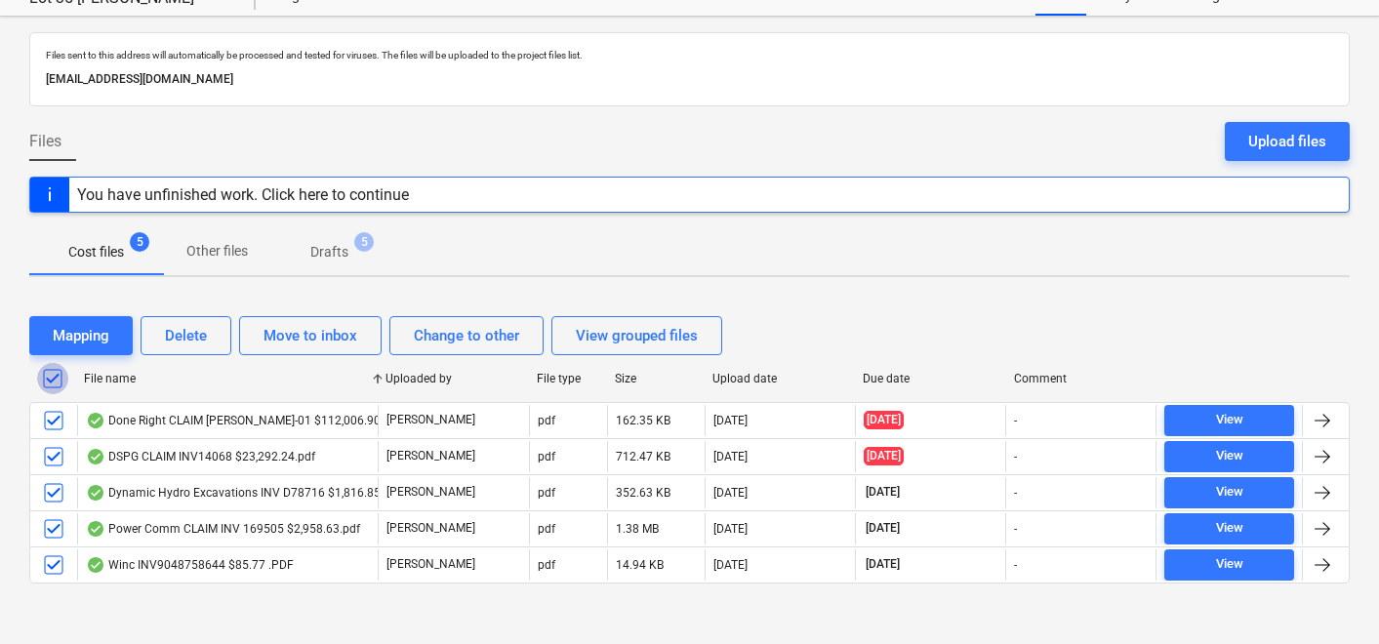
click at [46, 380] on input "checkbox" at bounding box center [52, 378] width 31 height 31
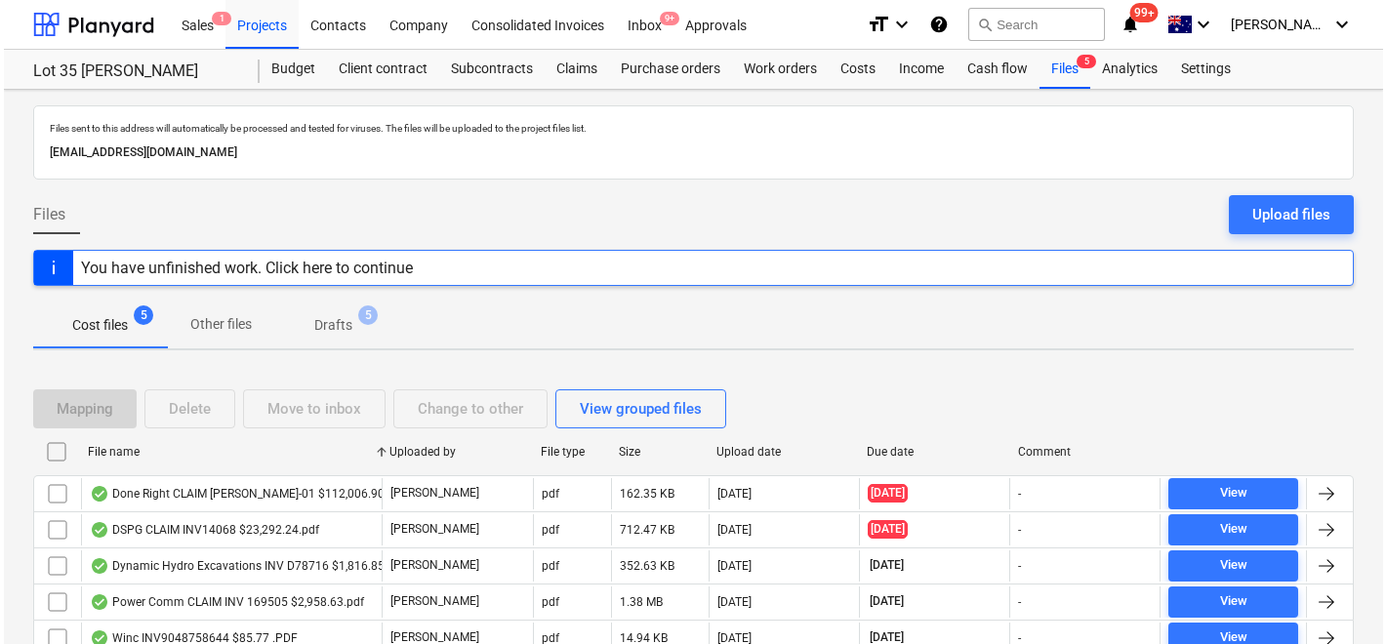
scroll to position [0, 0]
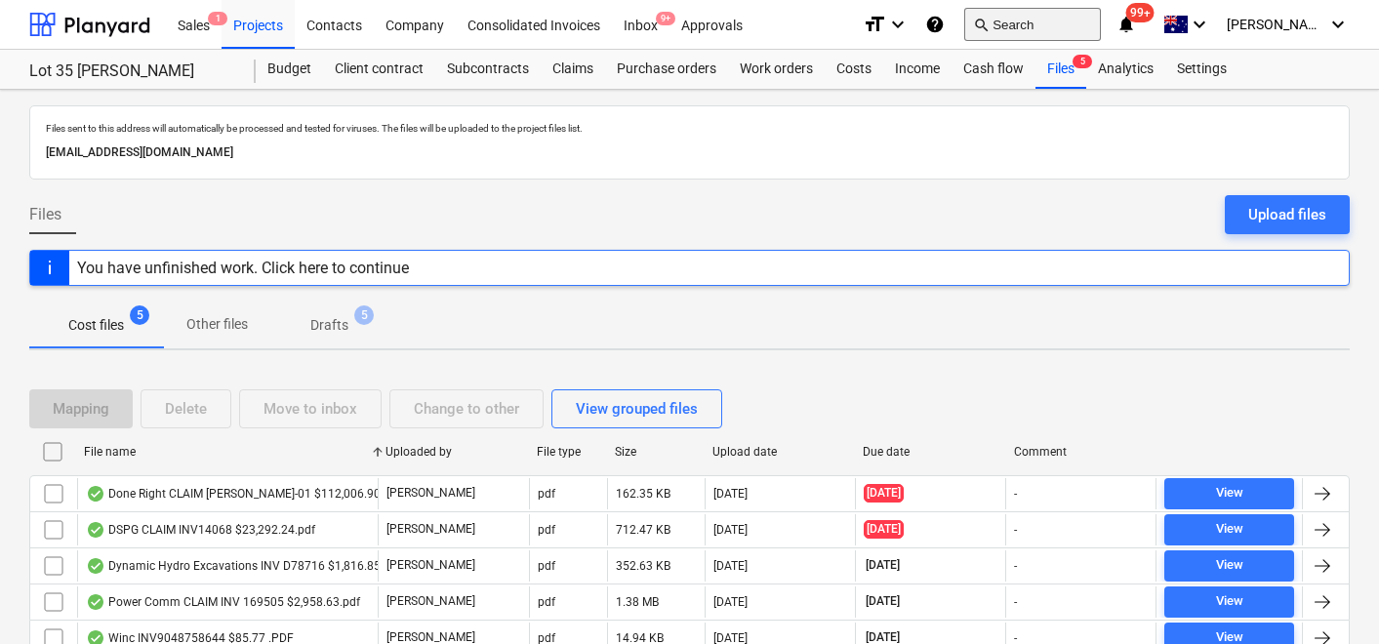
click at [1067, 24] on button "search Search" at bounding box center [1032, 24] width 137 height 33
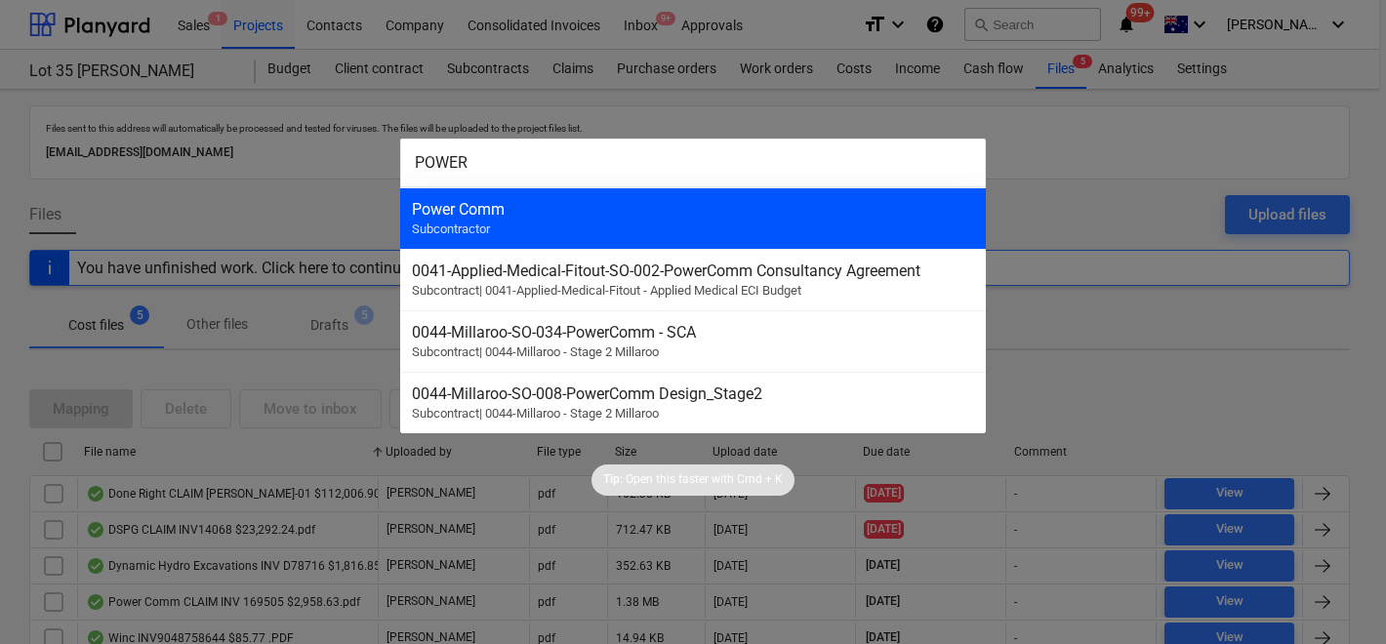
type input "POWER"
click at [641, 245] on div "Power Comm Subcontractor" at bounding box center [693, 217] width 586 height 61
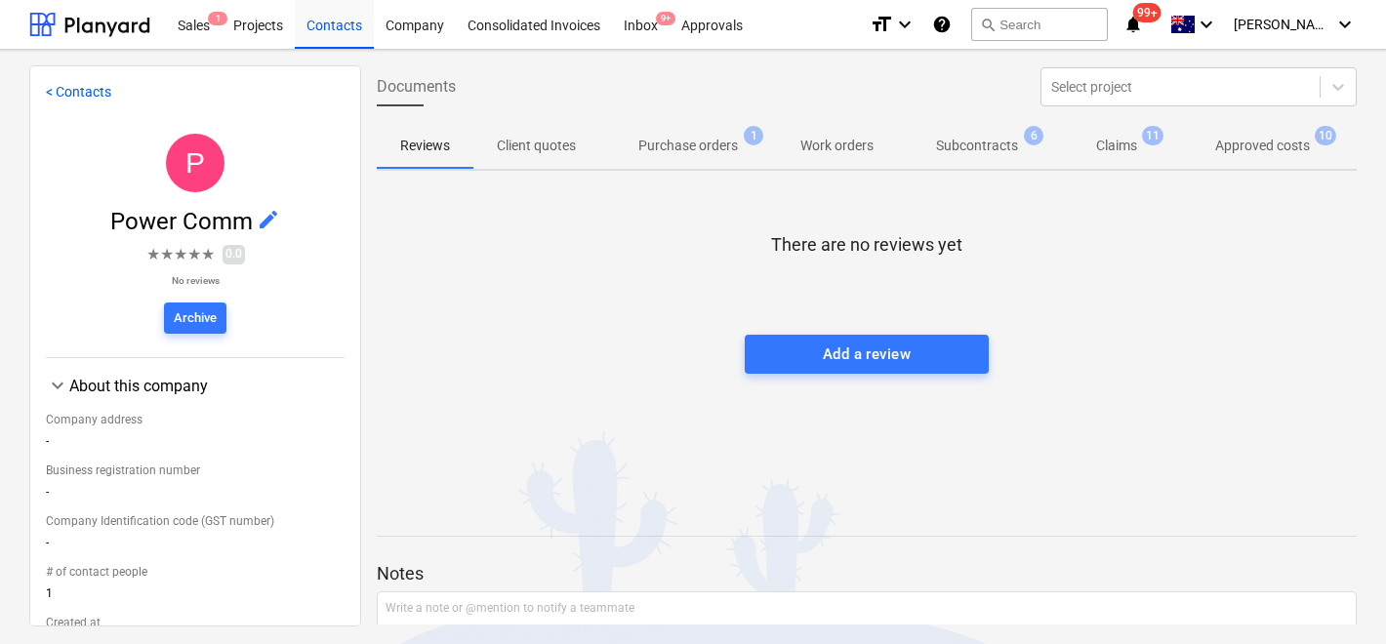
click at [1238, 139] on p "Approved costs" at bounding box center [1262, 146] width 95 height 20
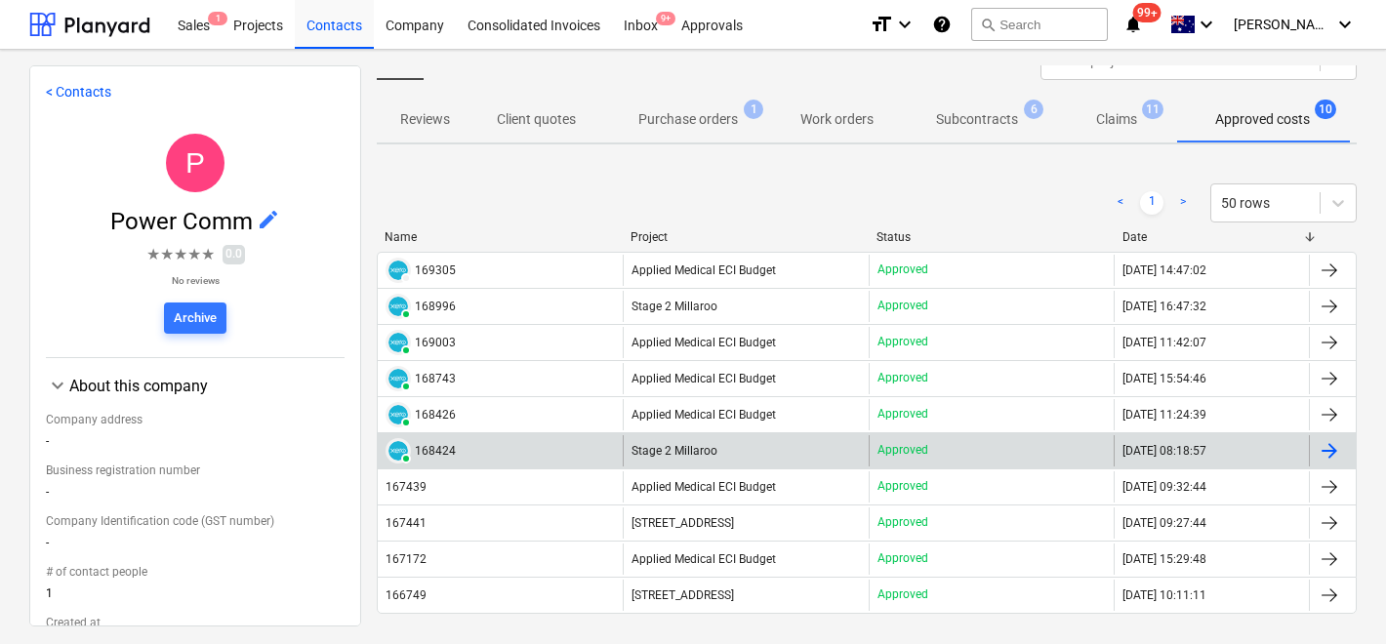
scroll to position [29, 0]
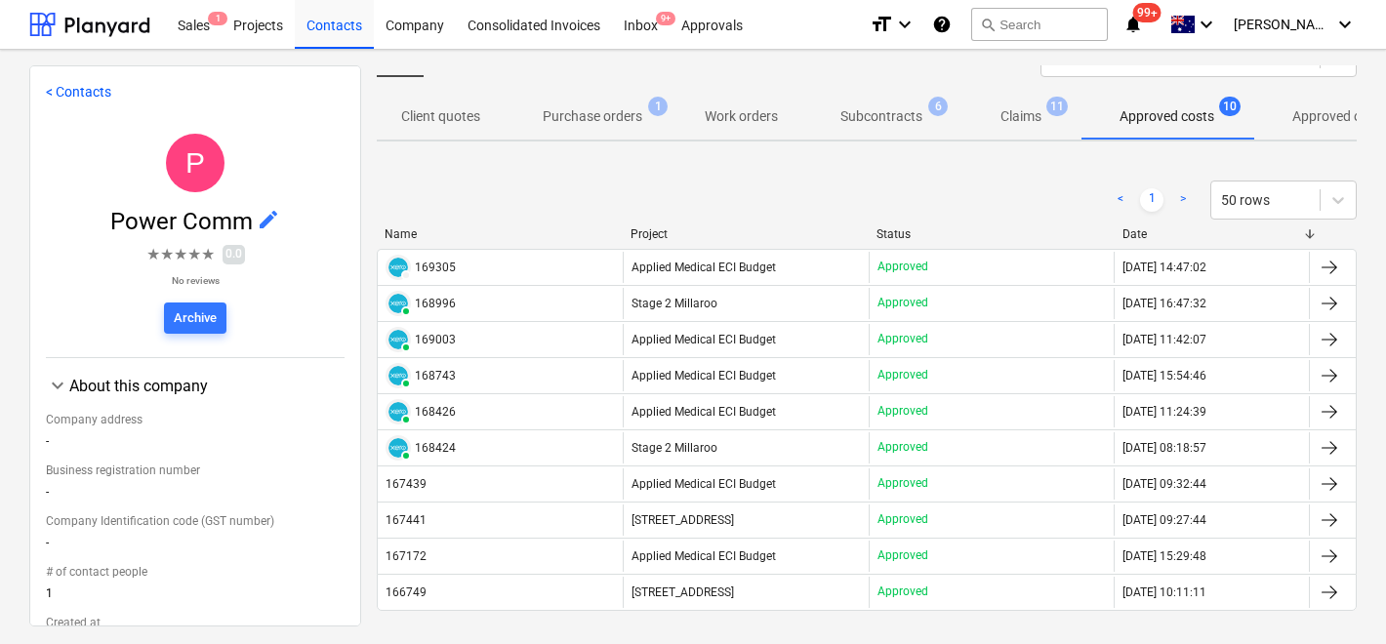
click at [1318, 120] on p "Approved other costs" at bounding box center [1357, 116] width 130 height 20
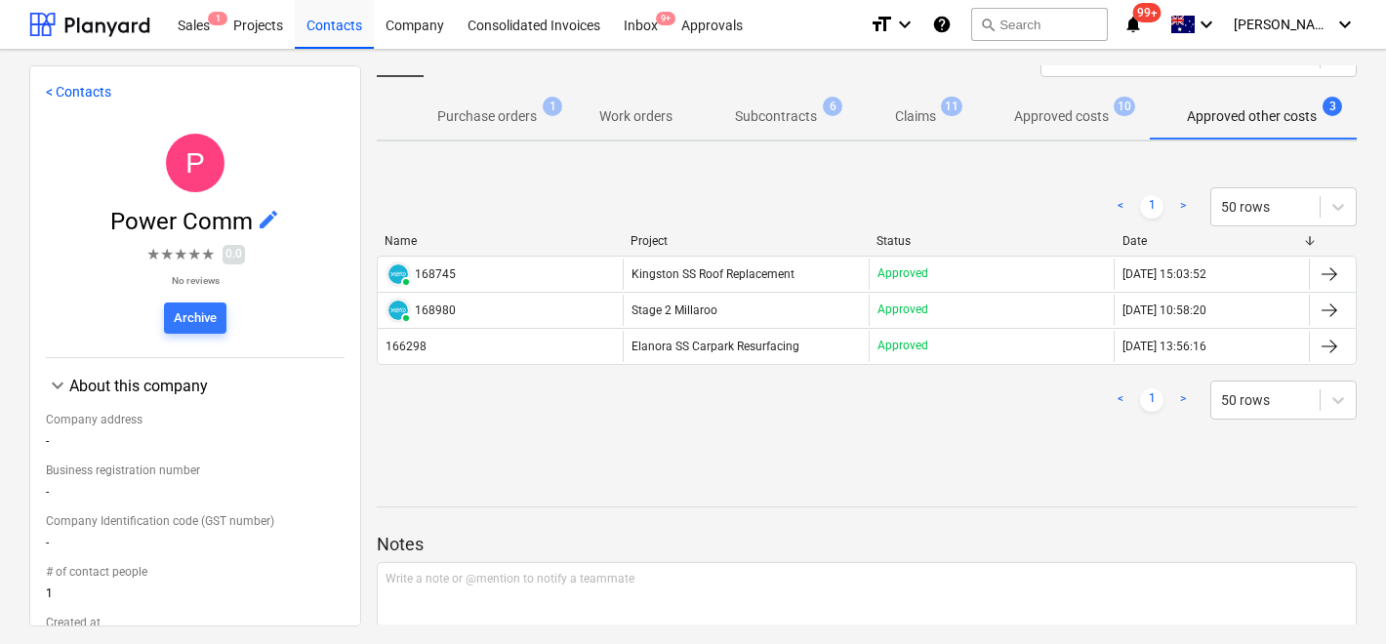
scroll to position [0, 208]
click at [1086, 118] on p "Approved costs" at bounding box center [1054, 116] width 95 height 20
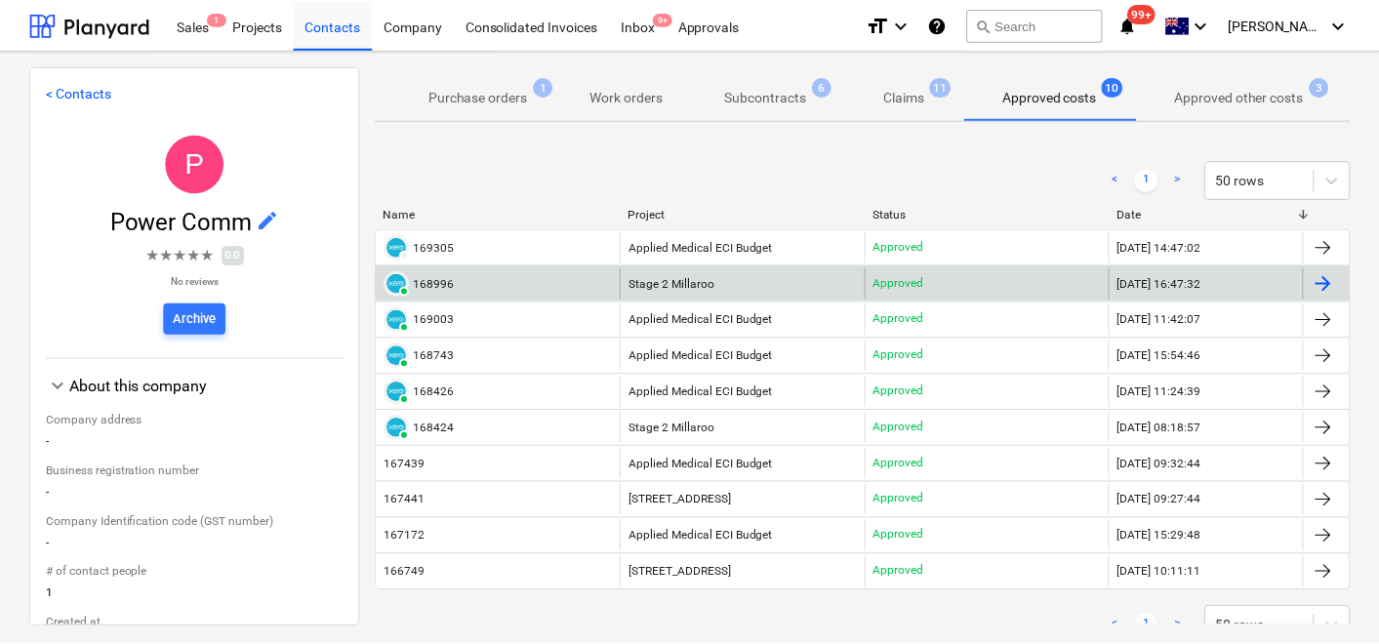
scroll to position [51, 0]
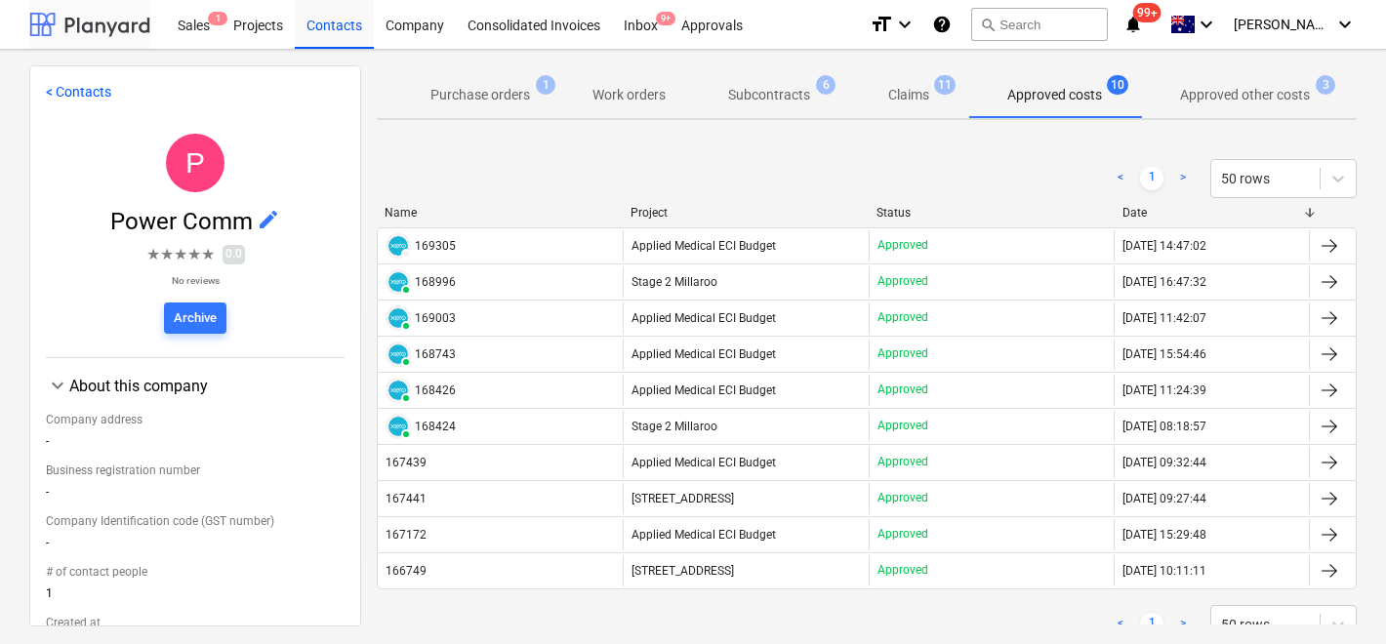
click at [81, 27] on div at bounding box center [89, 24] width 121 height 49
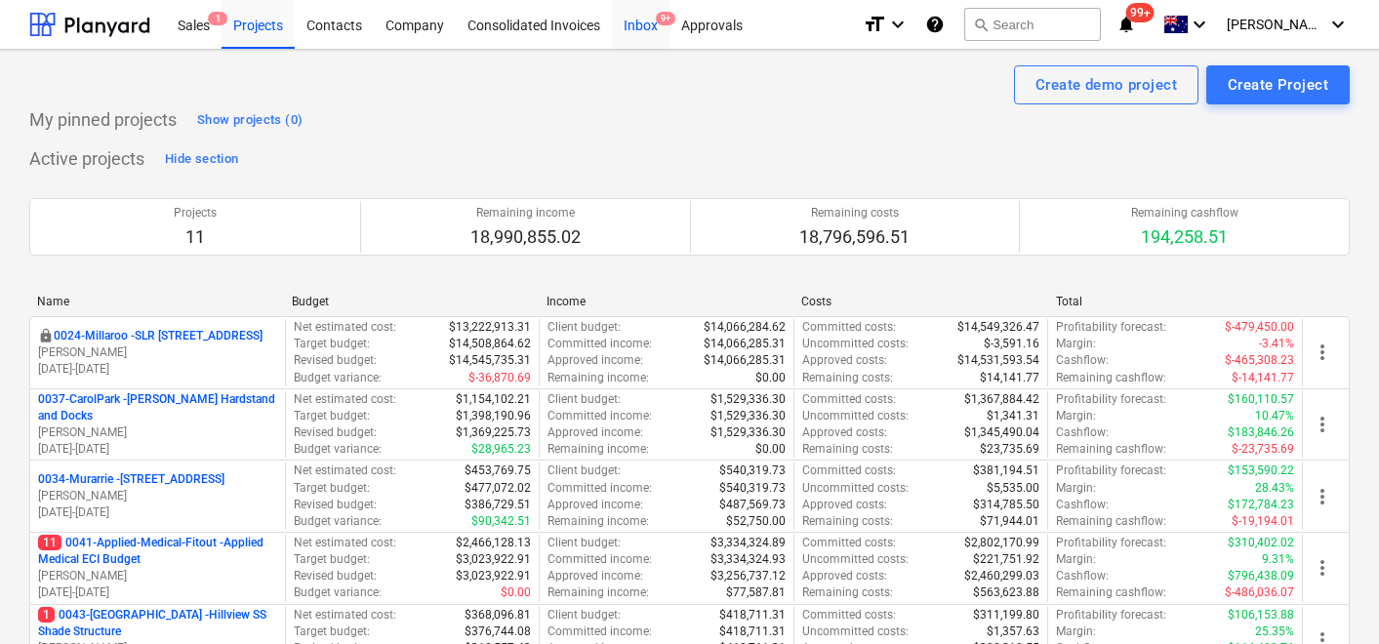
click at [630, 29] on div "Inbox 9+" at bounding box center [641, 24] width 58 height 50
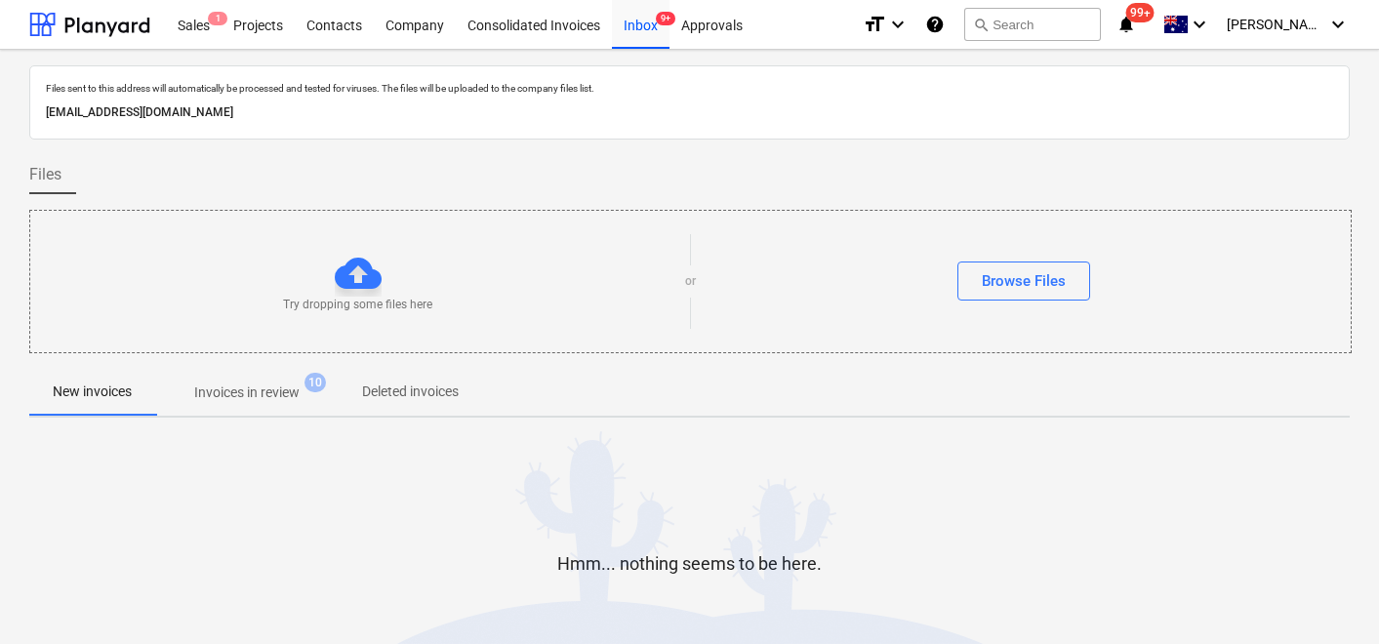
click at [274, 400] on p "Invoices in review" at bounding box center [246, 393] width 105 height 20
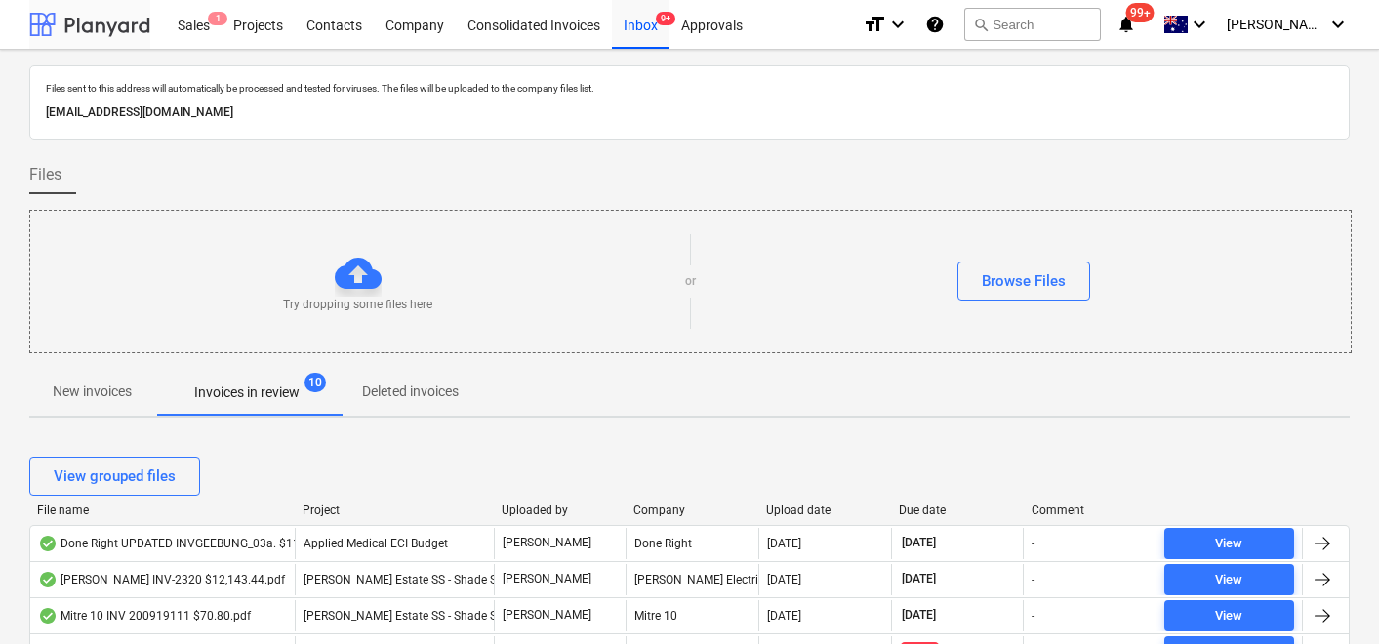
click at [82, 41] on div at bounding box center [89, 24] width 121 height 49
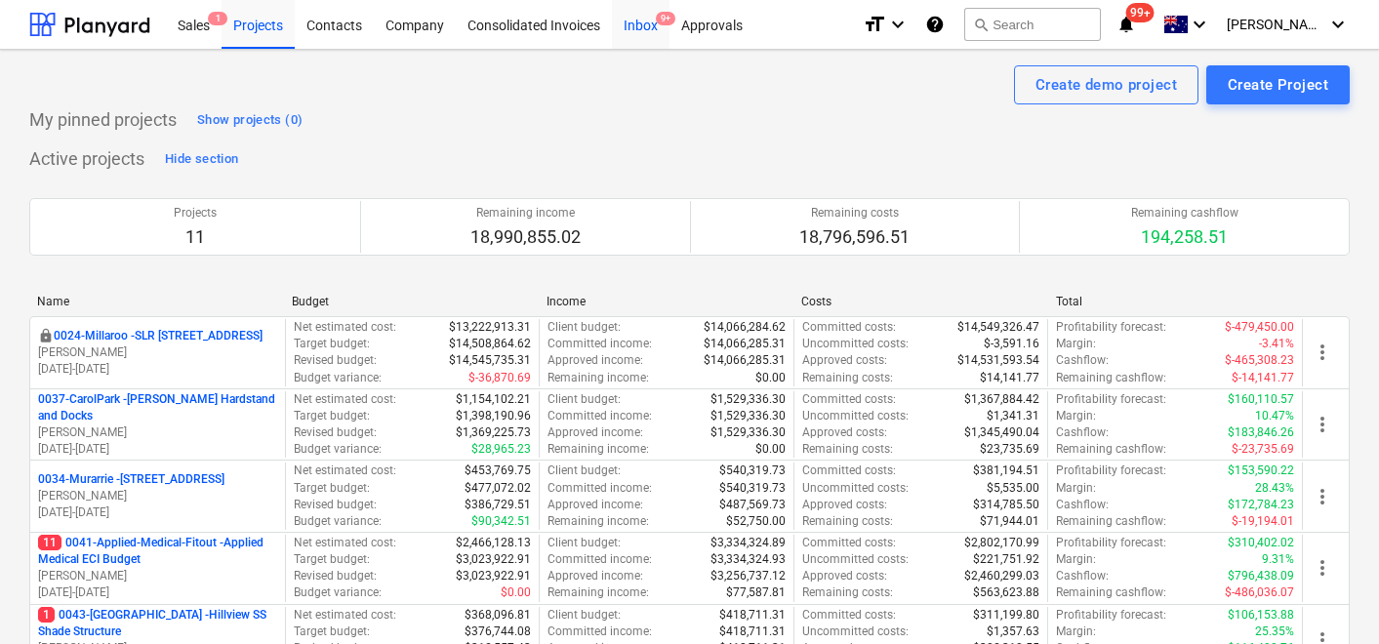
click at [647, 34] on div "Inbox 9+" at bounding box center [641, 24] width 58 height 50
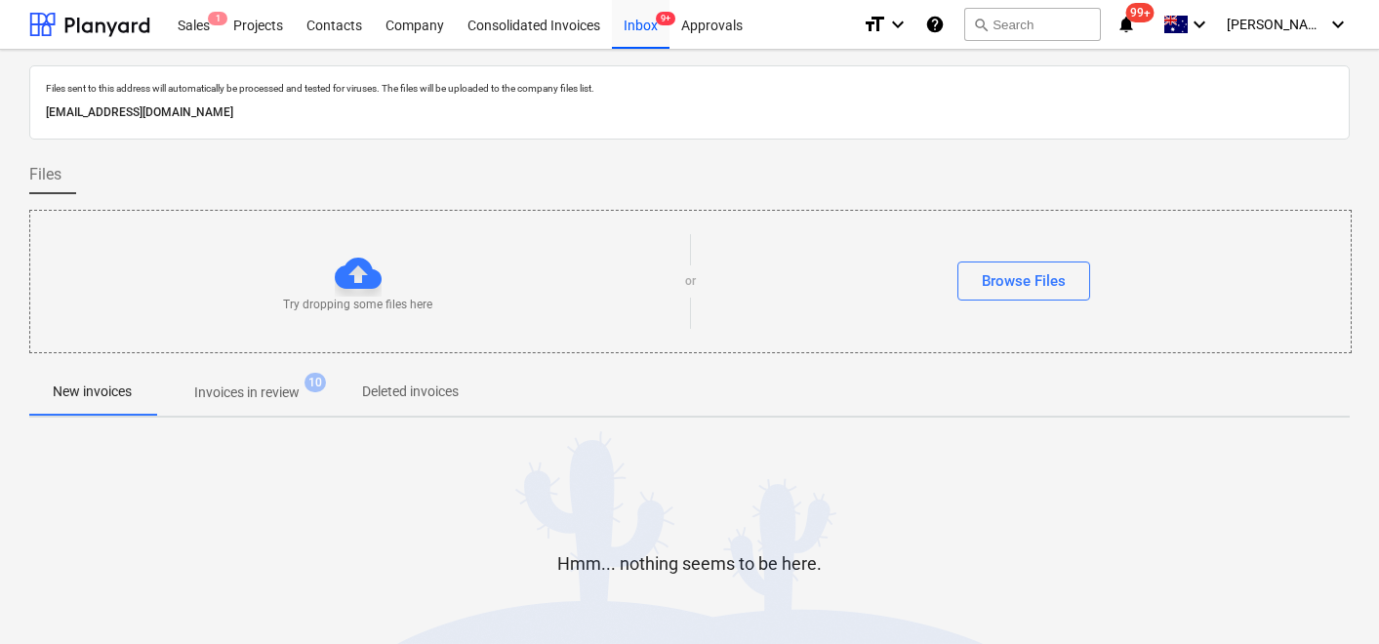
click at [254, 389] on p "Invoices in review" at bounding box center [246, 393] width 105 height 20
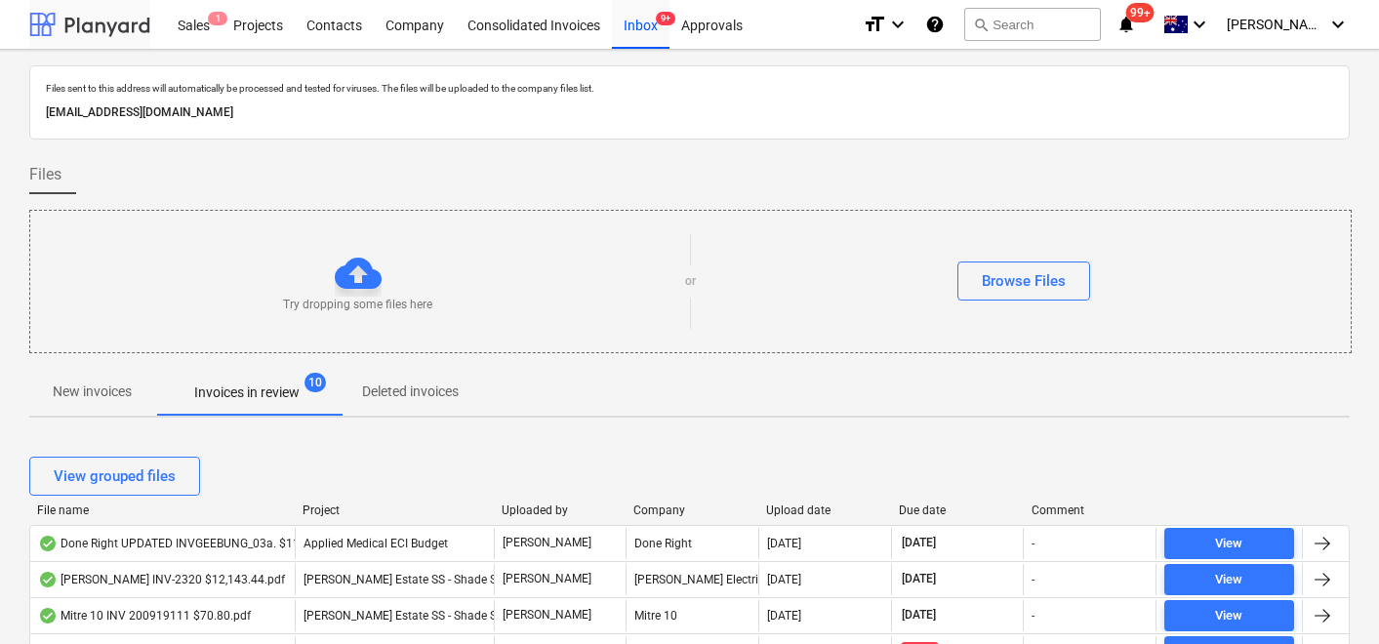
click at [96, 20] on div at bounding box center [89, 24] width 121 height 49
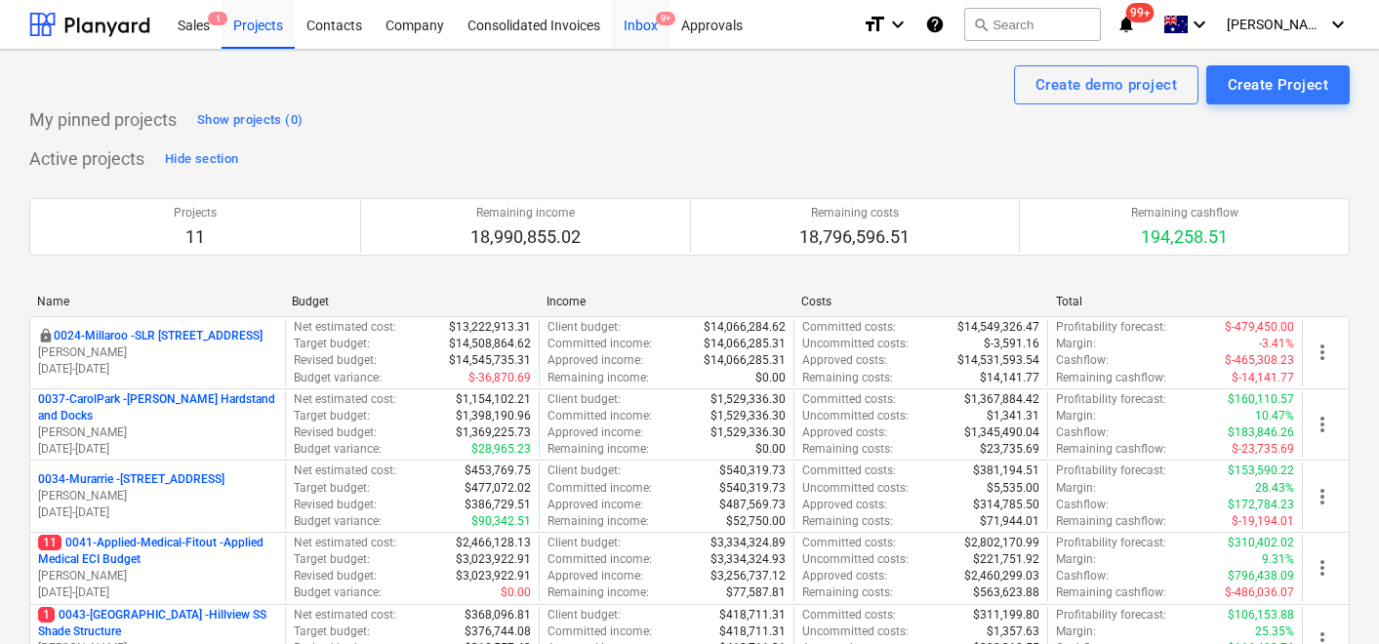
click at [634, 24] on div "Inbox 9+" at bounding box center [641, 24] width 58 height 50
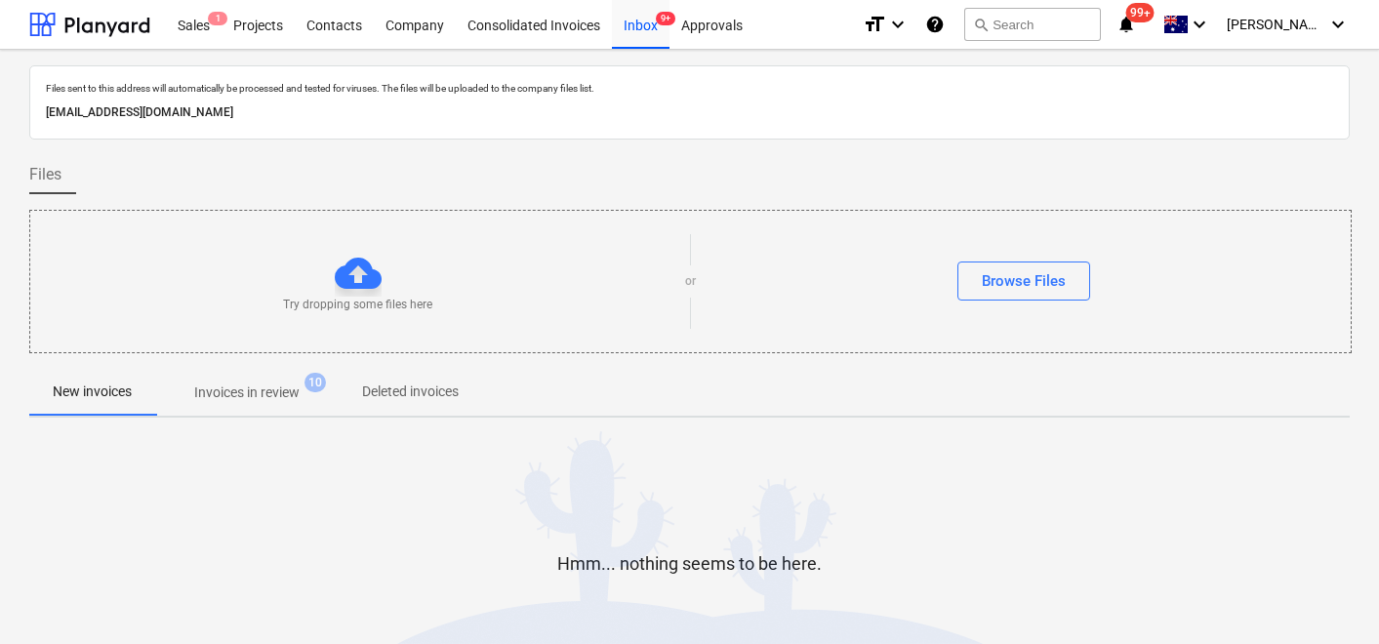
click at [213, 393] on p "Invoices in review" at bounding box center [246, 393] width 105 height 20
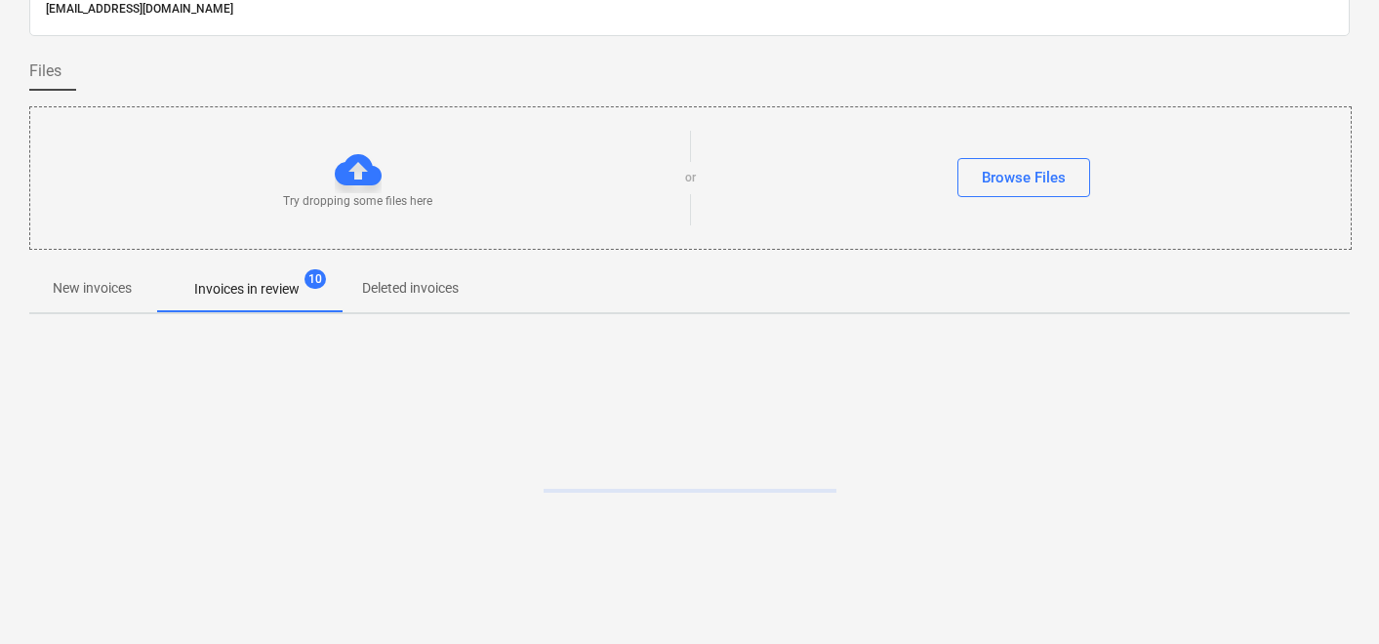
scroll to position [115, 0]
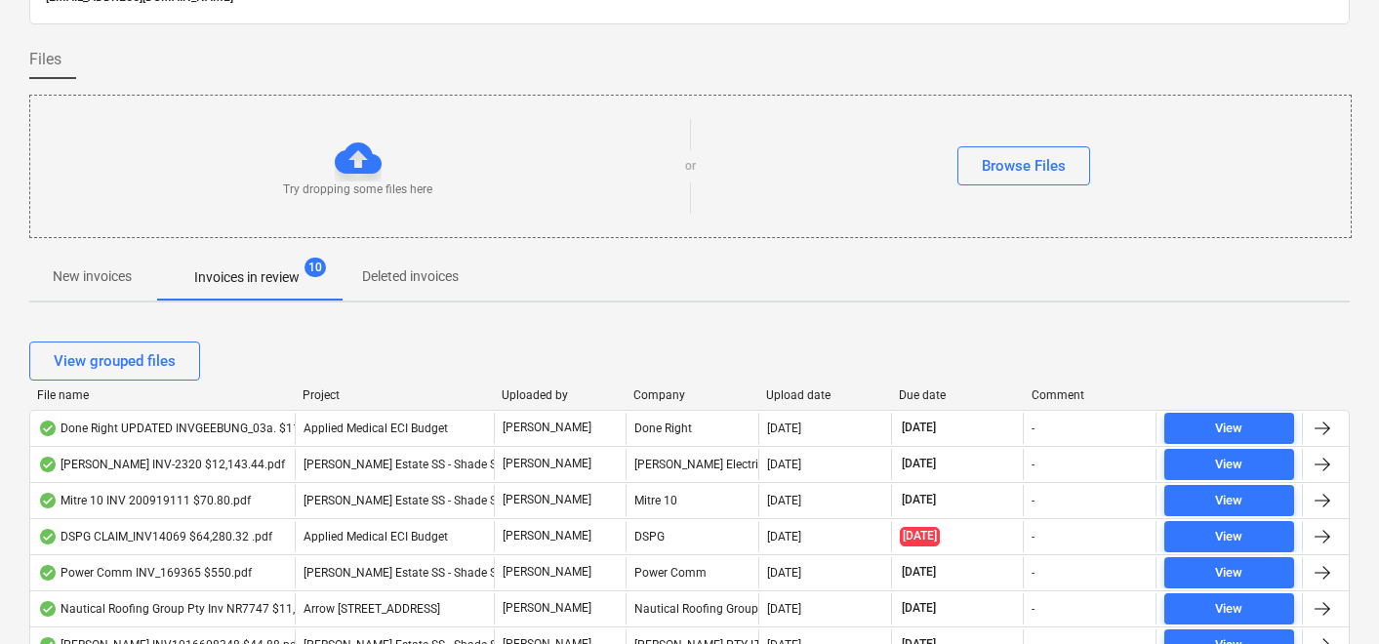
click at [785, 395] on div "Upload date" at bounding box center [824, 395] width 117 height 14
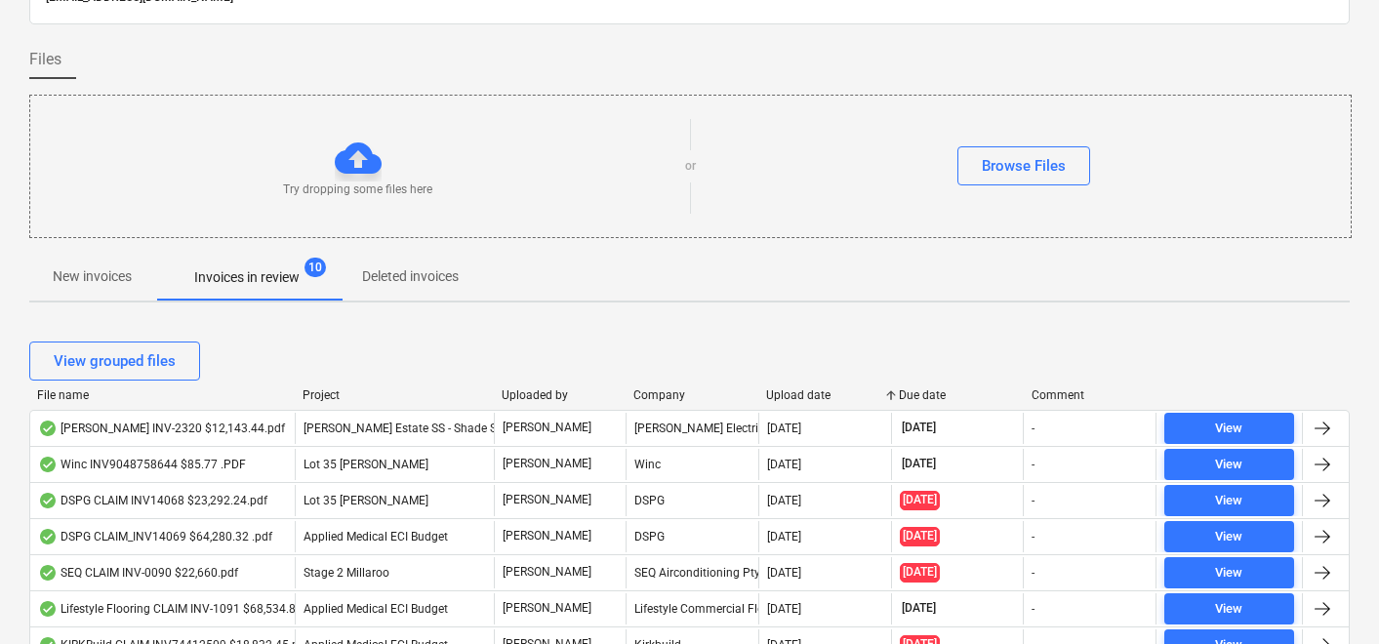
click at [785, 395] on div "Upload date" at bounding box center [824, 395] width 117 height 14
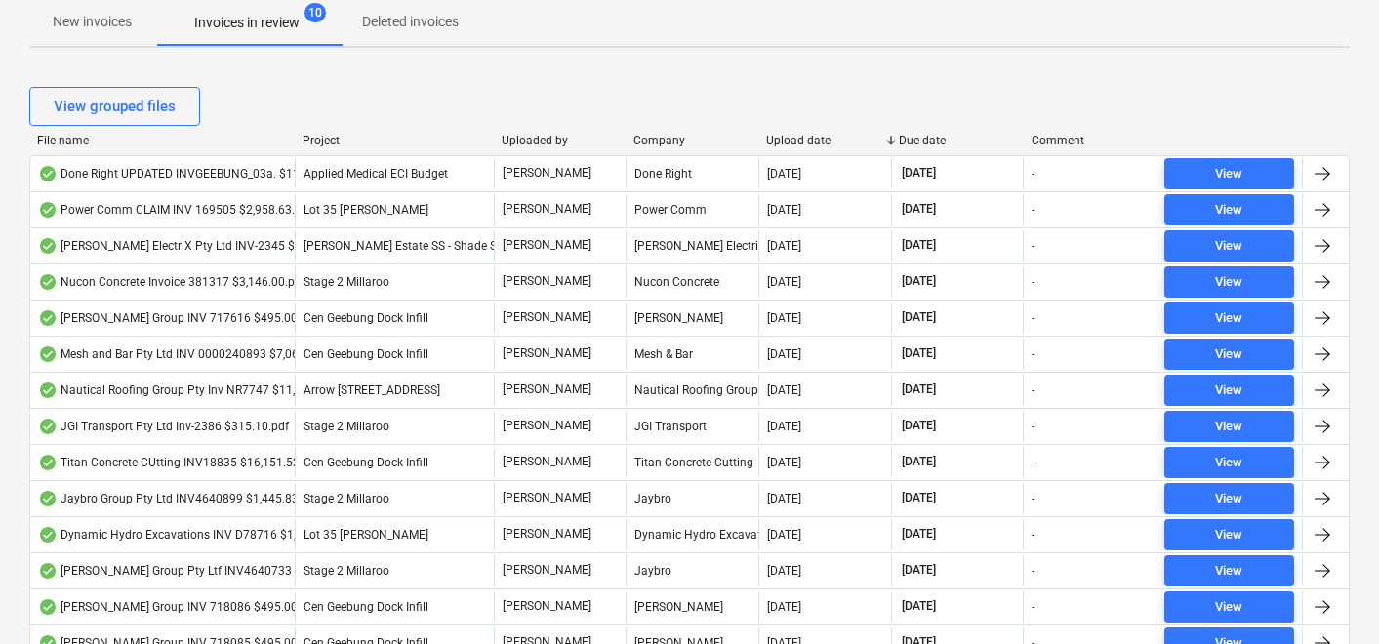
scroll to position [371, 0]
click at [54, 138] on div "File name" at bounding box center [162, 140] width 250 height 14
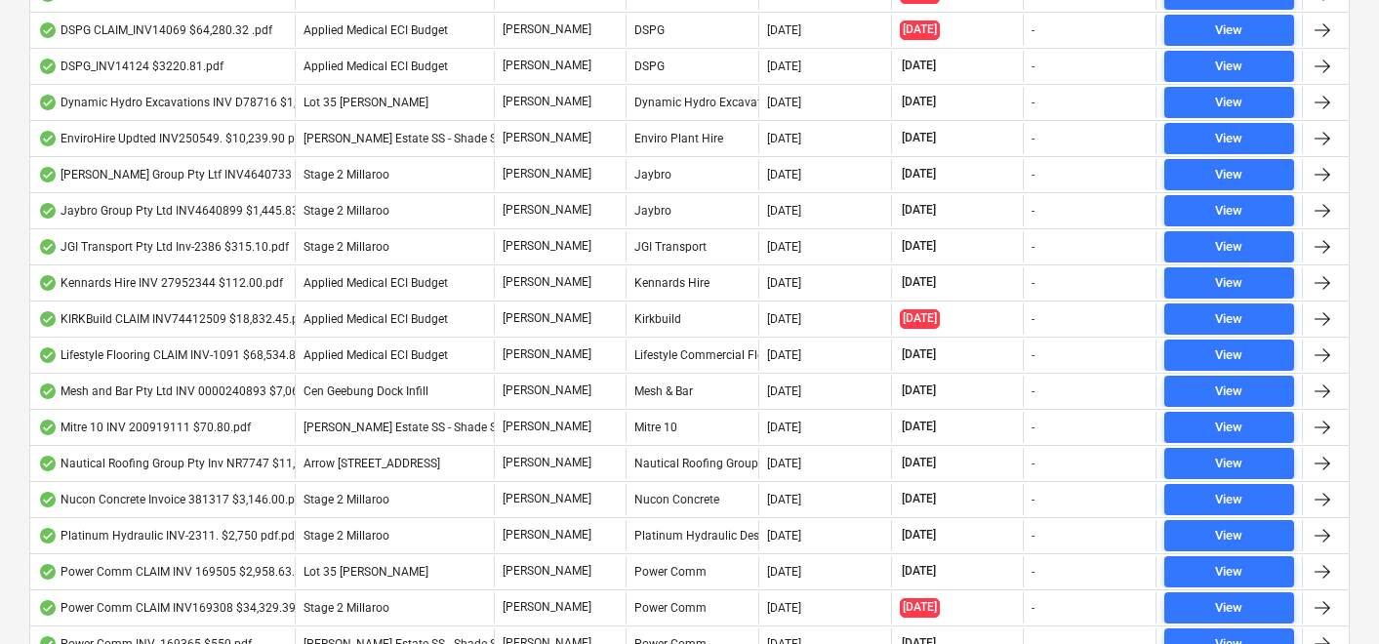
scroll to position [1128, 0]
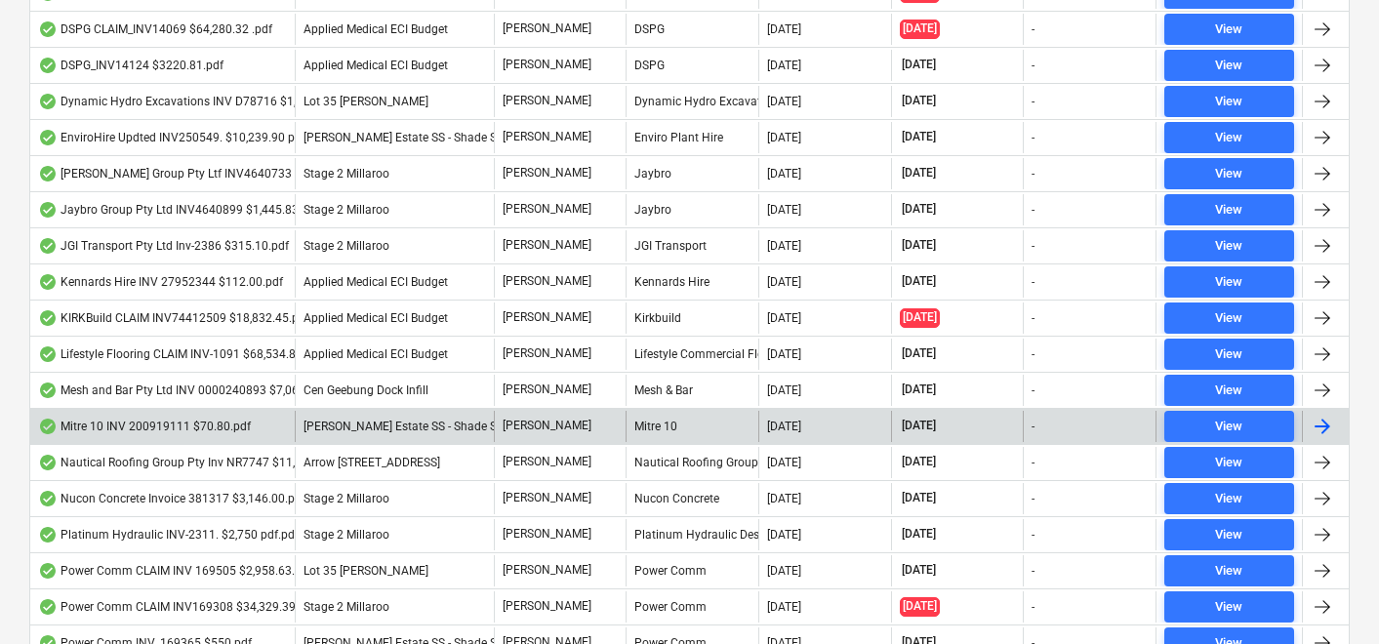
click at [117, 428] on div "Mitre 10 INV 200919111 $70.80.pdf" at bounding box center [144, 427] width 213 height 16
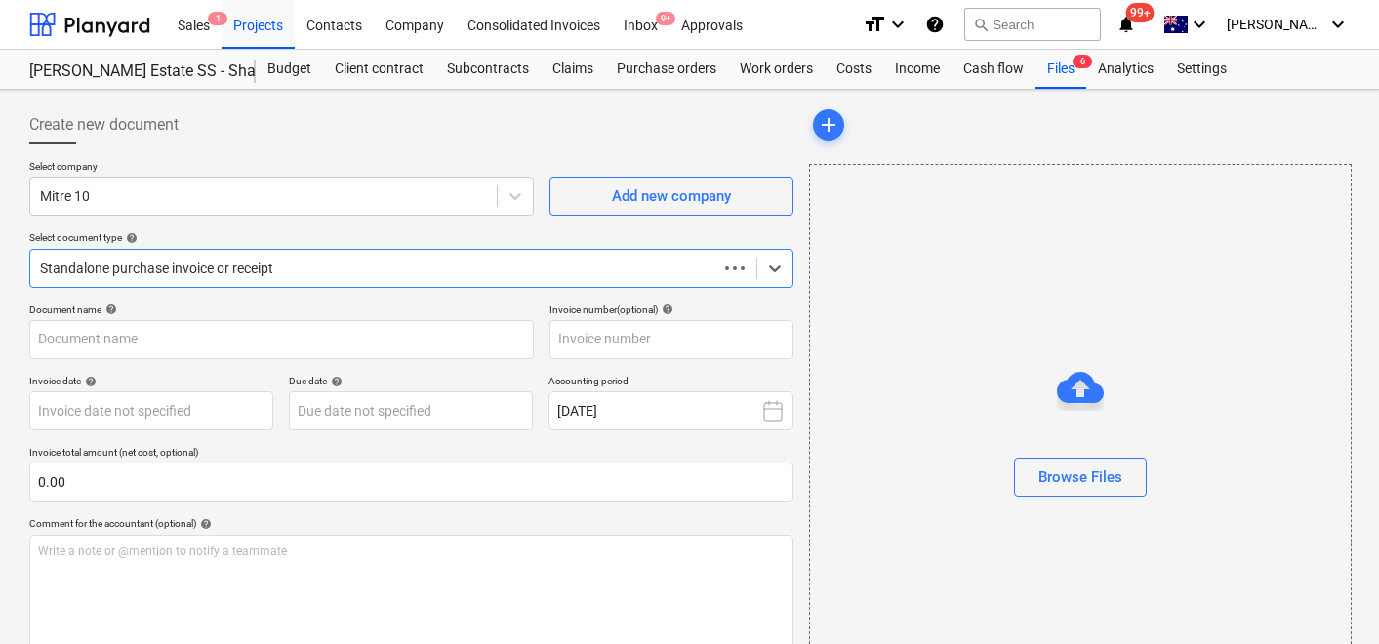
type input "200919111"
type input "08 Oct 2025"
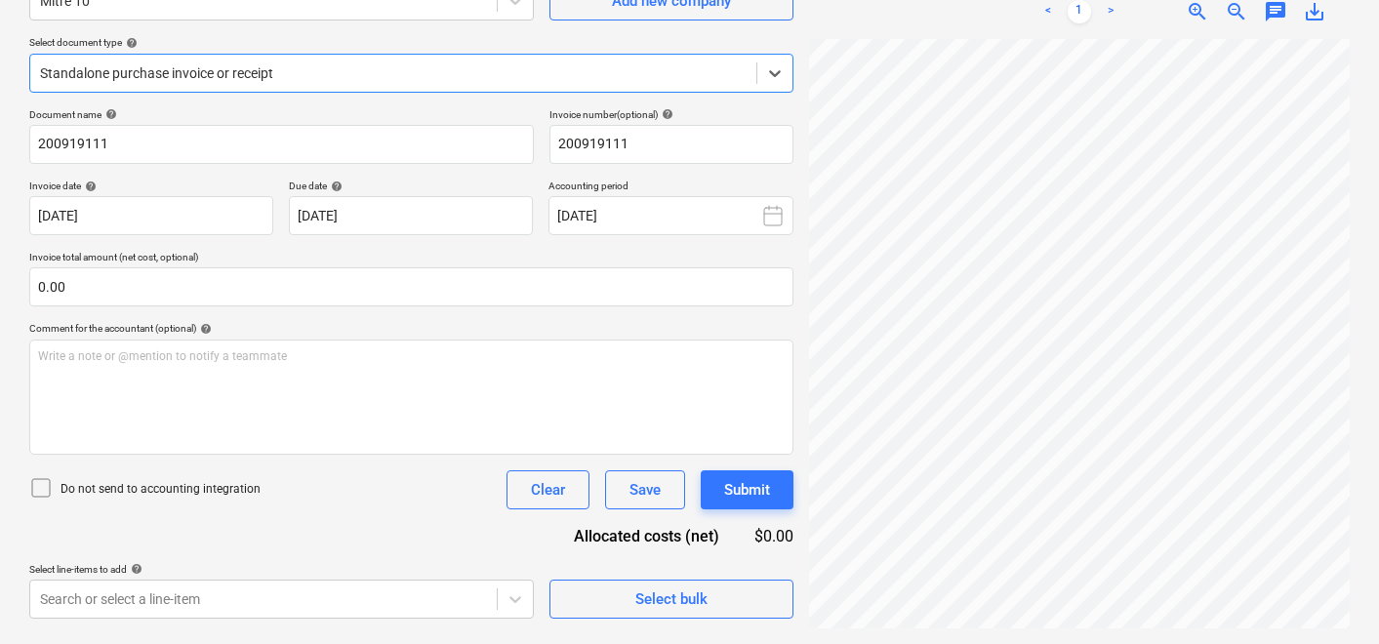
scroll to position [190, 0]
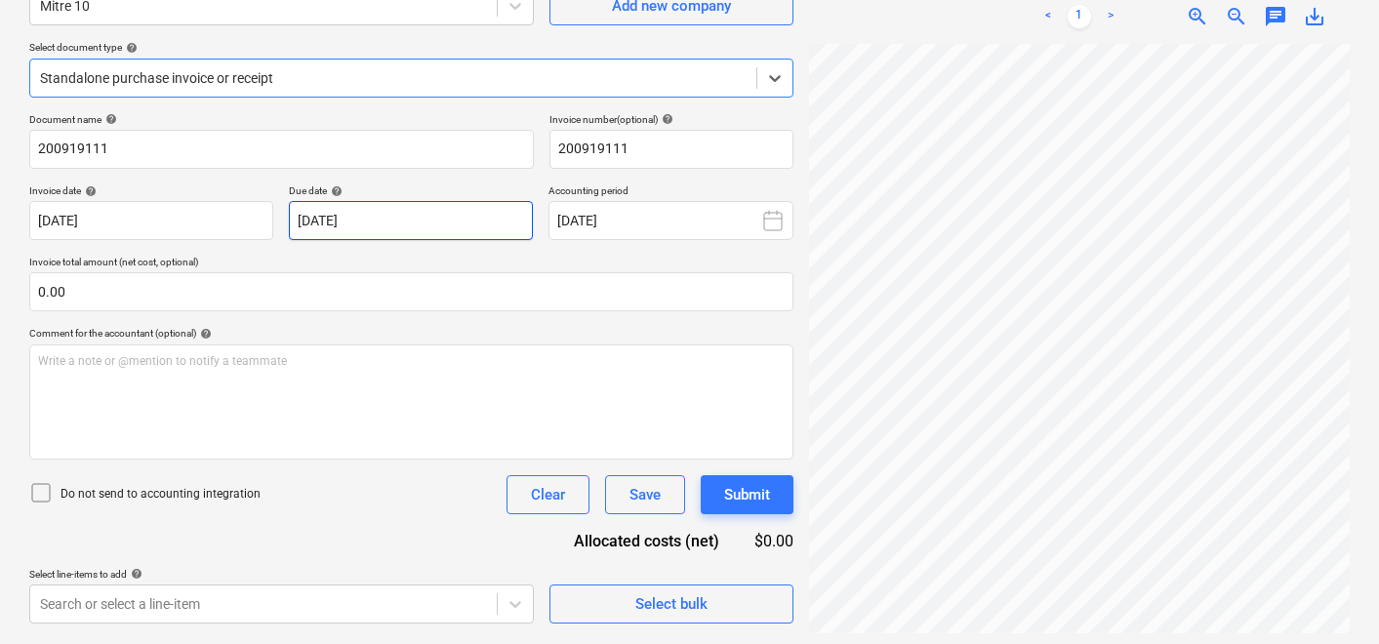
click at [335, 209] on body "Sales 1 Projects Contacts Company Consolidated Invoices Inbox 9+ Approvals form…" at bounding box center [689, 132] width 1379 height 644
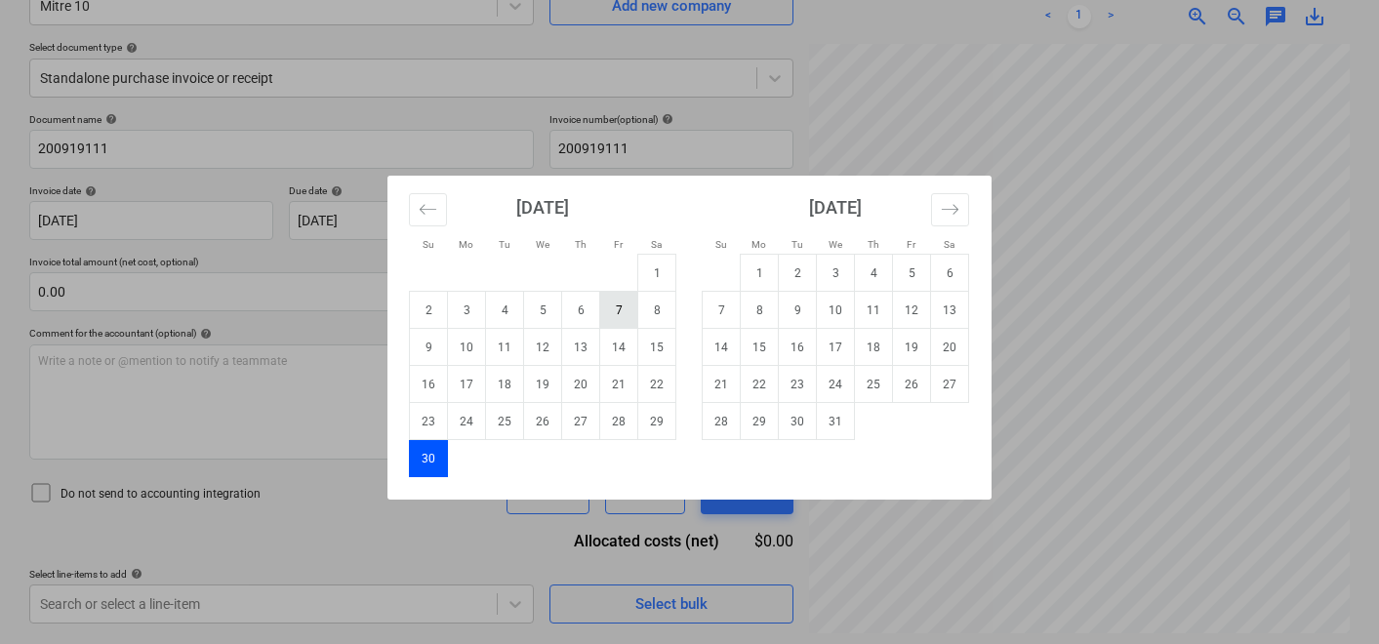
click at [626, 310] on td "7" at bounding box center [619, 310] width 38 height 37
type input "07 Nov 2025"
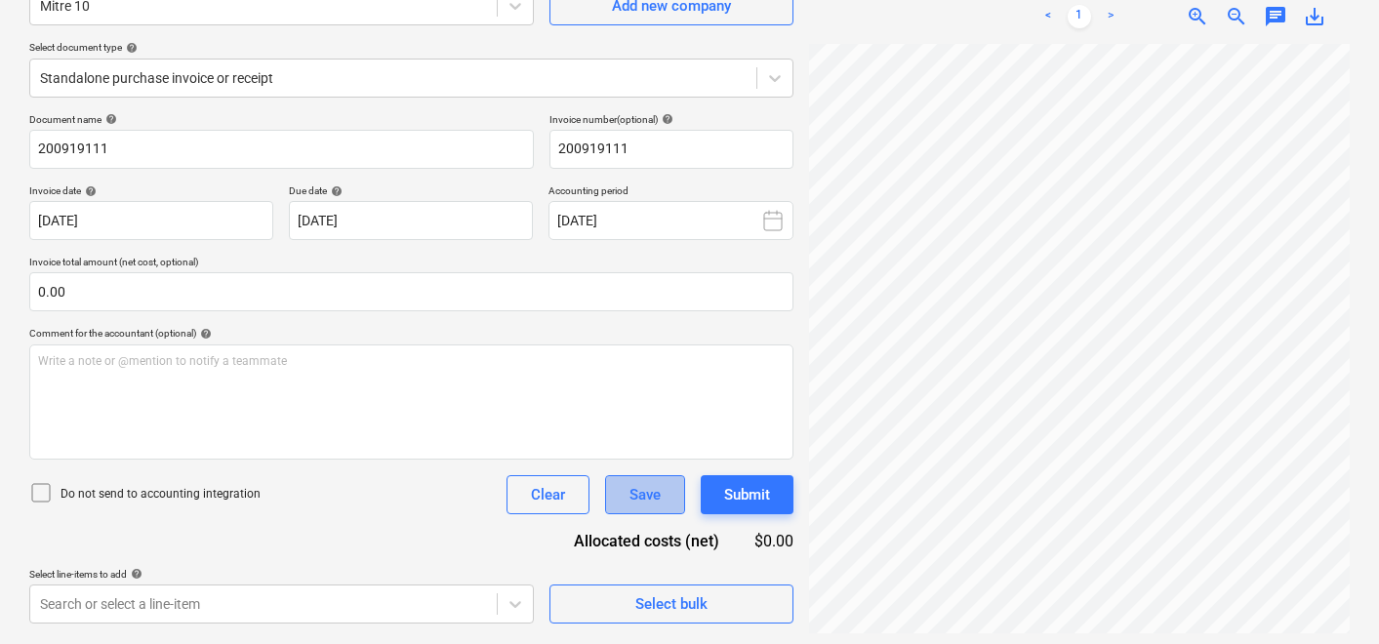
click at [648, 489] on div "Save" at bounding box center [645, 494] width 31 height 25
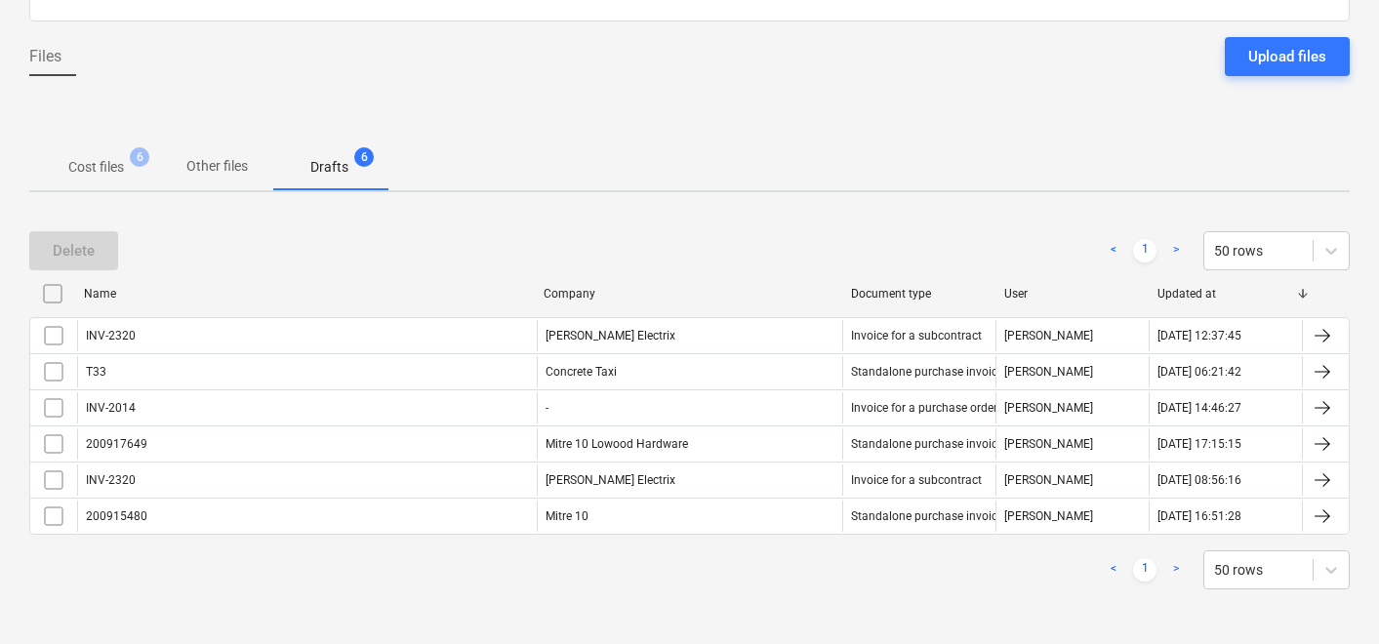
scroll to position [158, 0]
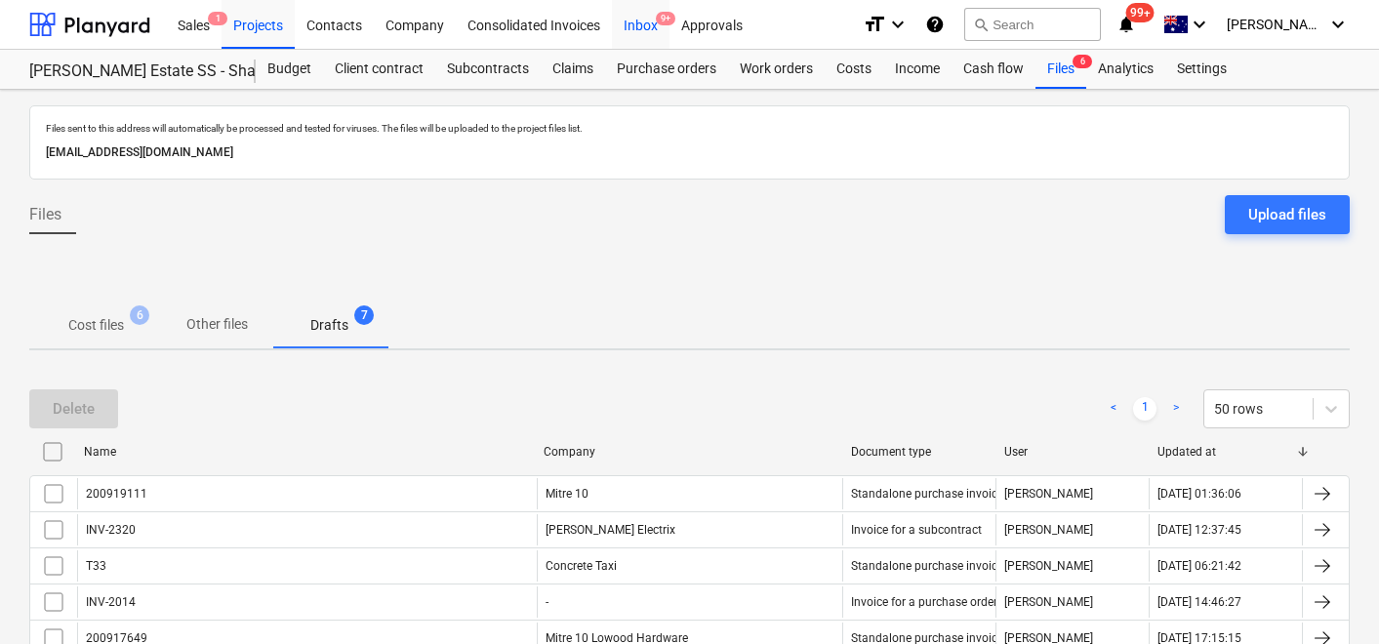
click at [632, 25] on div "Inbox 9+" at bounding box center [641, 24] width 58 height 50
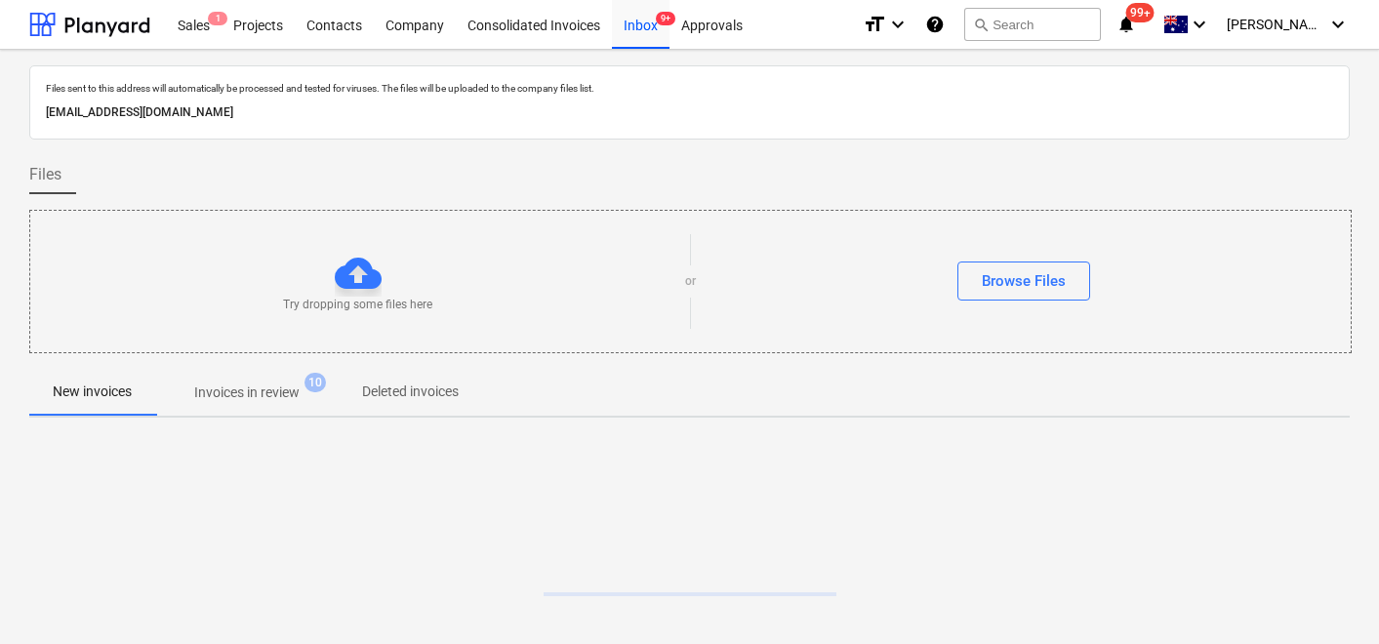
click at [281, 385] on p "Invoices in review" at bounding box center [246, 393] width 105 height 20
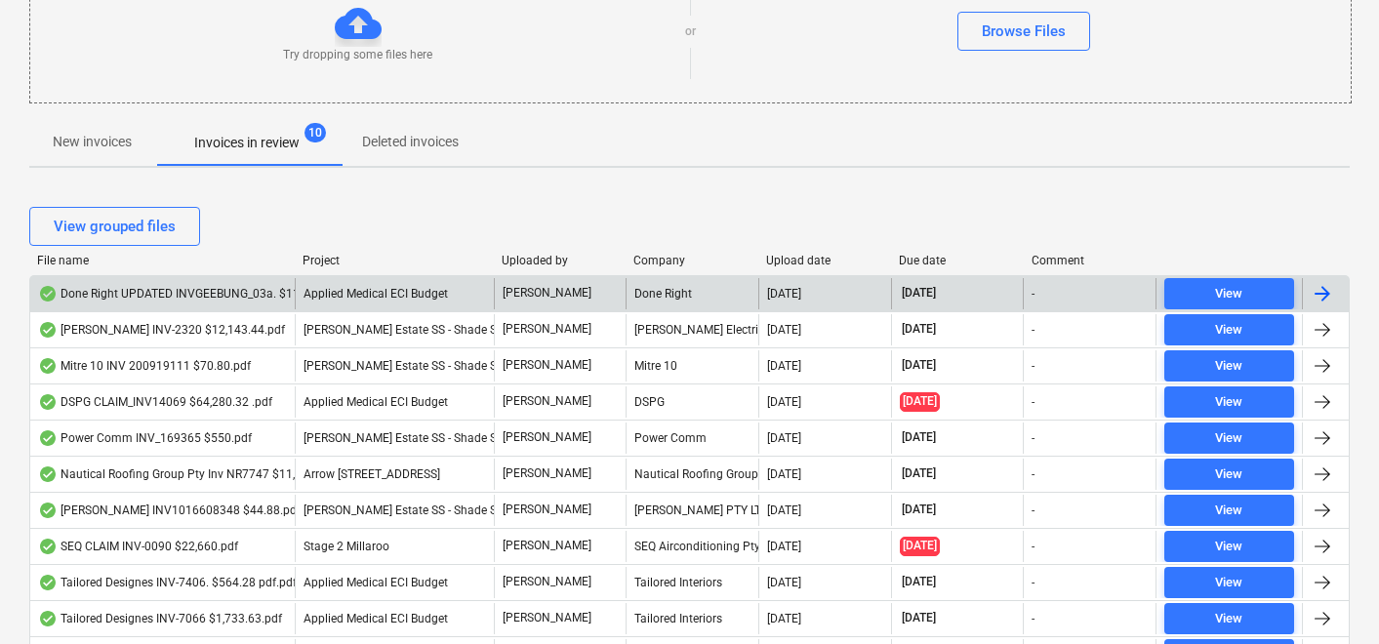
scroll to position [261, 0]
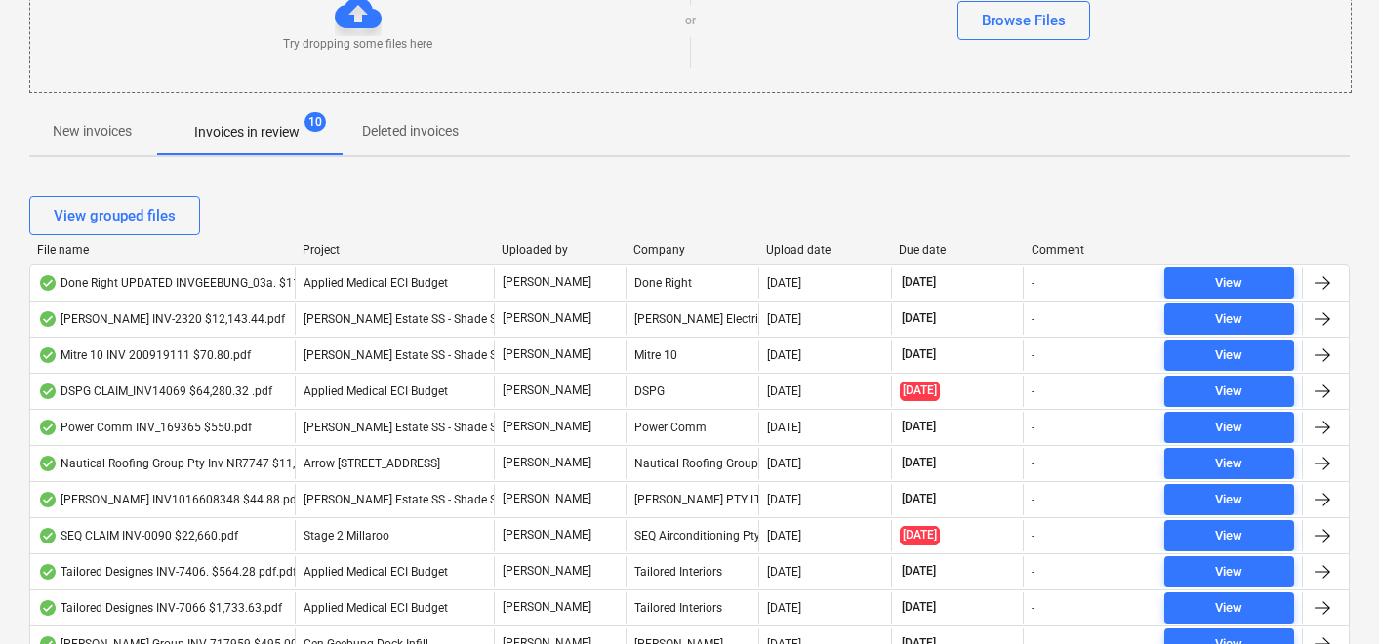
click at [813, 251] on div "Upload date" at bounding box center [824, 250] width 117 height 14
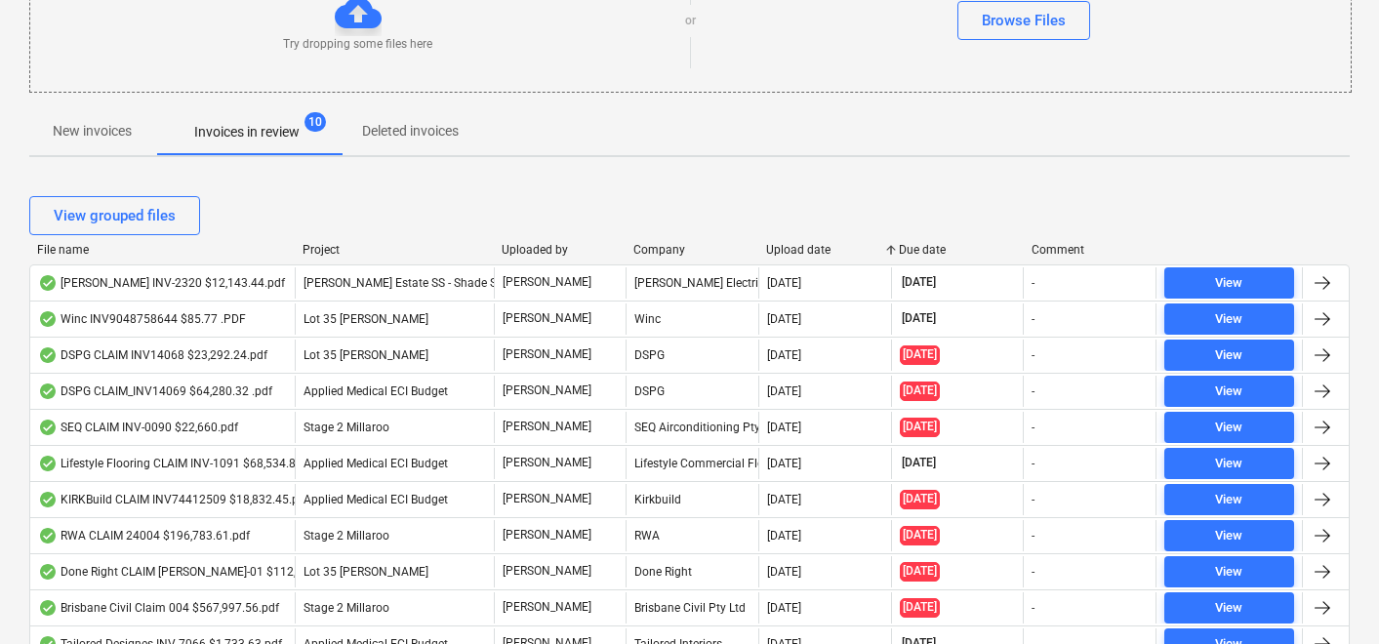
click at [813, 250] on div "Upload date" at bounding box center [824, 250] width 117 height 14
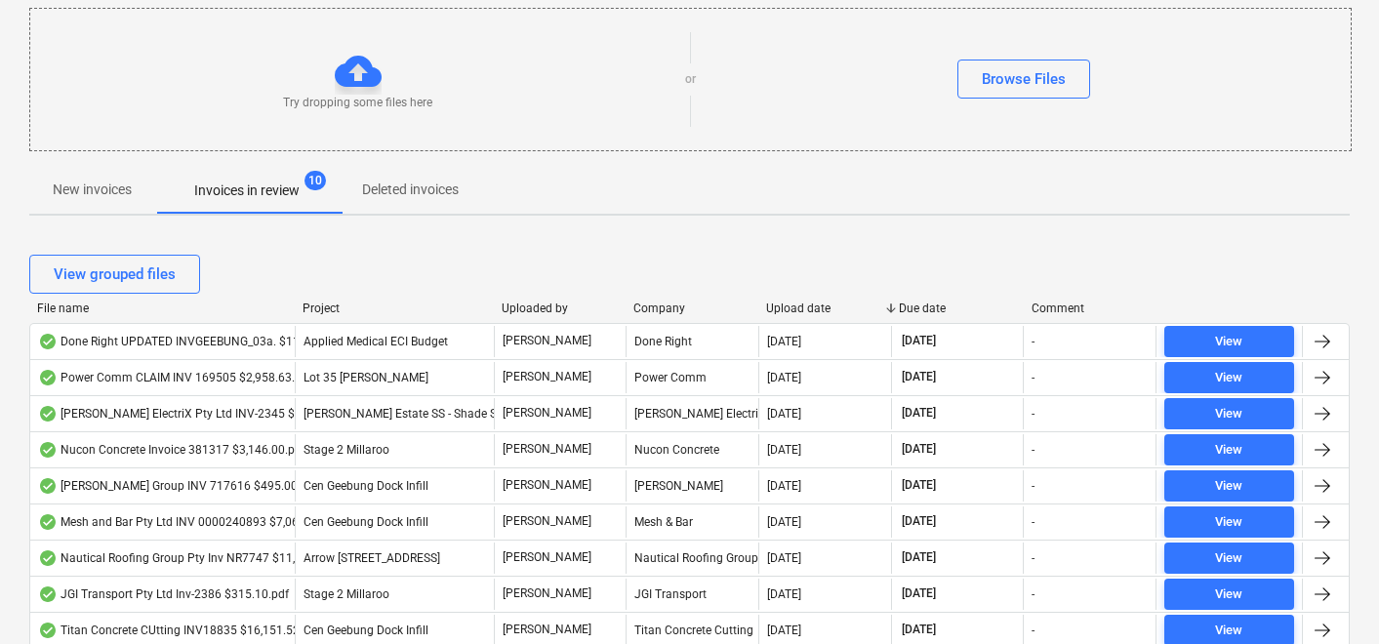
scroll to position [92, 0]
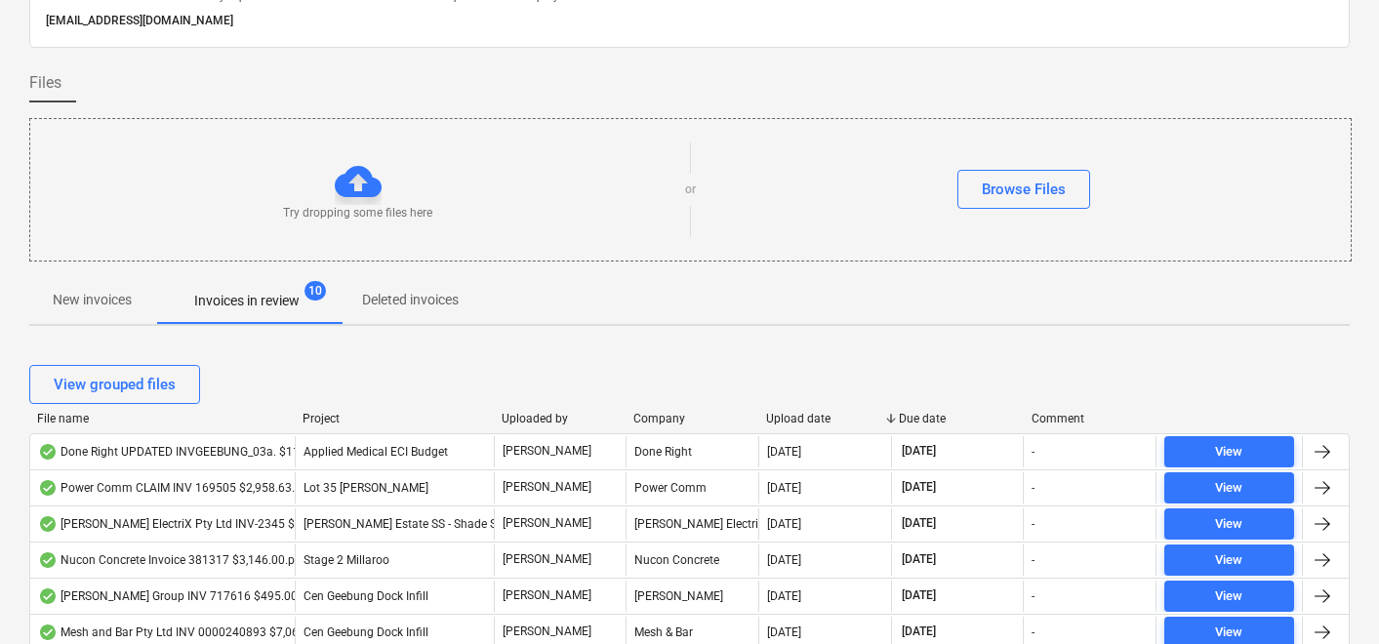
click at [78, 420] on div "File name" at bounding box center [162, 419] width 250 height 14
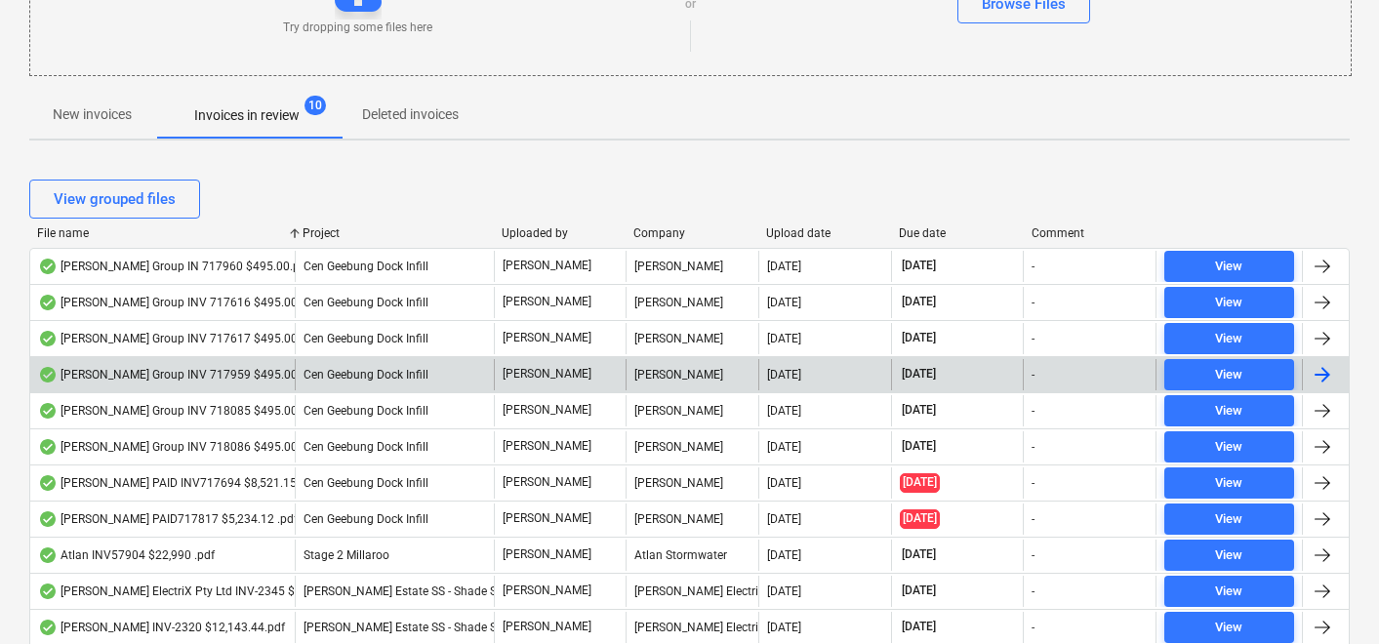
scroll to position [278, 0]
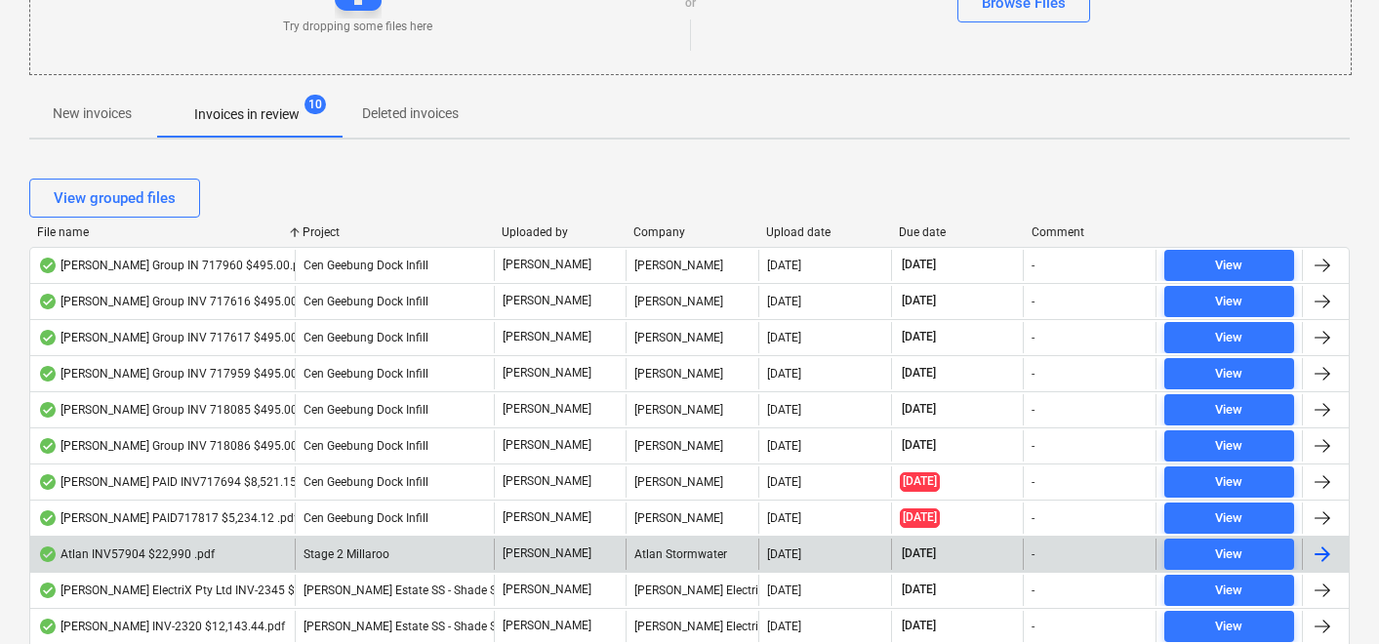
click at [144, 555] on div "Atlan INV57904 $22,990 .pdf" at bounding box center [126, 555] width 177 height 16
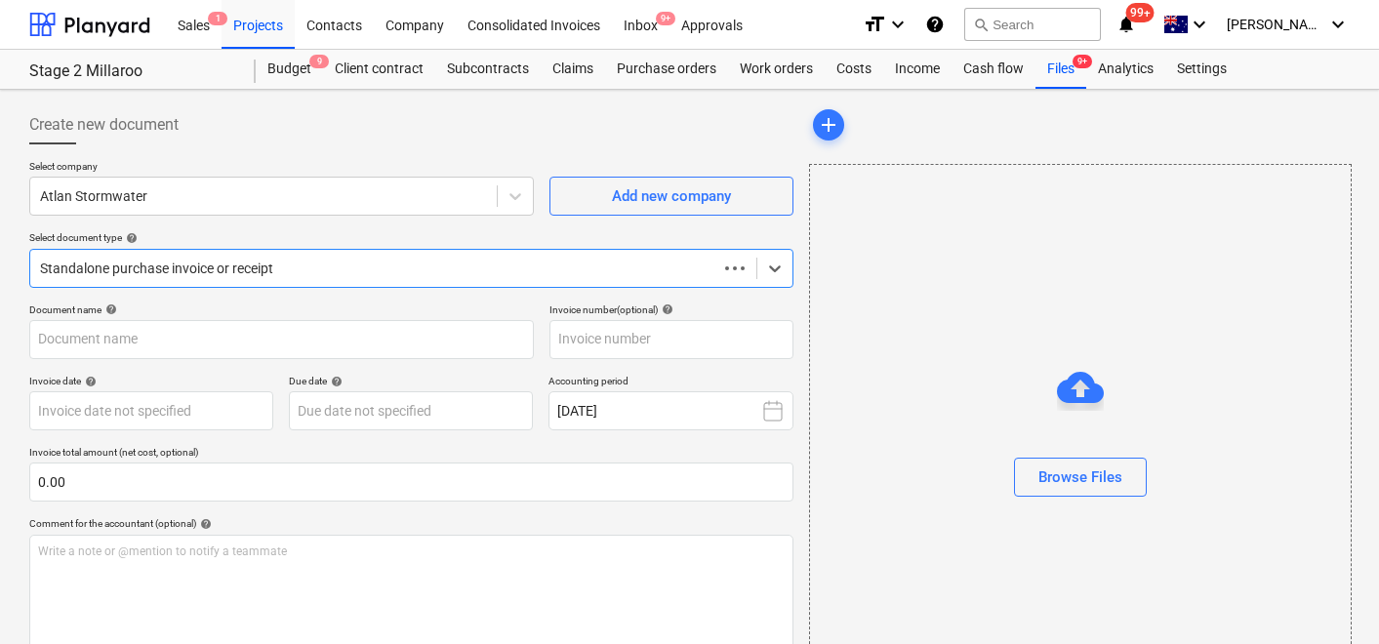
type input "INV57904"
type input "[DATE]"
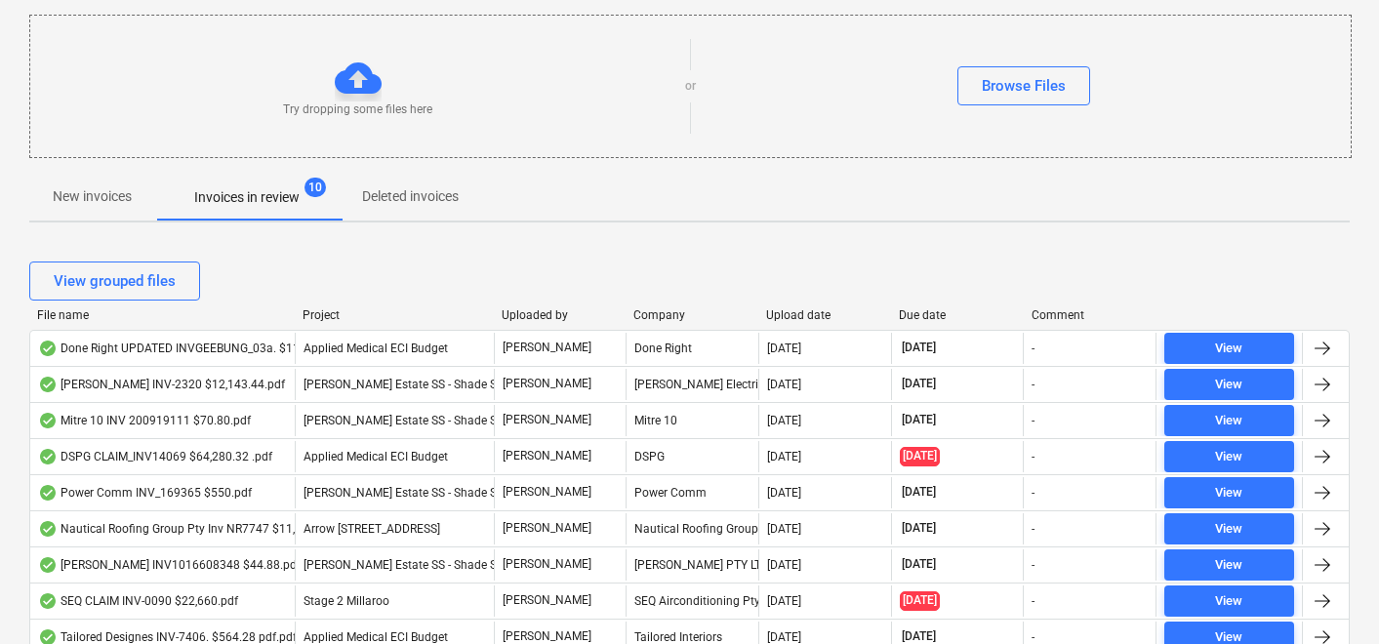
scroll to position [318, 0]
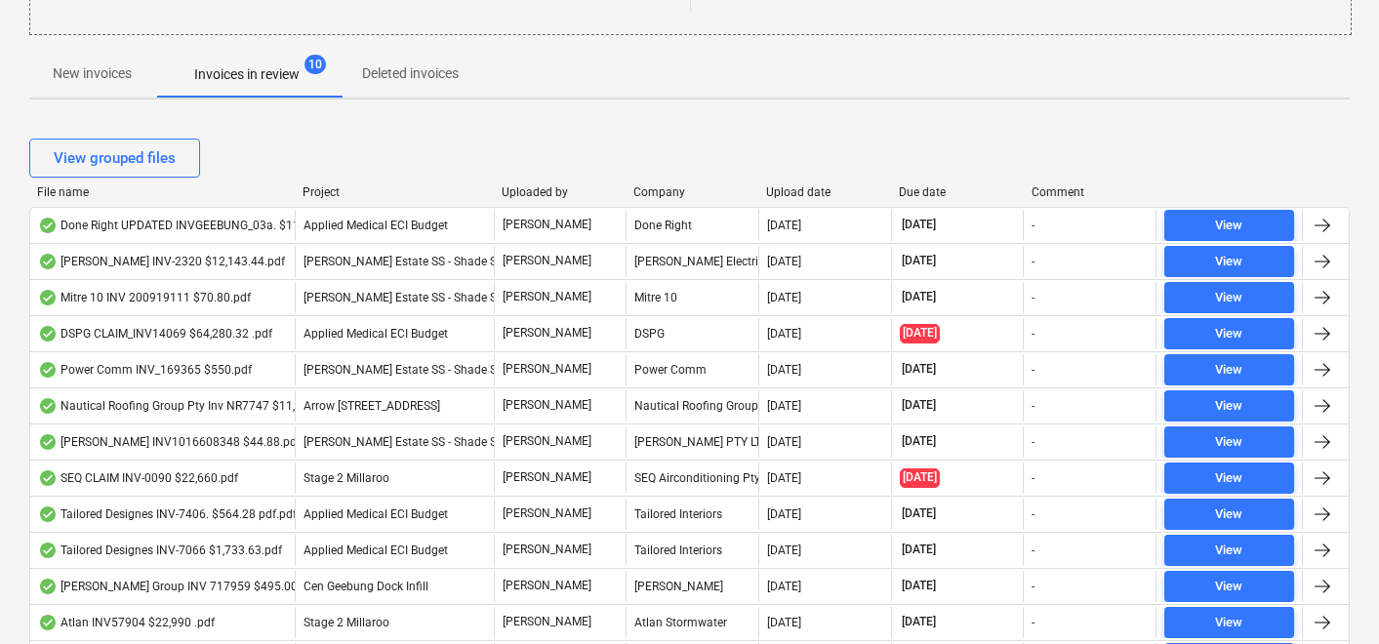
click at [77, 194] on div "File name" at bounding box center [162, 192] width 250 height 14
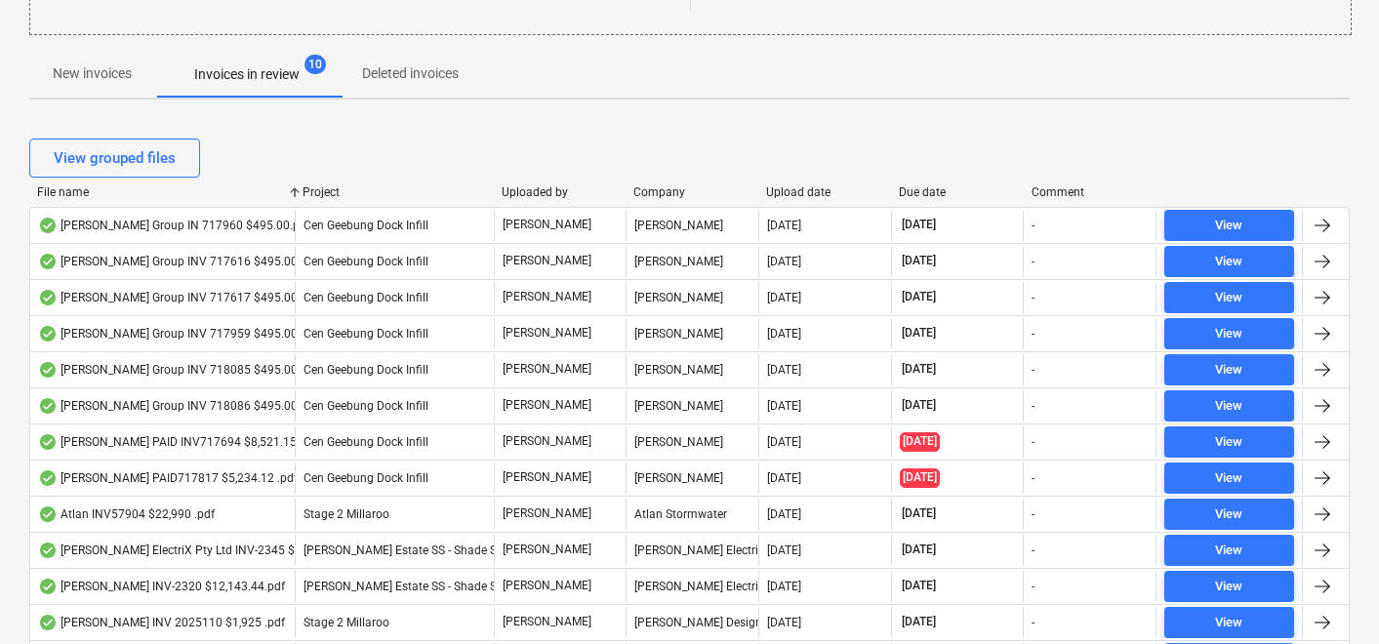
click at [77, 194] on div "File name" at bounding box center [162, 192] width 250 height 14
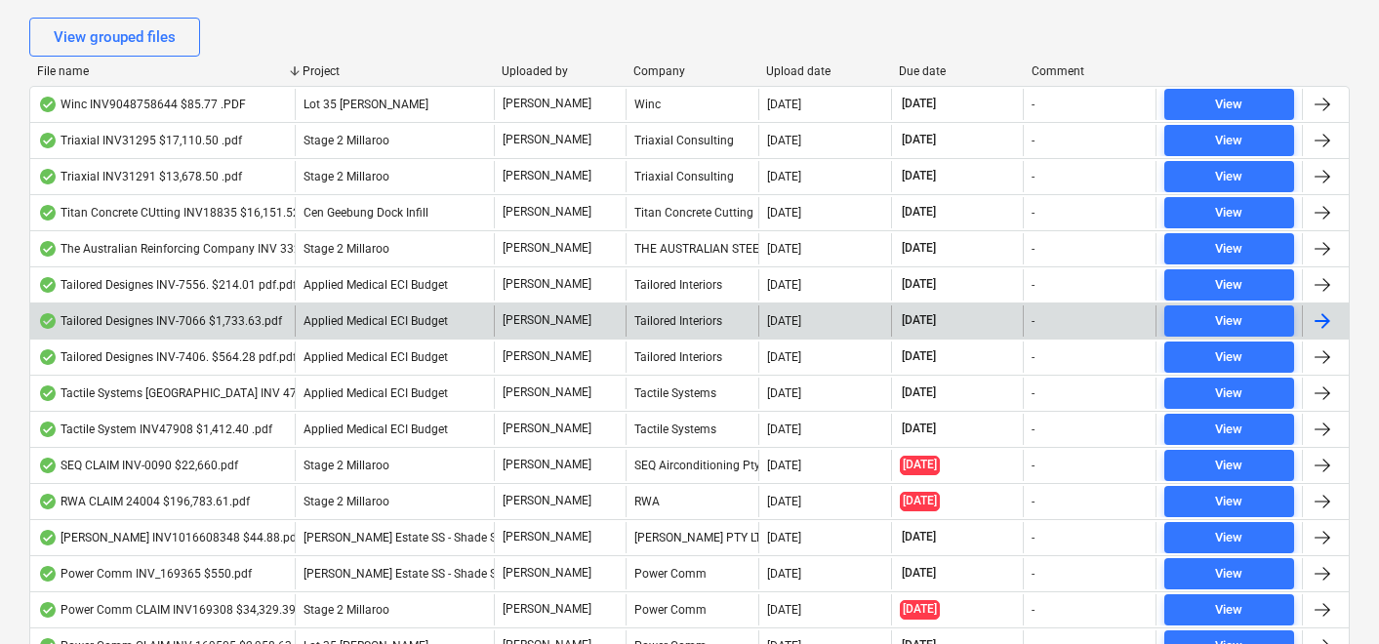
scroll to position [438, 0]
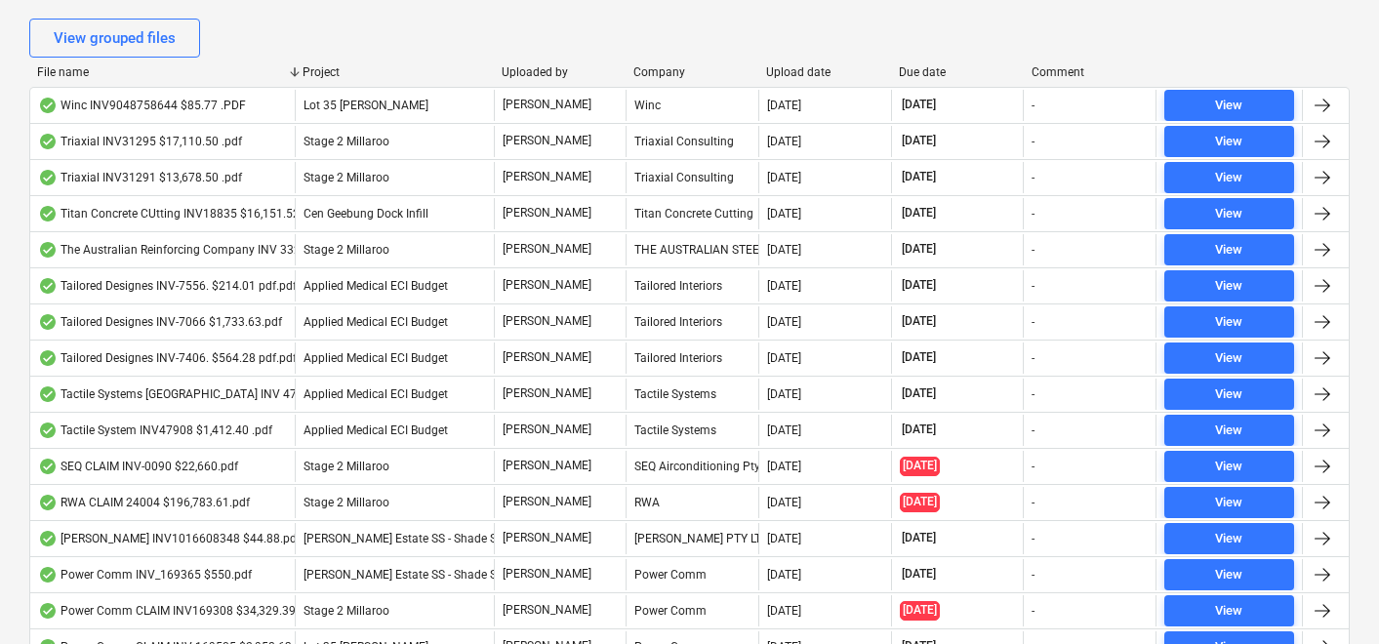
click at [63, 73] on div "File name" at bounding box center [162, 72] width 250 height 14
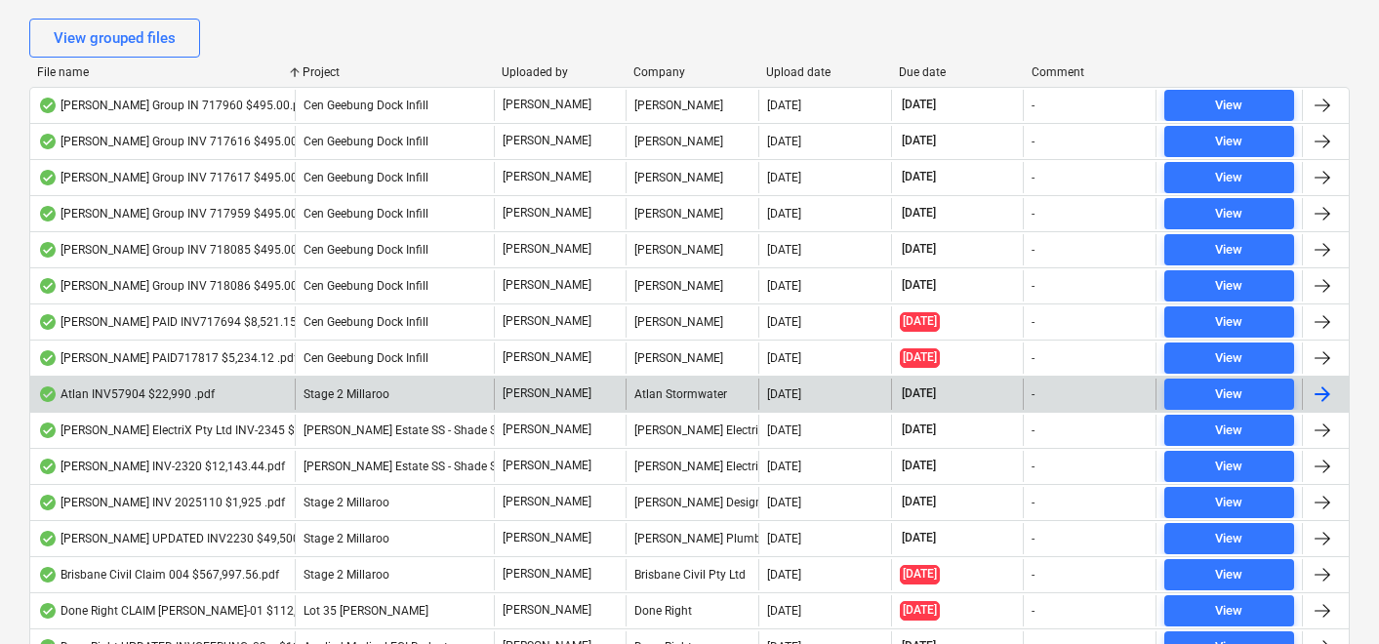
click at [115, 394] on div "Atlan INV57904 $22,990 .pdf" at bounding box center [126, 394] width 177 height 16
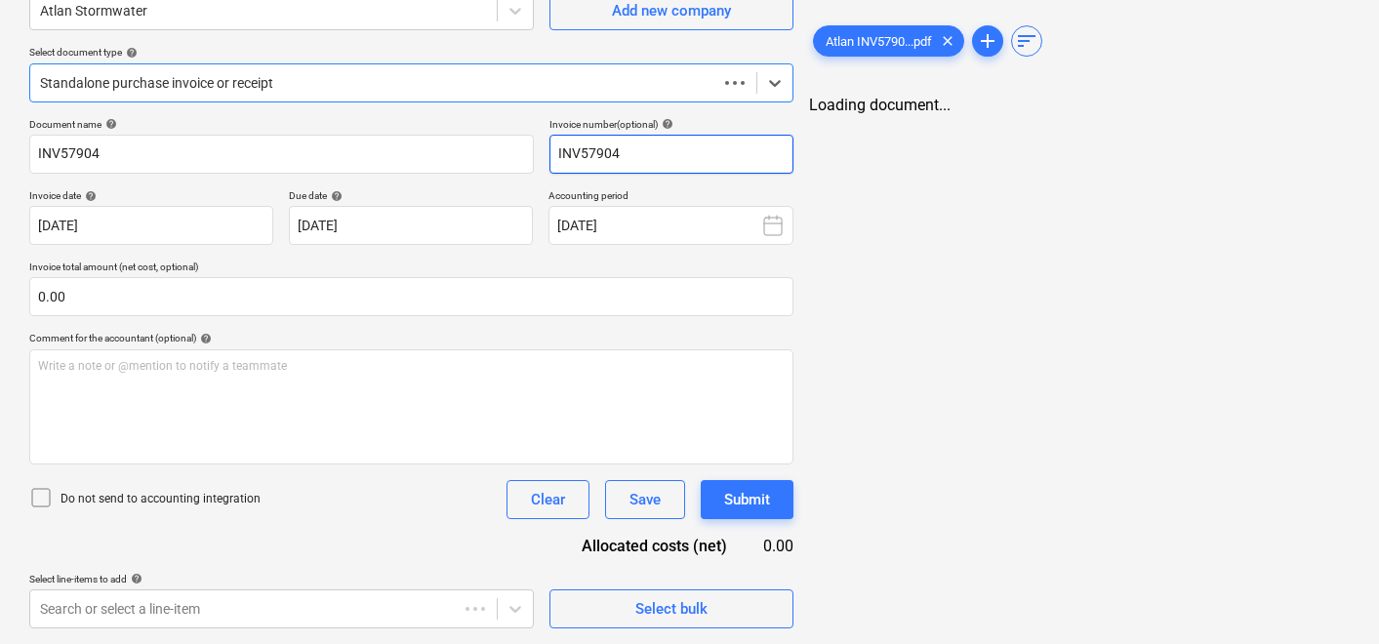
scroll to position [185, 0]
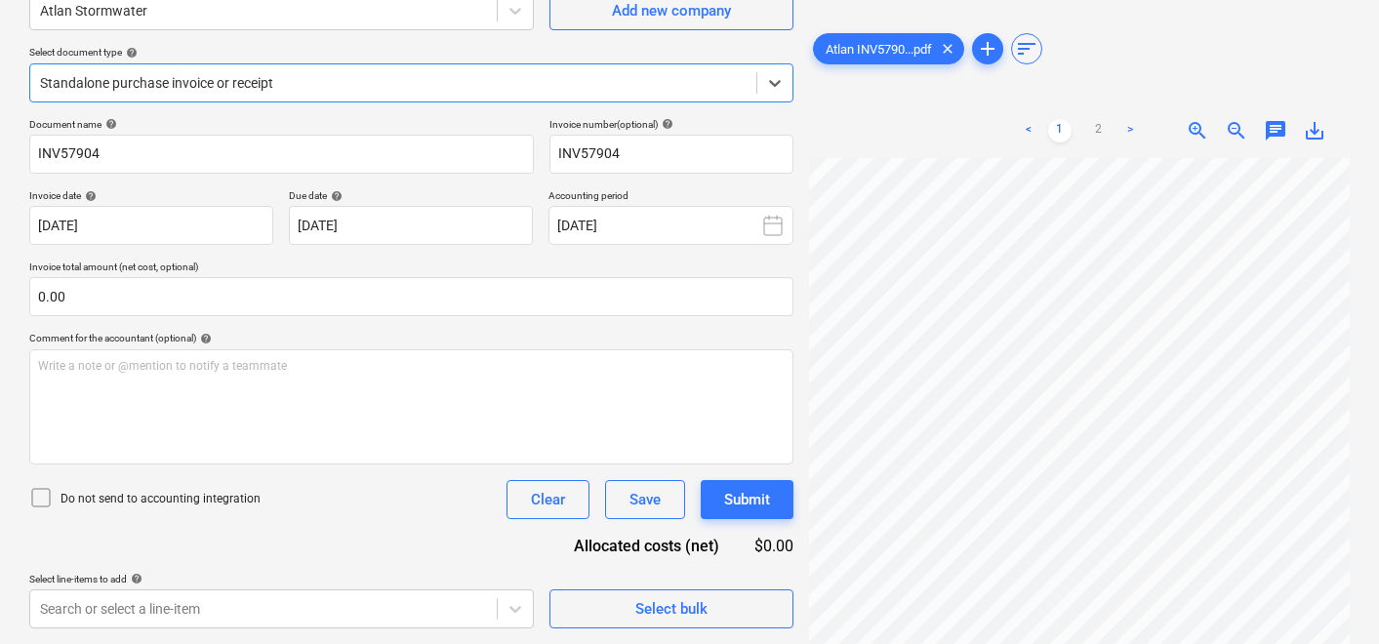
click at [1316, 128] on span "save_alt" at bounding box center [1314, 130] width 23 height 23
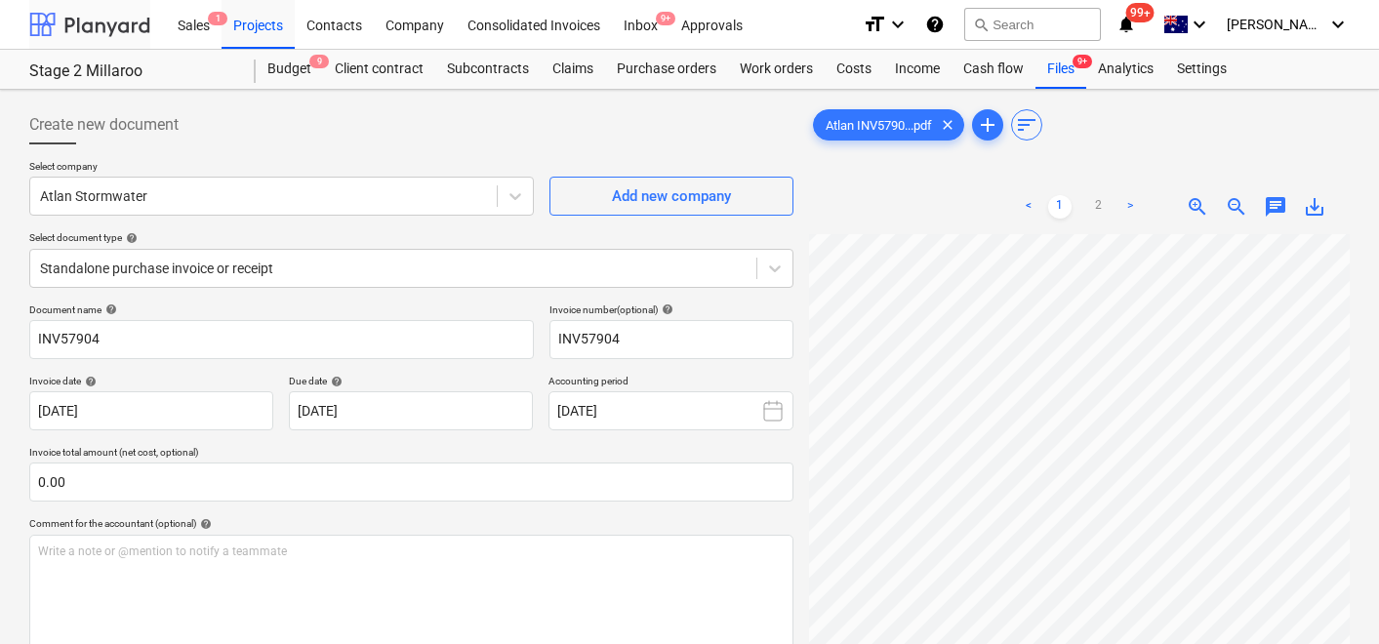
click at [83, 19] on div at bounding box center [89, 24] width 121 height 49
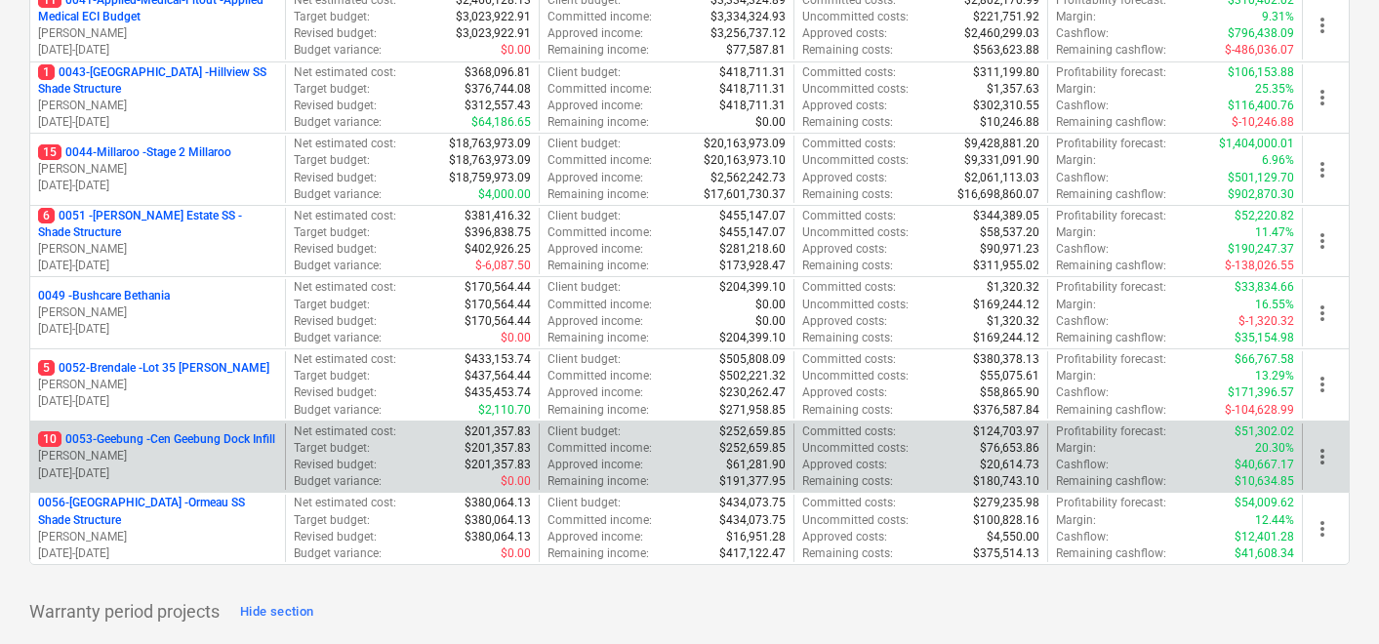
scroll to position [545, 0]
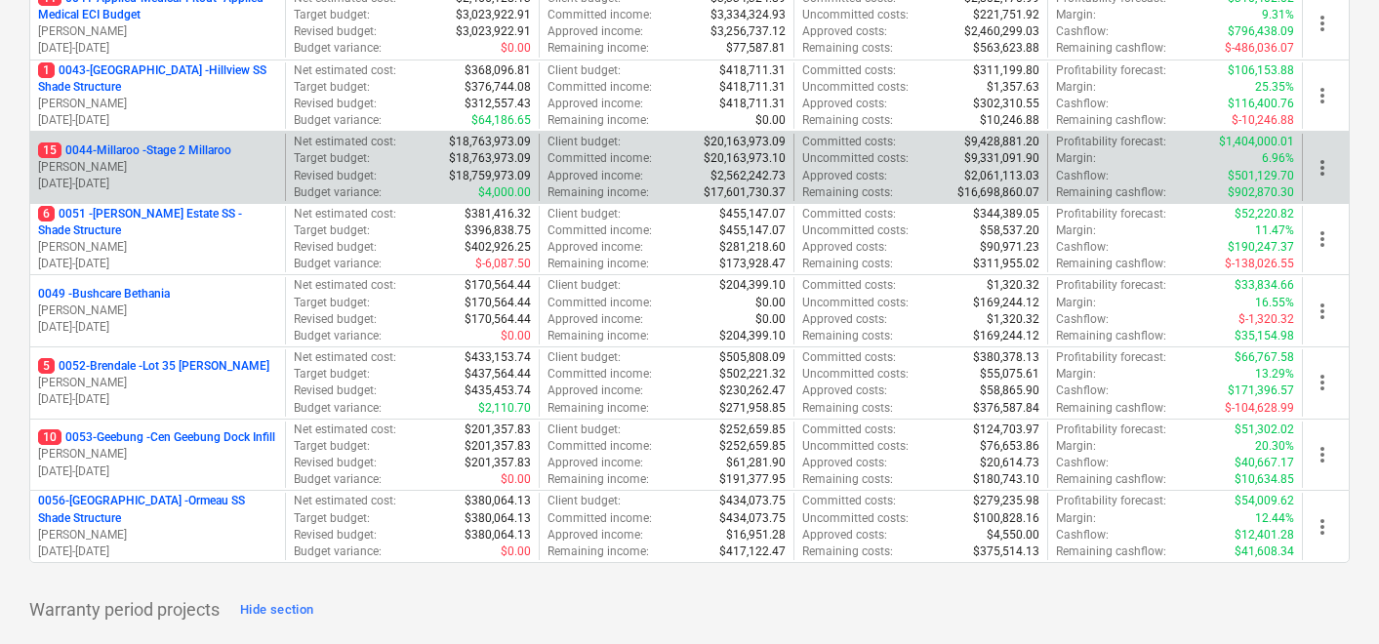
click at [145, 158] on p "15 0044-Millaroo - Stage 2 Millaroo" at bounding box center [134, 150] width 193 height 17
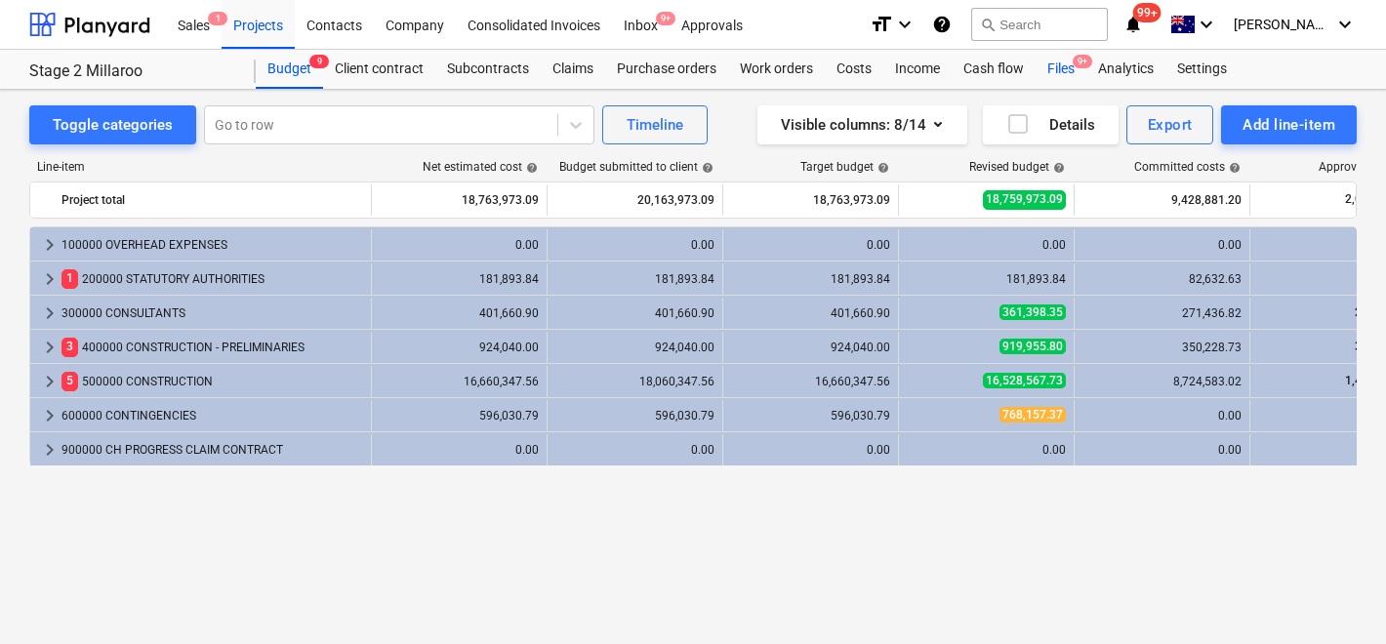
click at [1070, 68] on div "Files 9+" at bounding box center [1061, 69] width 51 height 39
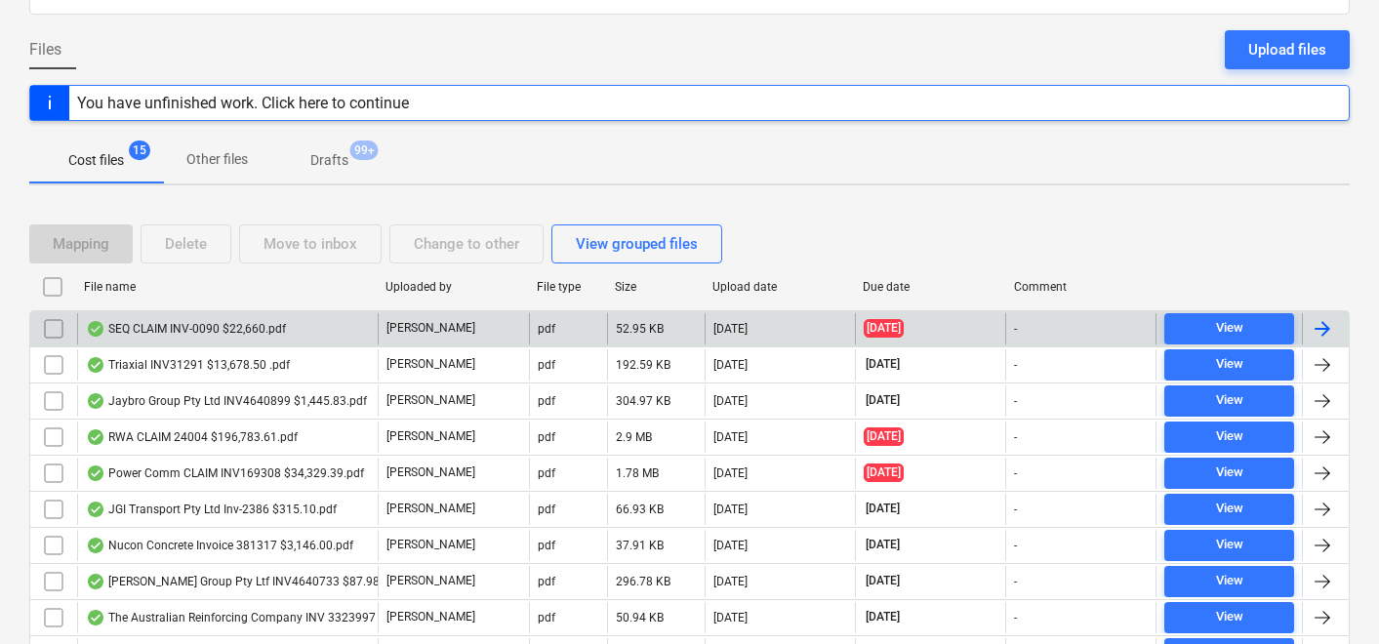
scroll to position [180, 0]
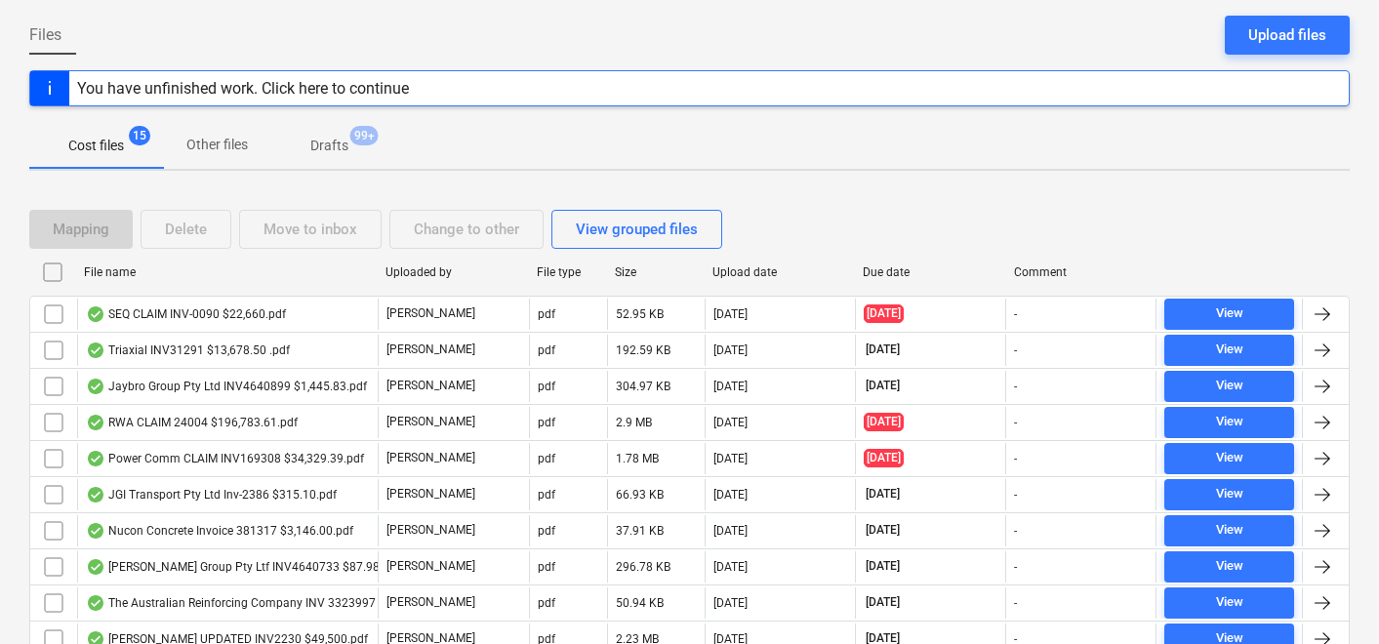
click at [112, 272] on div "File name" at bounding box center [227, 272] width 286 height 14
checkbox input "false"
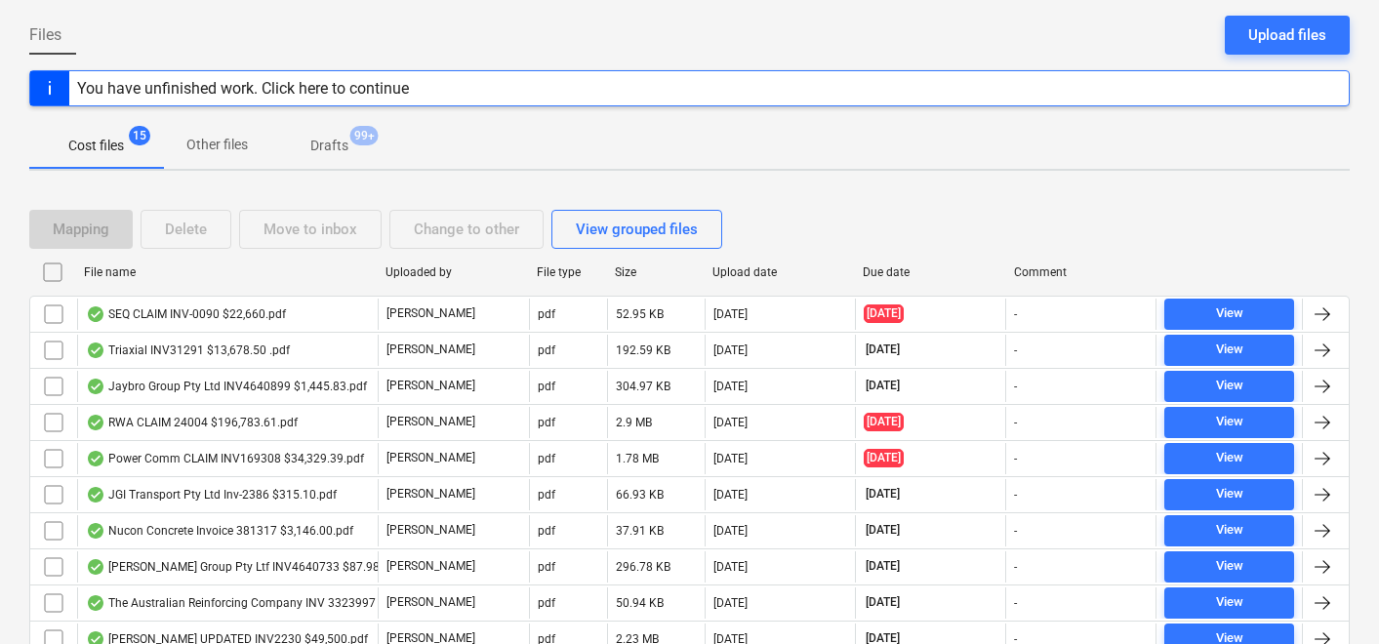
checkbox input "false"
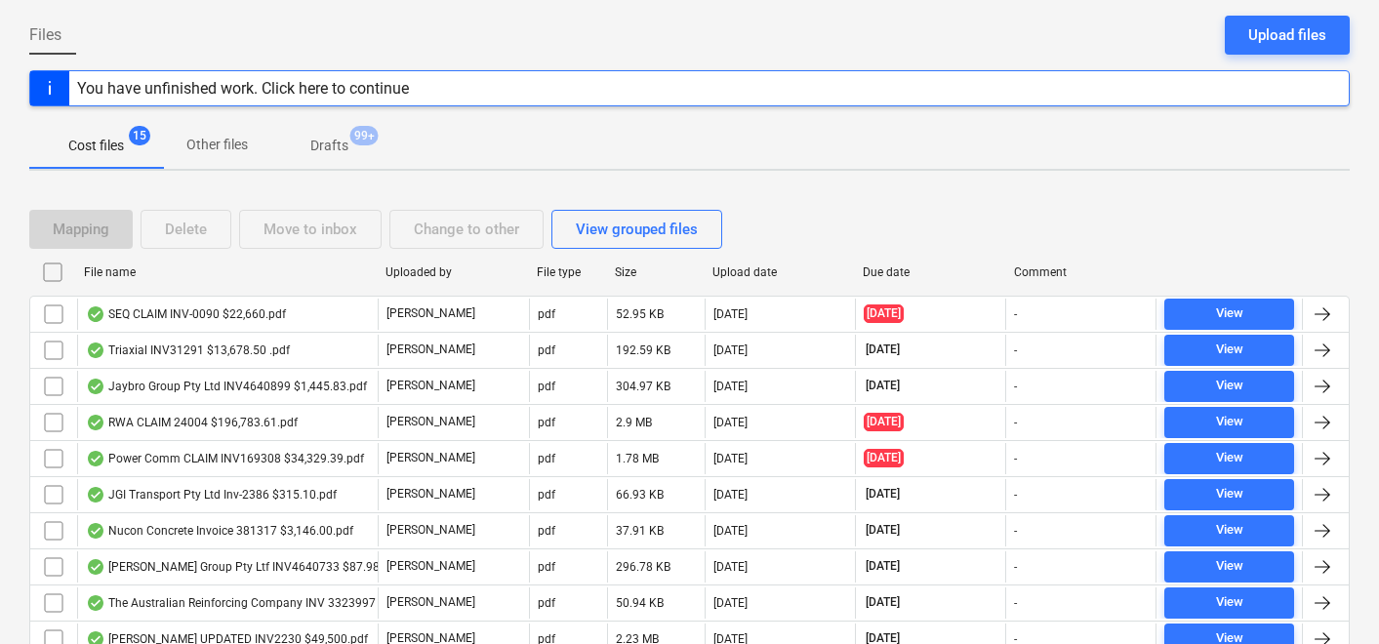
checkbox input "false"
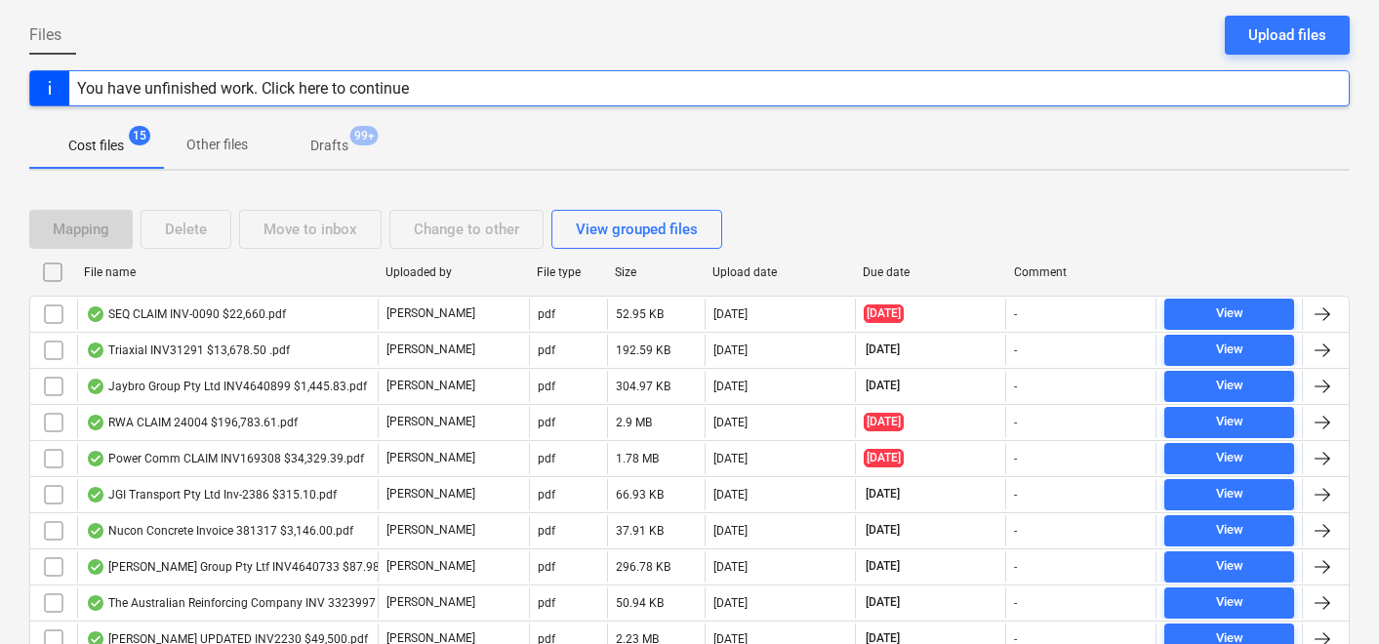
checkbox input "false"
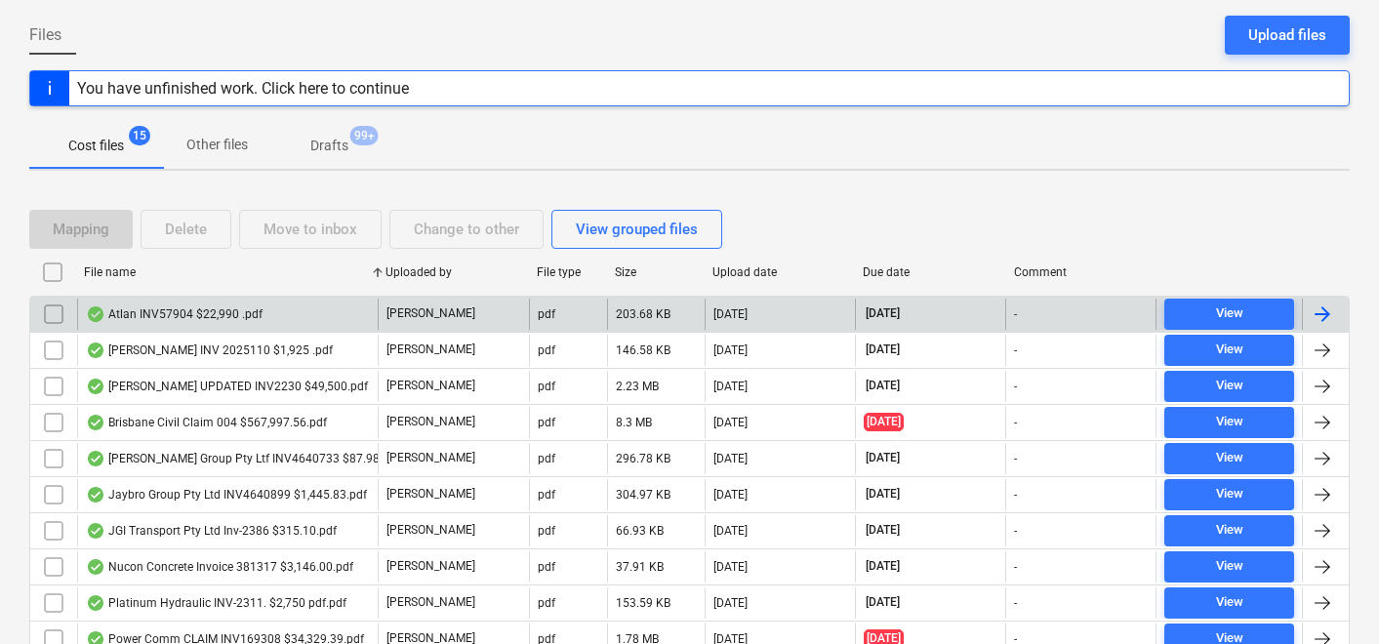
click at [50, 310] on input "checkbox" at bounding box center [53, 314] width 31 height 31
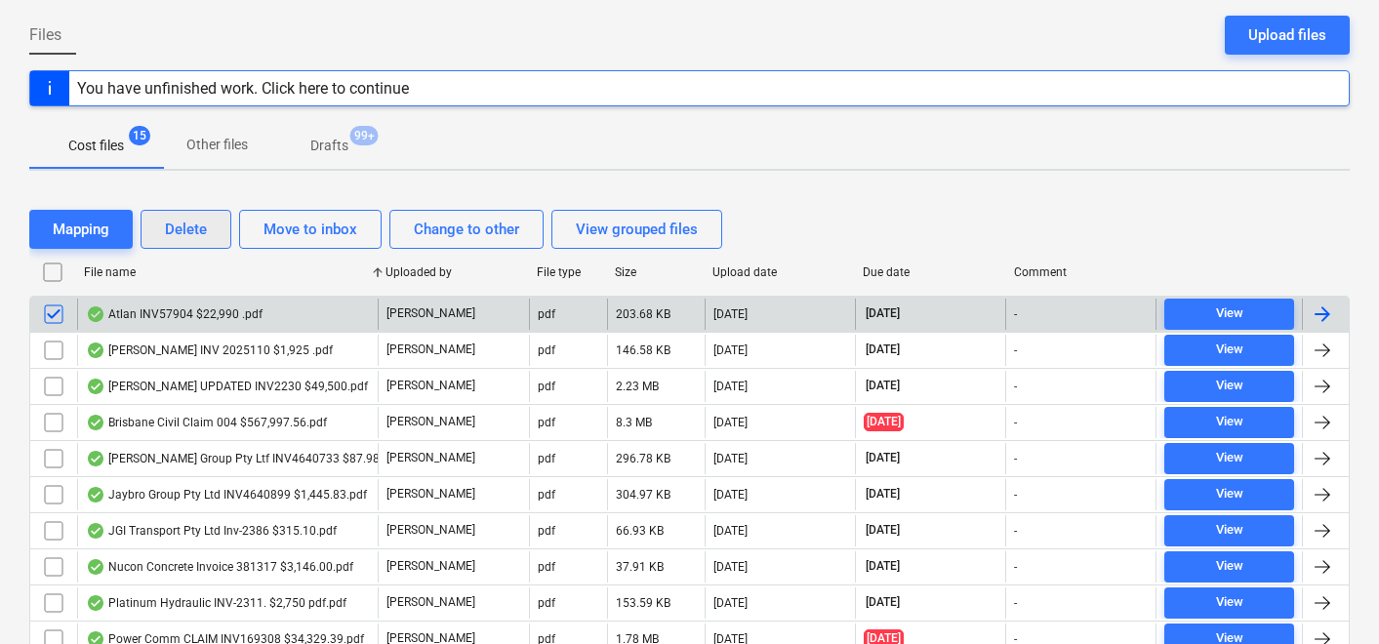
click at [191, 230] on div "Delete" at bounding box center [186, 229] width 42 height 25
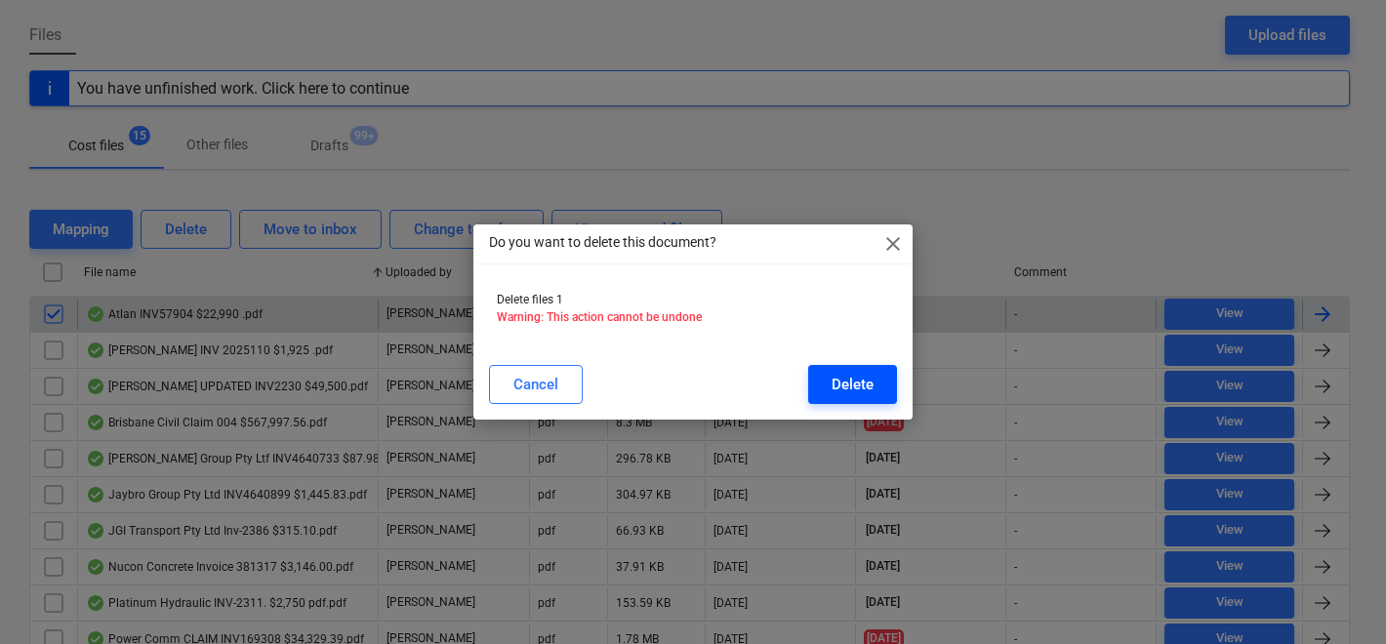
click at [848, 388] on div "Delete" at bounding box center [853, 384] width 42 height 25
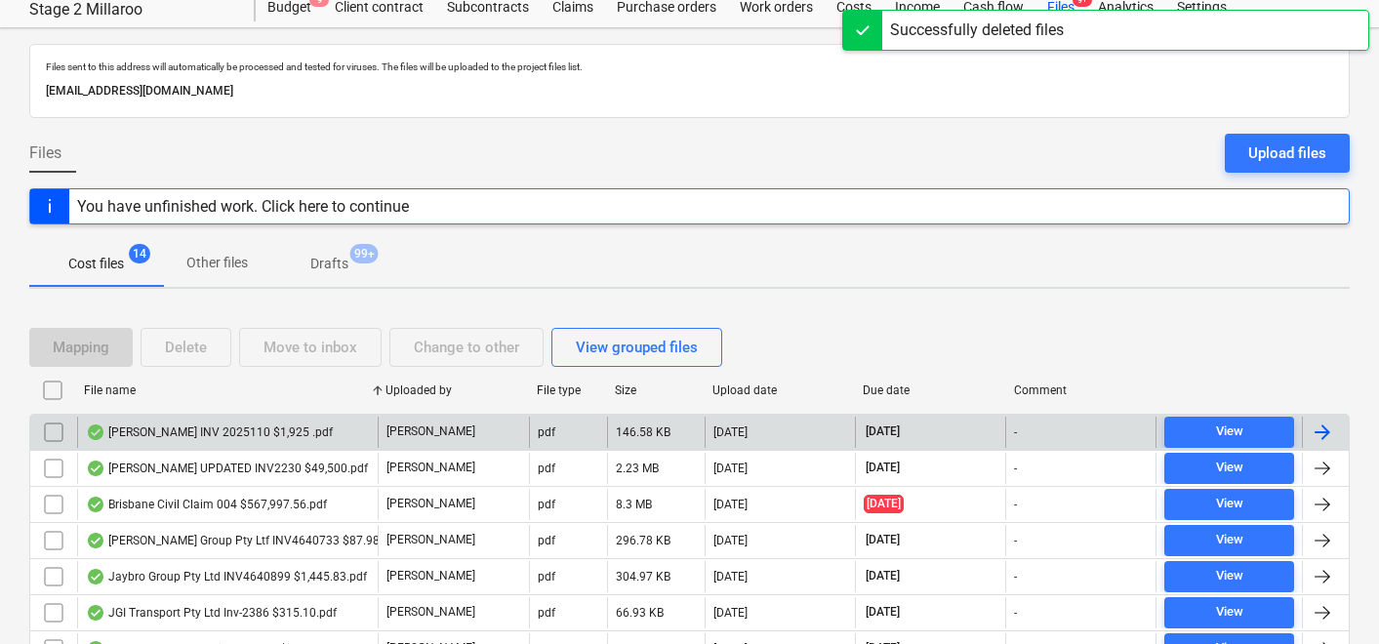
scroll to position [0, 0]
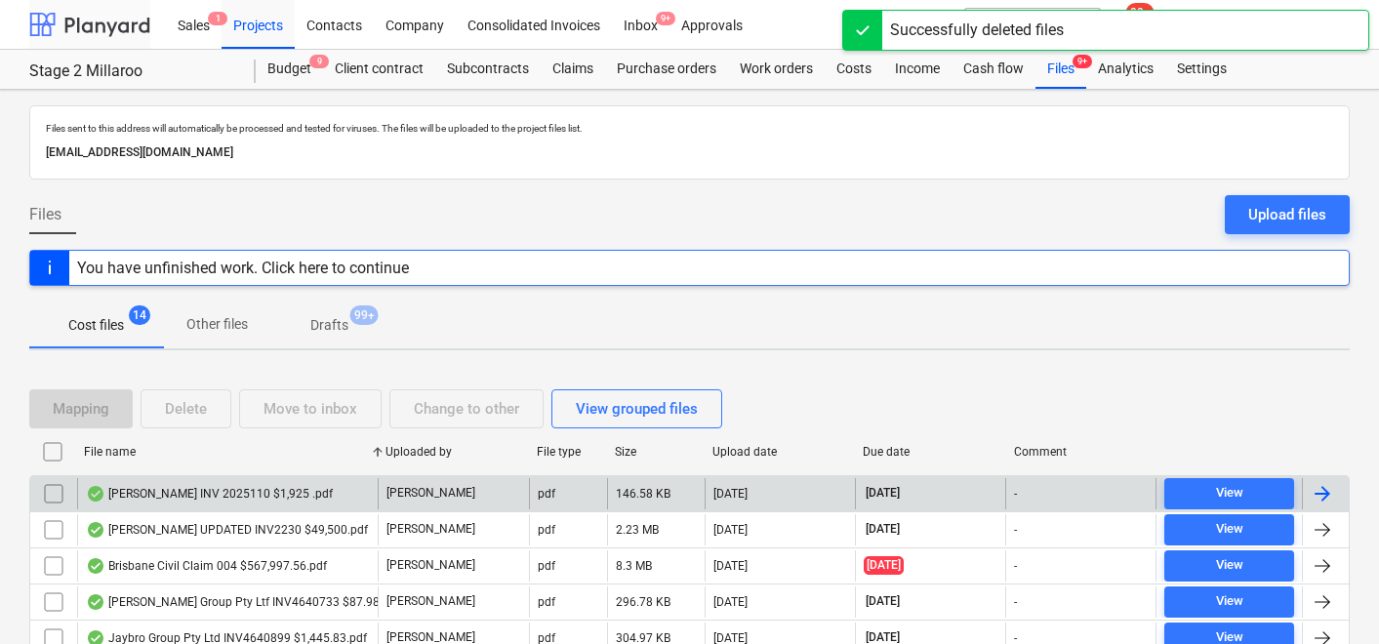
click at [64, 28] on div at bounding box center [89, 24] width 121 height 49
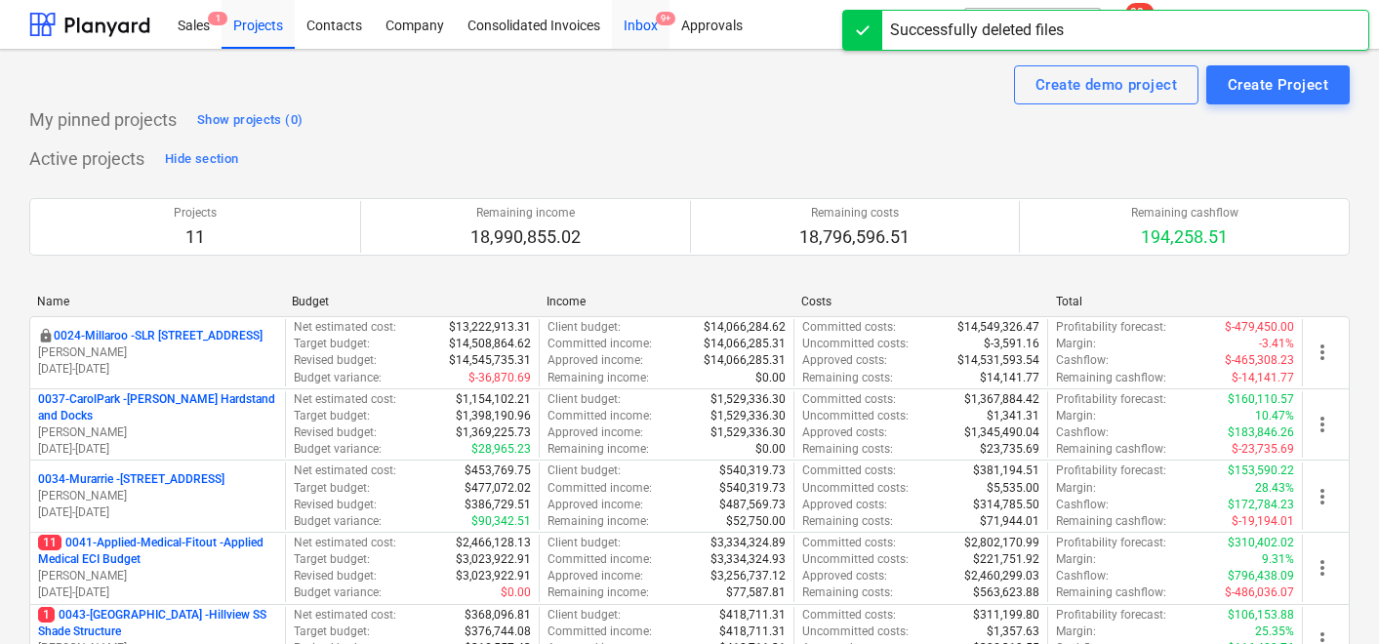
click at [641, 27] on div "Inbox 9+" at bounding box center [641, 24] width 58 height 50
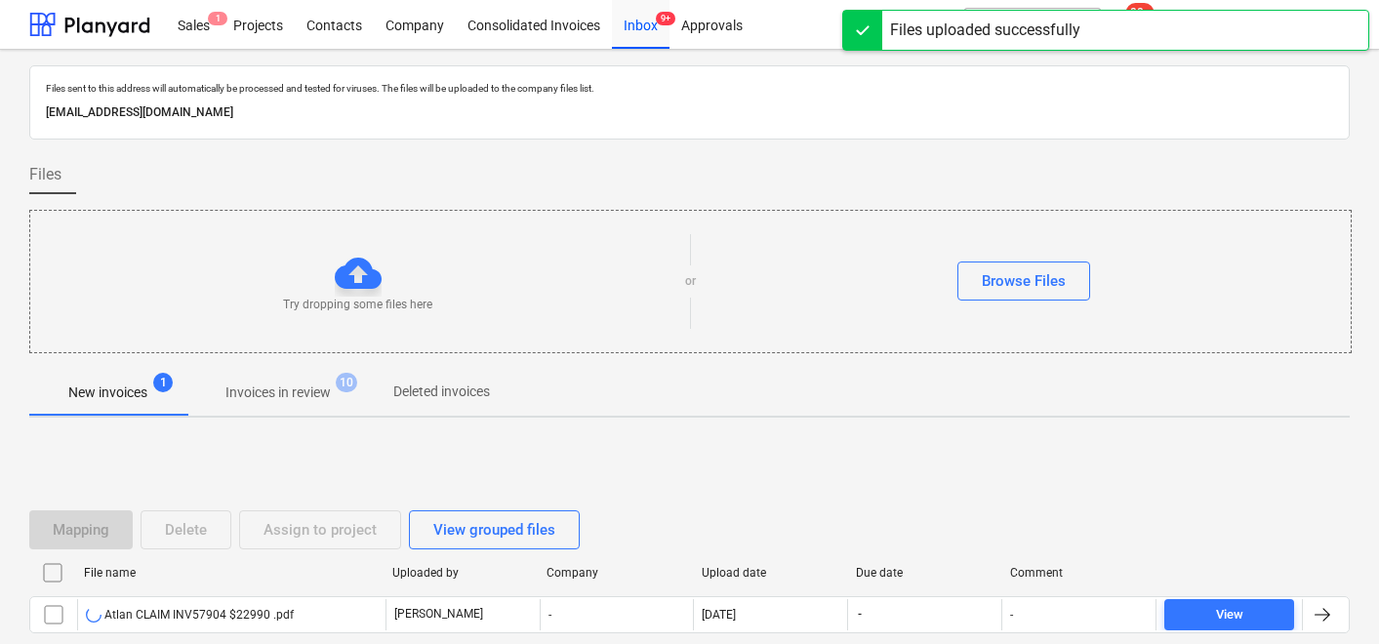
scroll to position [113, 0]
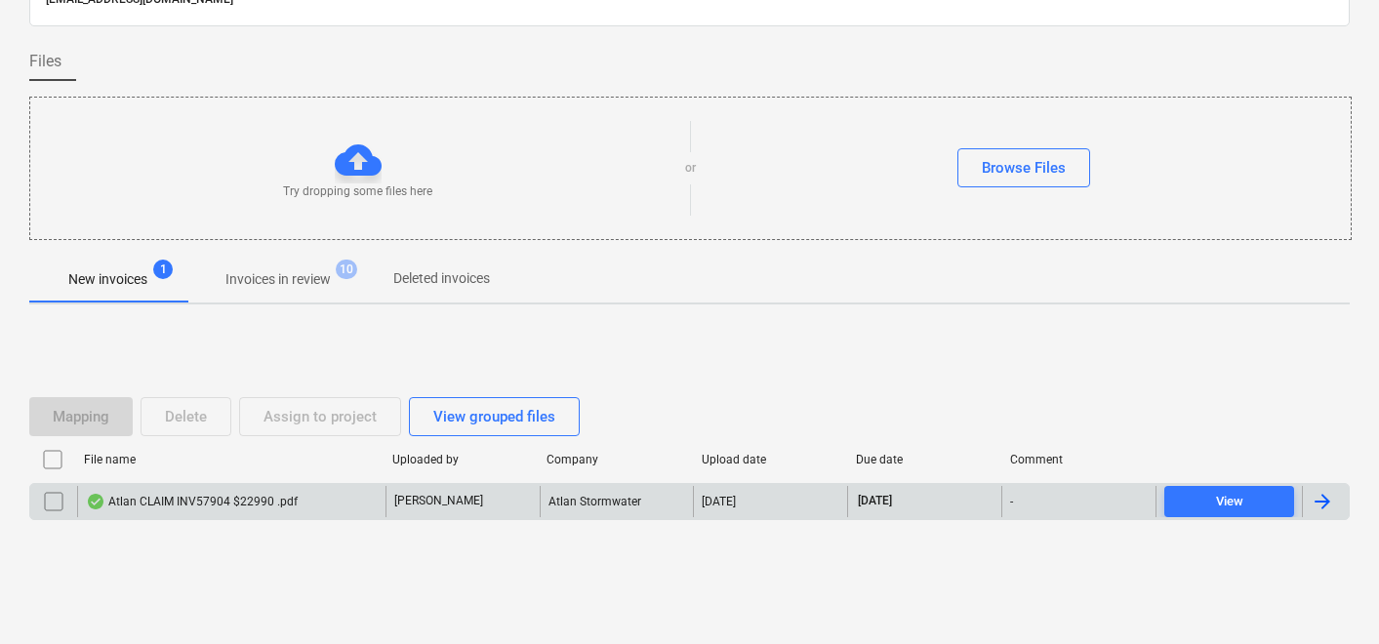
click at [175, 496] on div "Atlan CLAIM INV57904 $22990 .pdf" at bounding box center [192, 502] width 212 height 16
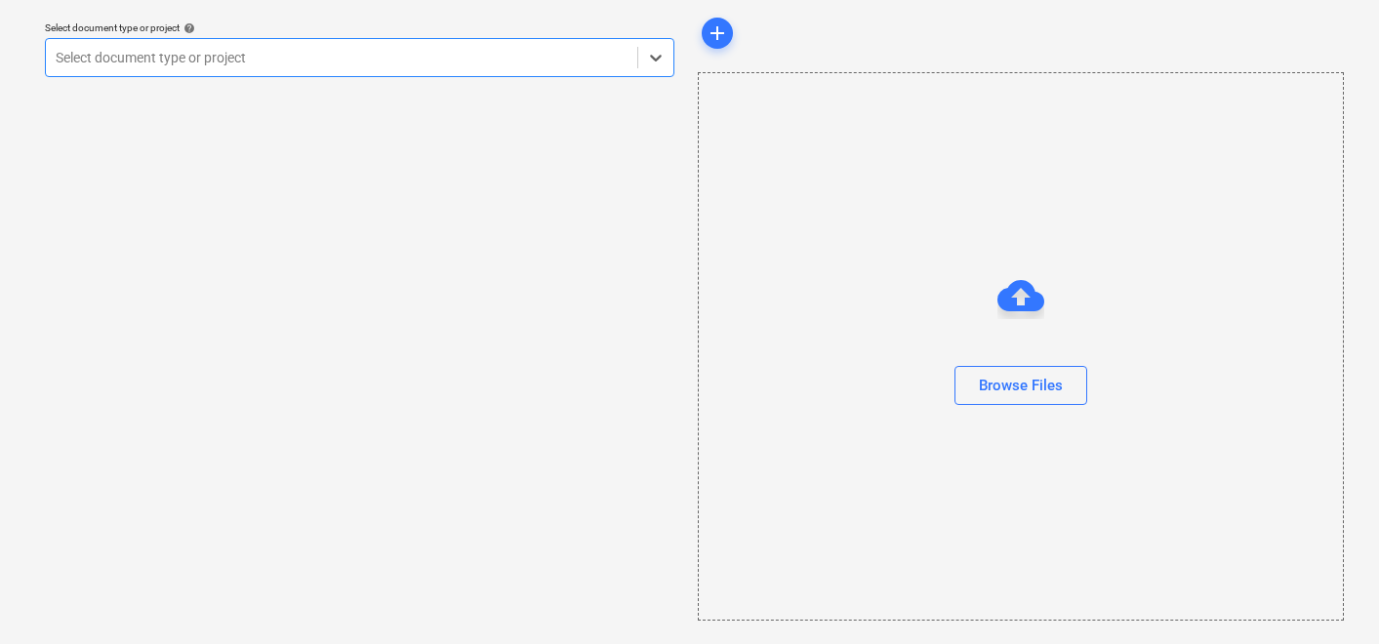
scroll to position [60, 0]
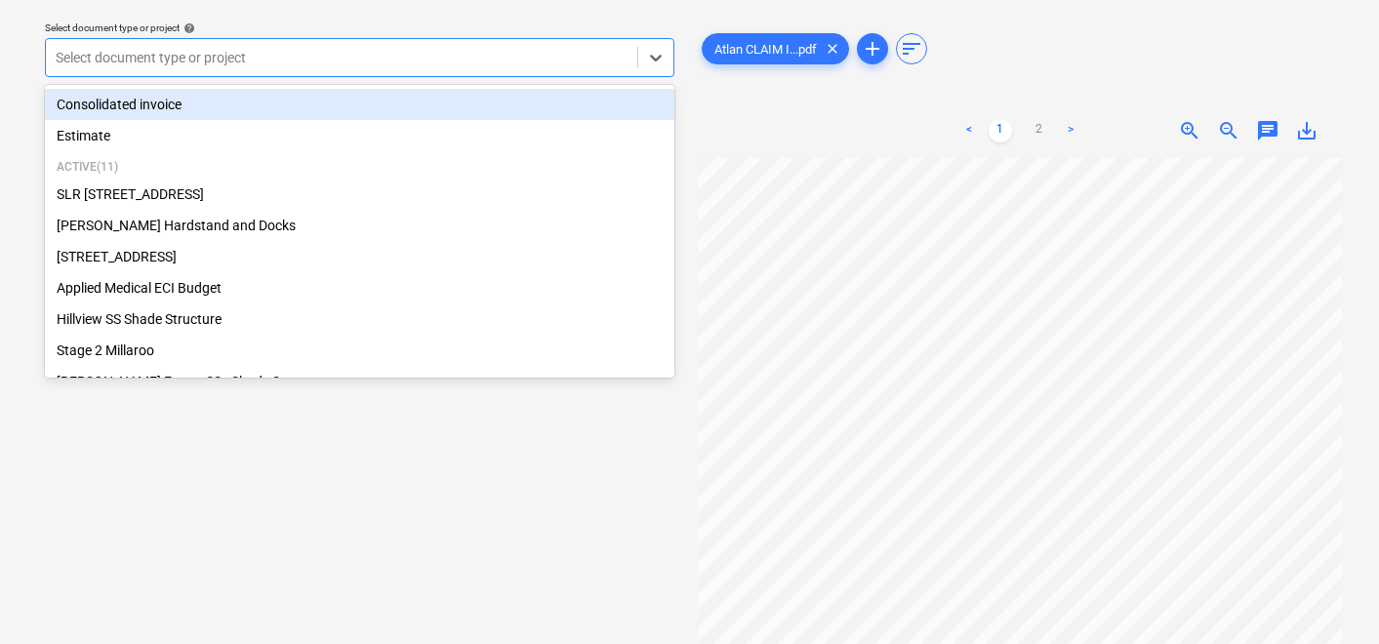
click at [284, 61] on div at bounding box center [342, 58] width 572 height 20
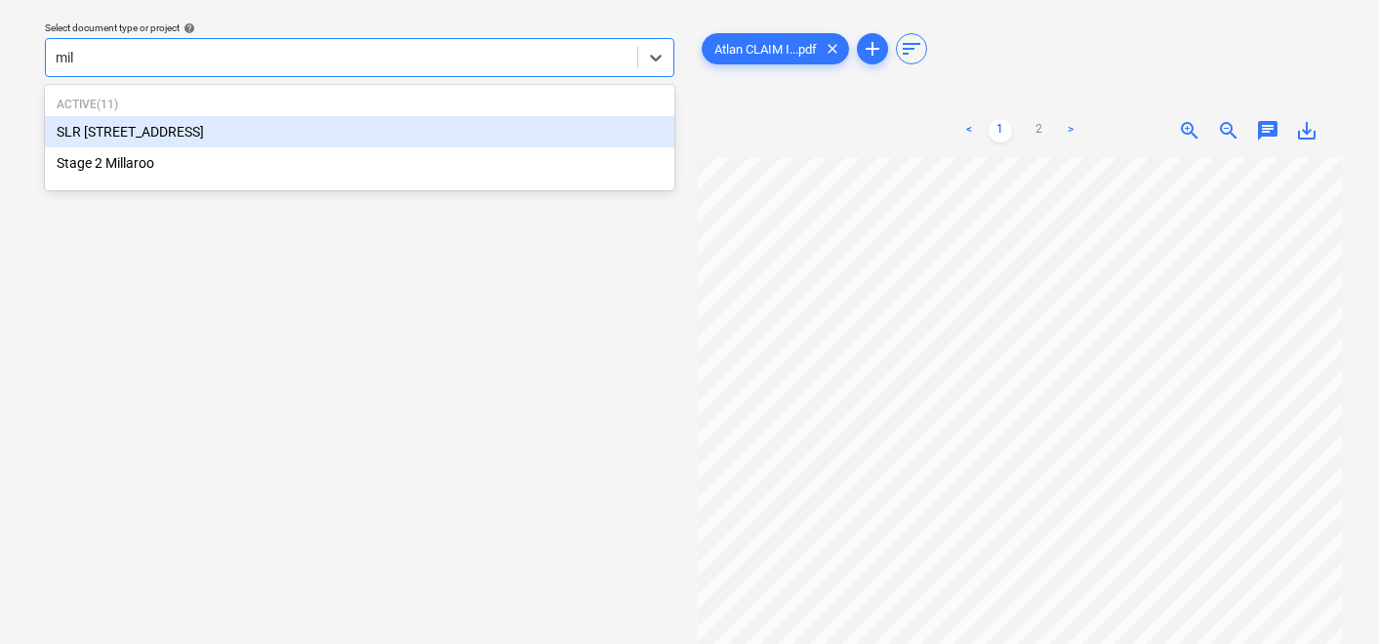
type input "mill"
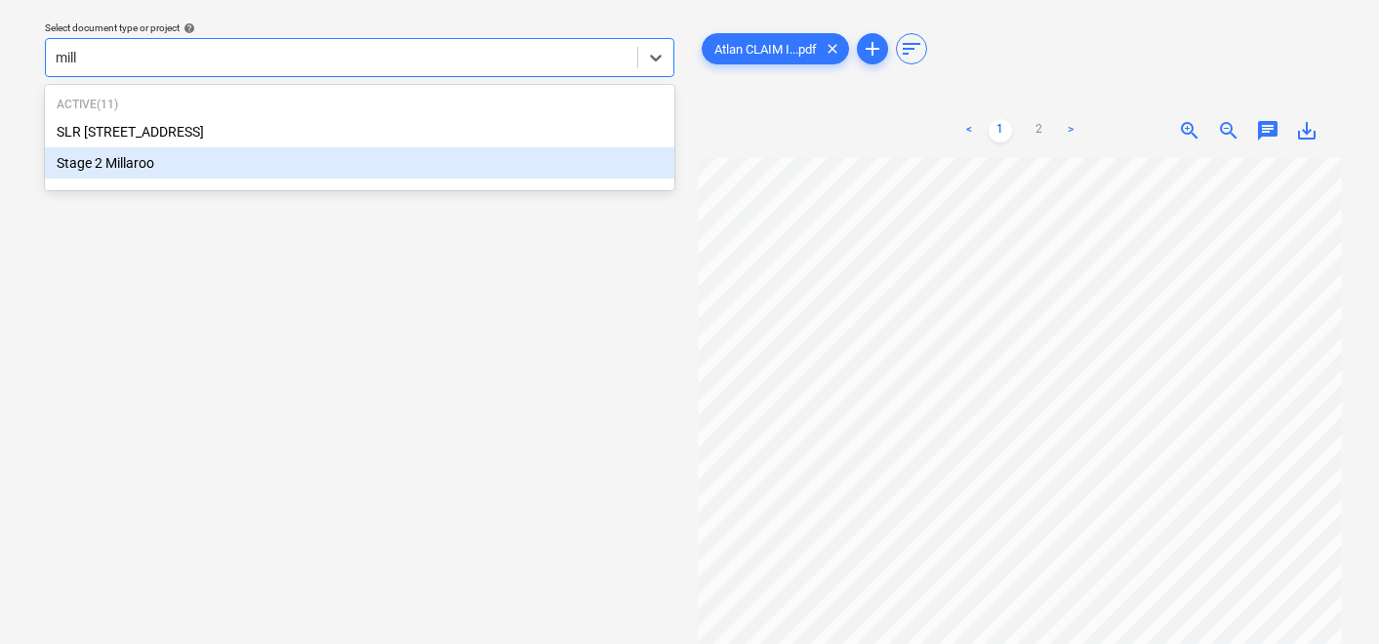
click at [150, 162] on div "Stage 2 Millaroo" at bounding box center [360, 162] width 630 height 31
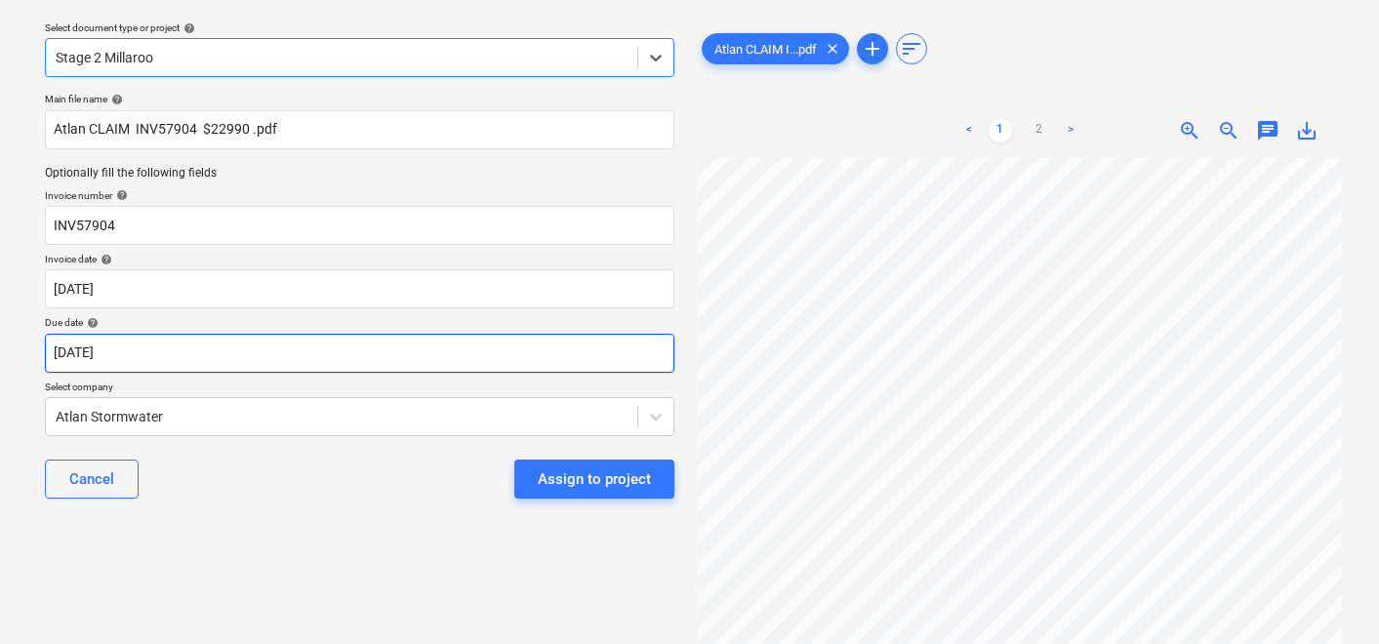
click at [145, 358] on body "Sales 1 Projects Contacts Company Consolidated Invoices Inbox 9+ Approvals form…" at bounding box center [689, 262] width 1379 height 644
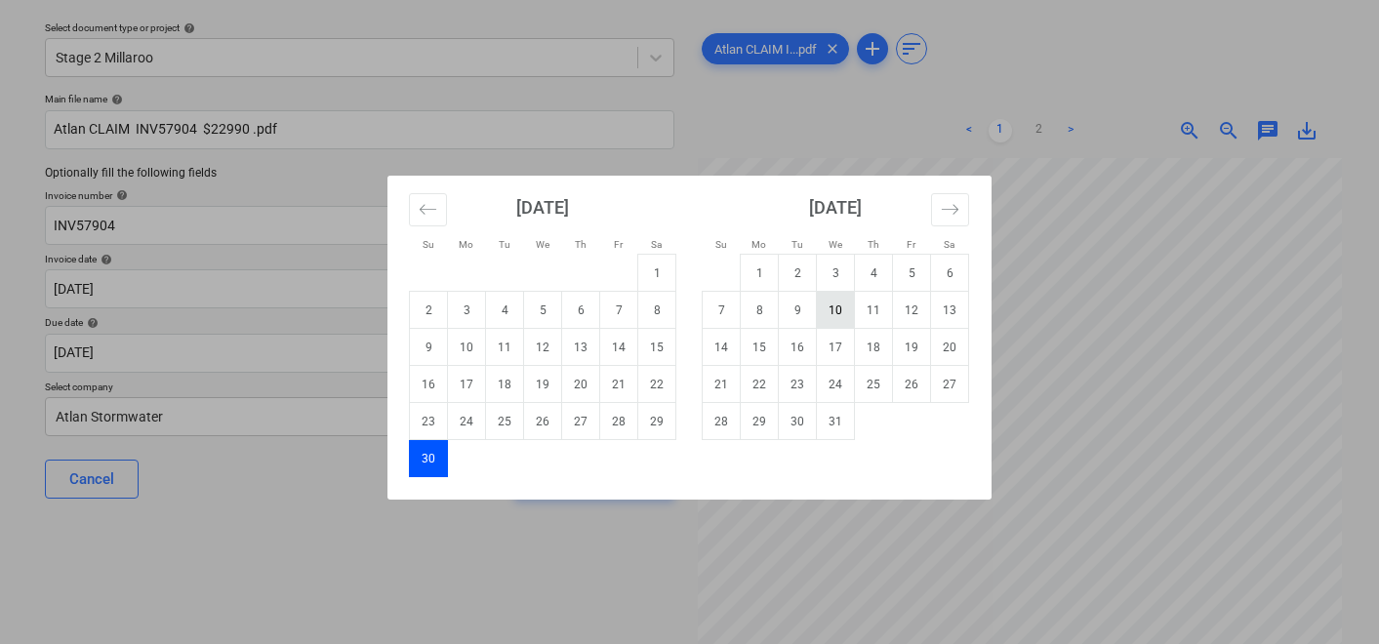
click at [842, 306] on td "10" at bounding box center [836, 310] width 38 height 37
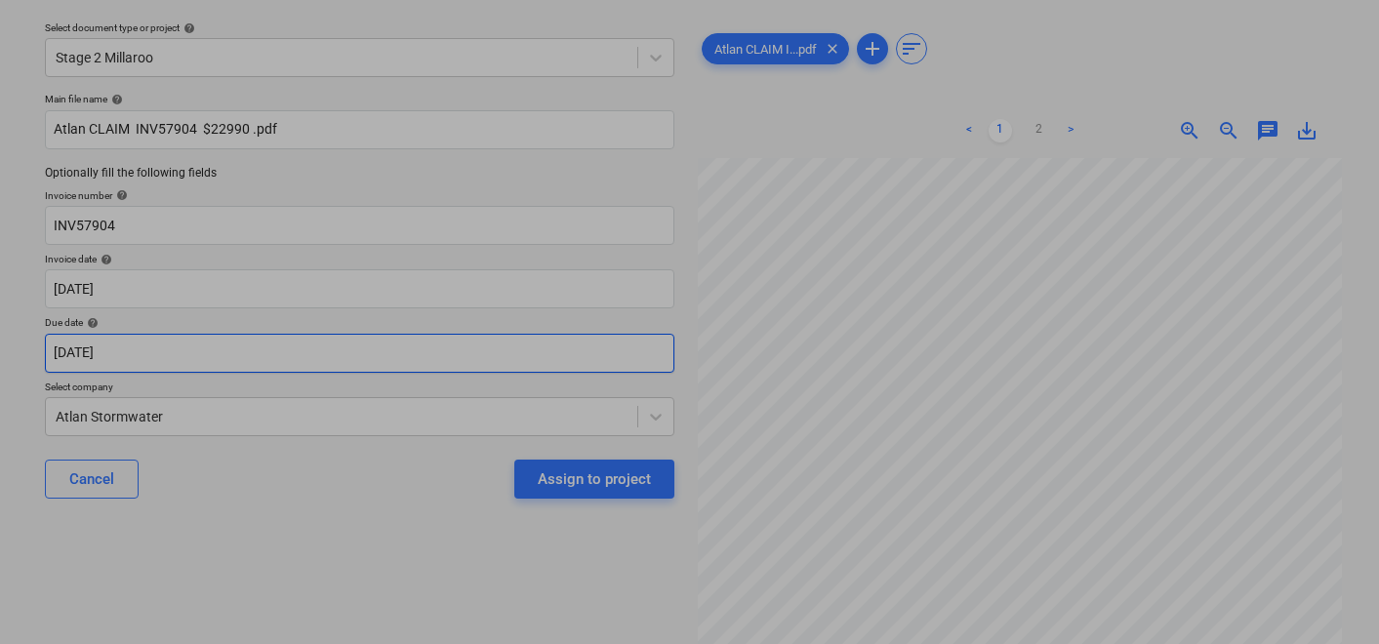
click at [287, 348] on body "Sales 1 Projects Contacts Company Consolidated Invoices Inbox 9+ Approvals form…" at bounding box center [689, 262] width 1379 height 644
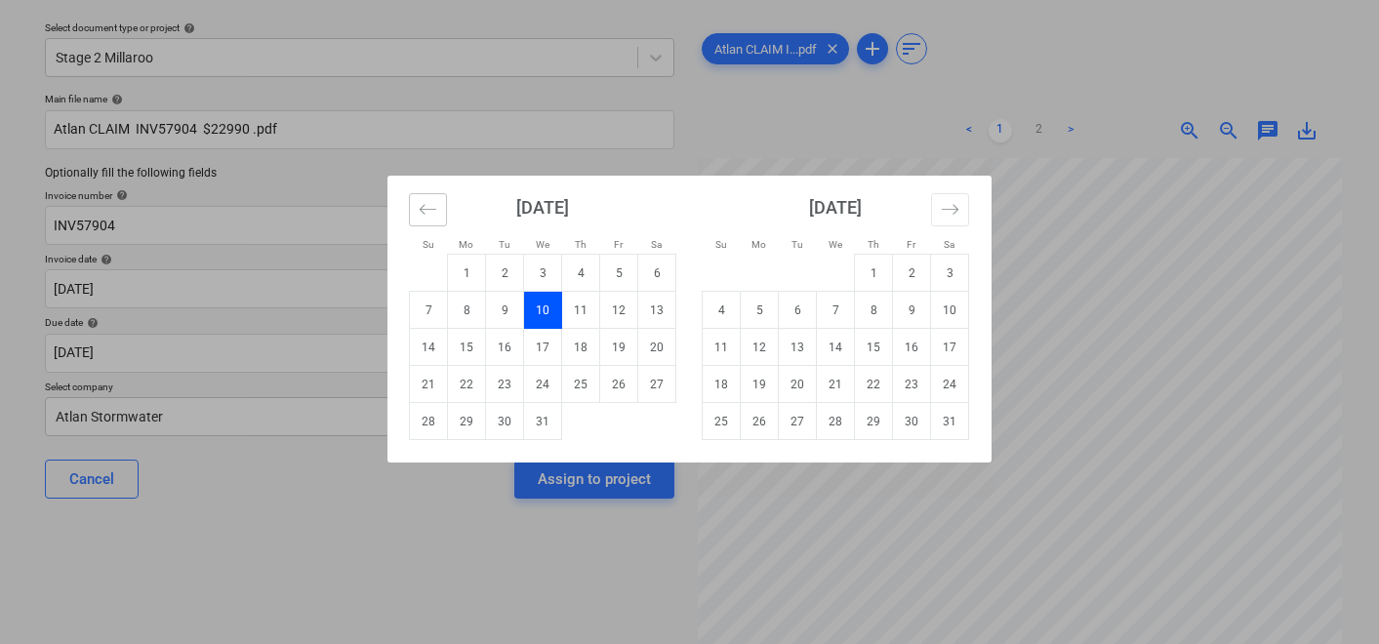
click at [427, 207] on icon "Move backward to switch to the previous month." at bounding box center [428, 209] width 19 height 19
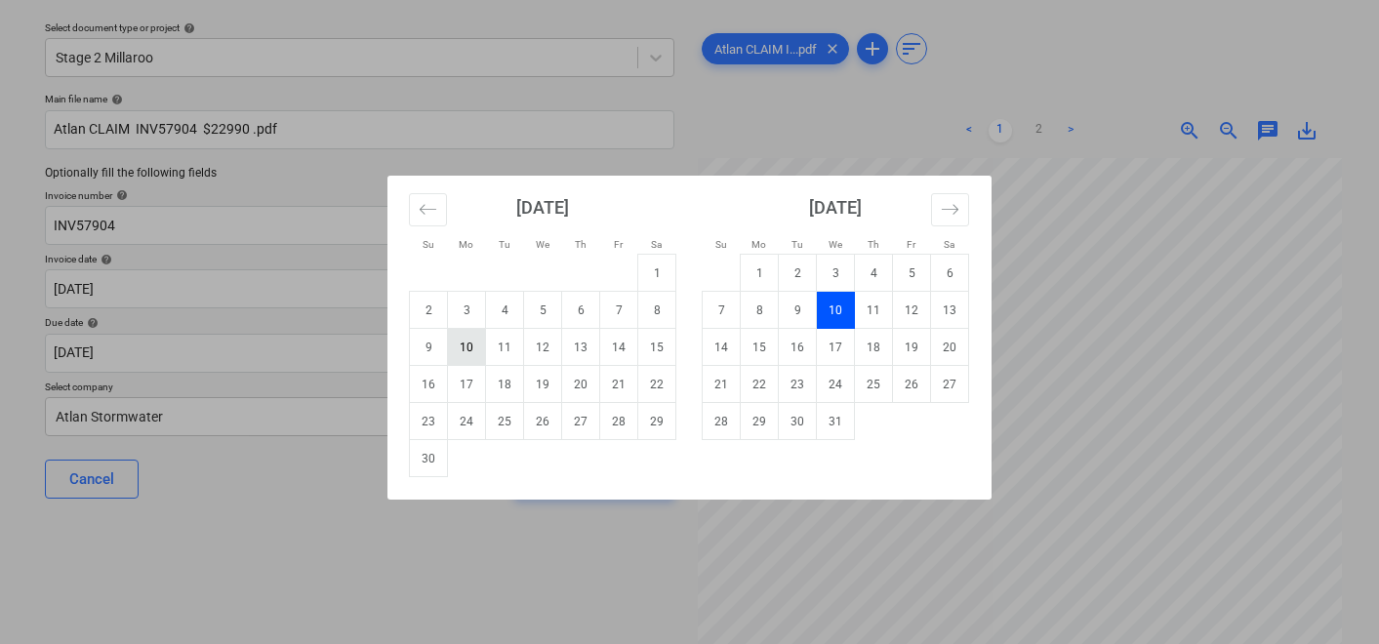
click at [465, 348] on td "10" at bounding box center [467, 347] width 38 height 37
type input "[DATE]"
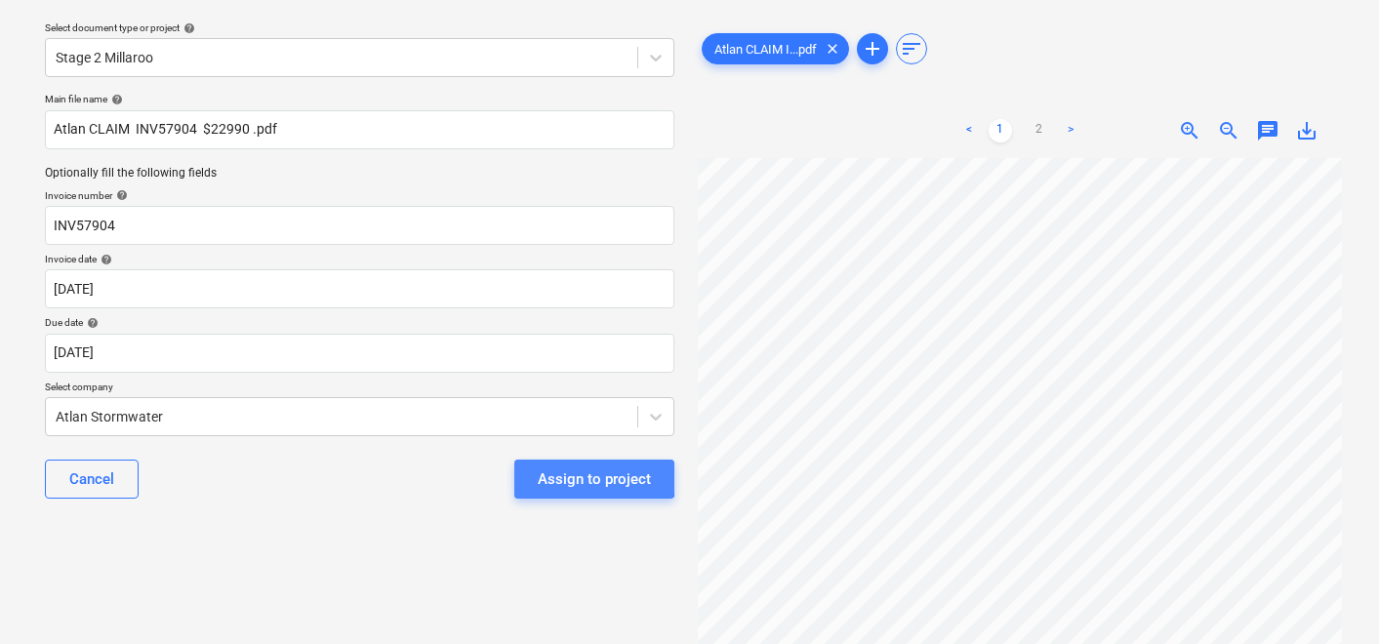
click at [581, 469] on div "Assign to project" at bounding box center [594, 479] width 113 height 25
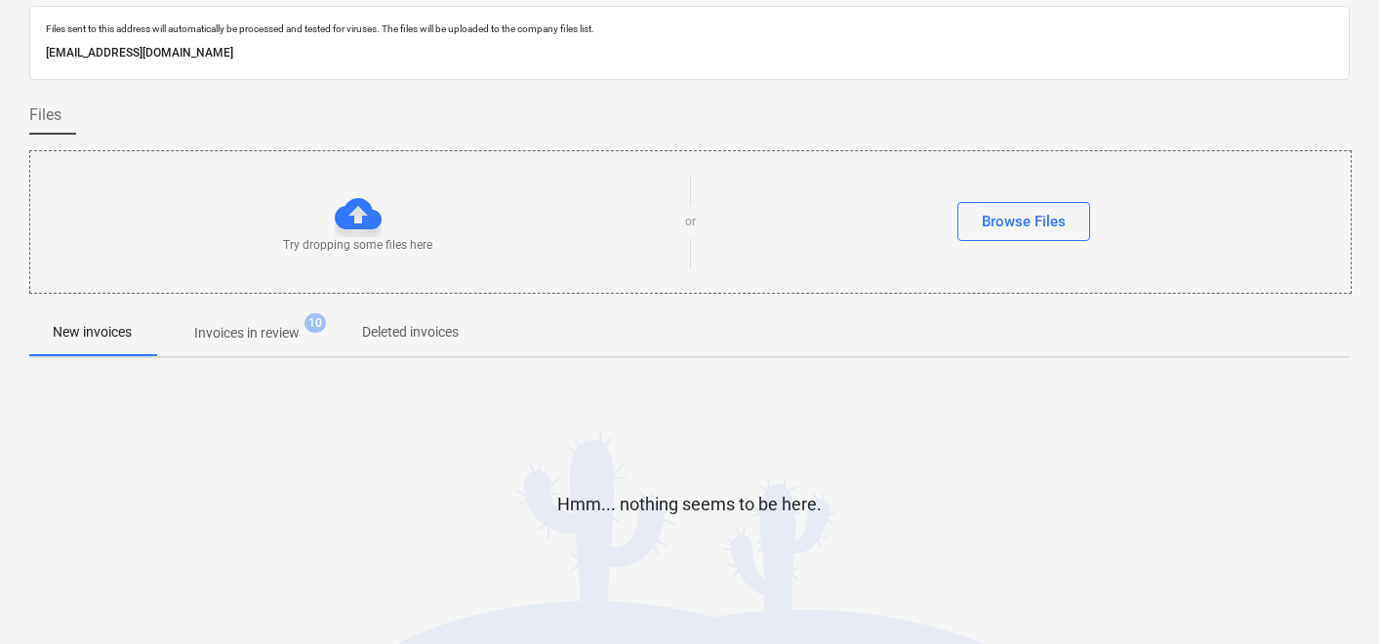
click at [263, 342] on p "Invoices in review" at bounding box center [246, 333] width 105 height 20
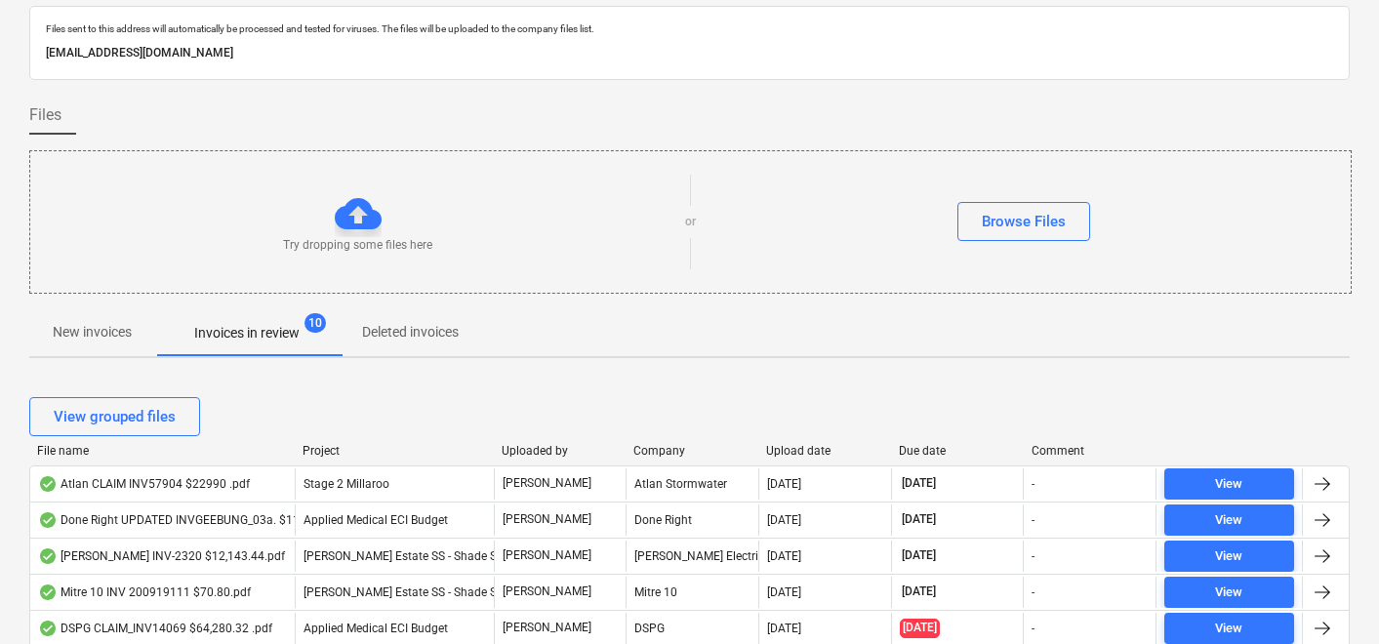
click at [803, 445] on div "Upload date" at bounding box center [824, 451] width 117 height 14
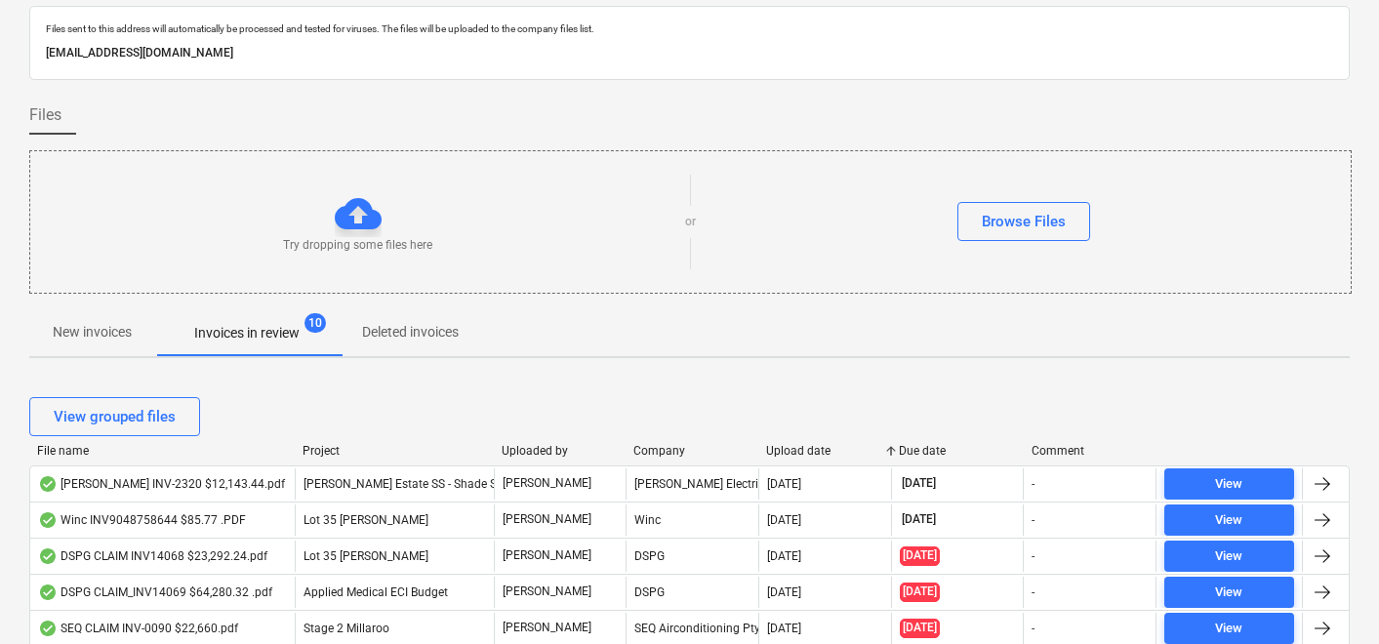
click at [809, 447] on div "Upload date" at bounding box center [824, 451] width 117 height 14
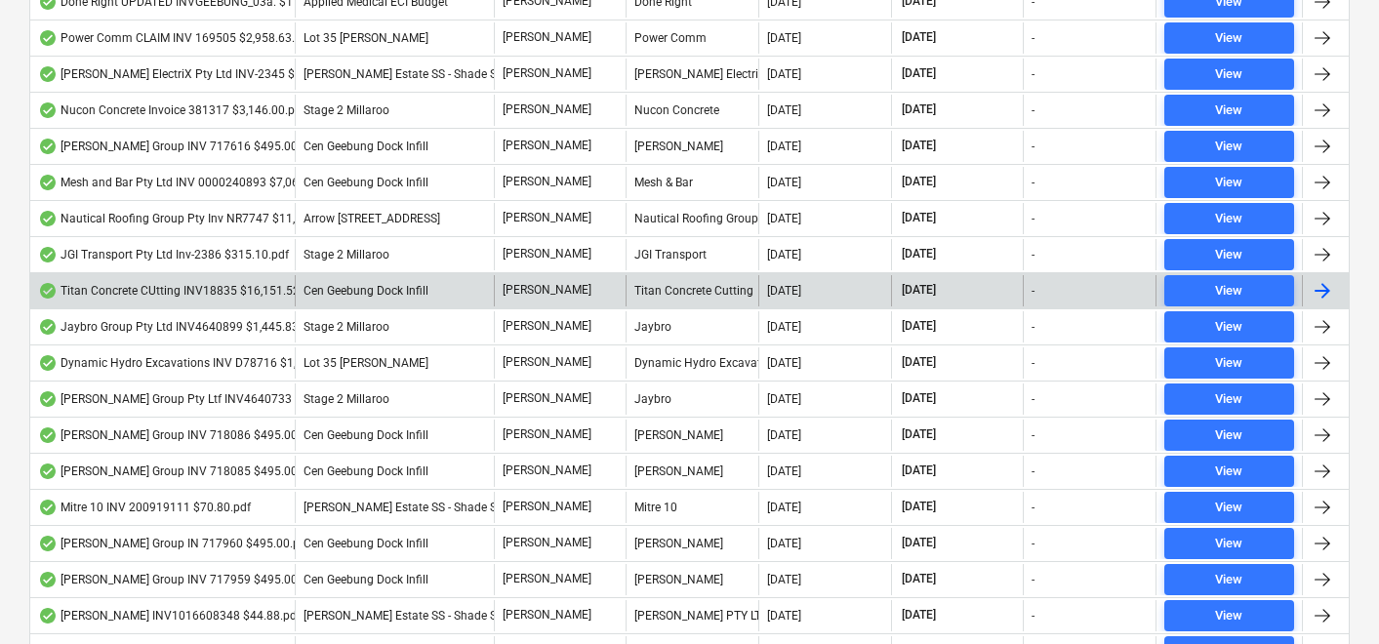
scroll to position [583, 0]
